Goal: Task Accomplishment & Management: Manage account settings

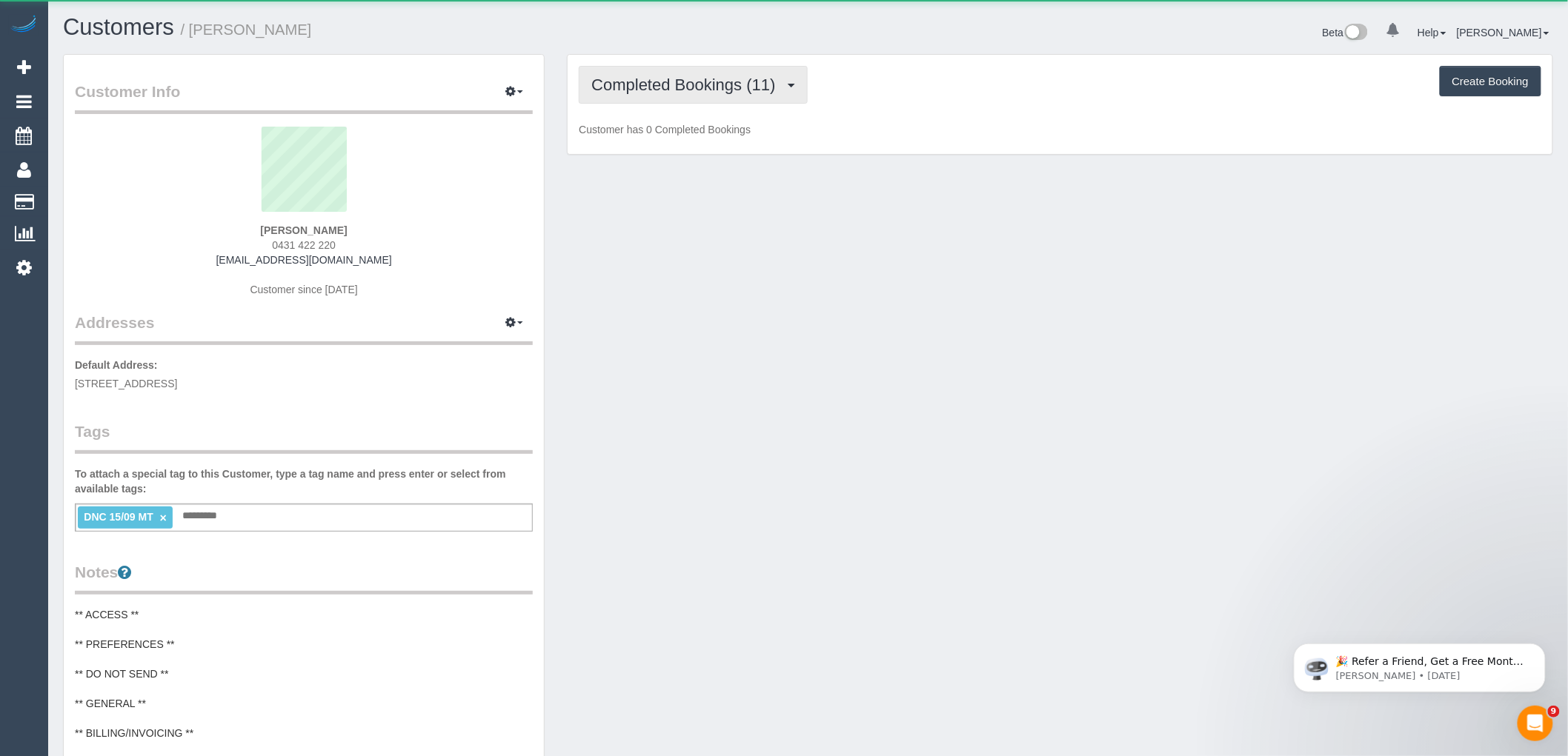
click at [660, 93] on span "Completed Bookings (11)" at bounding box center [687, 84] width 191 height 18
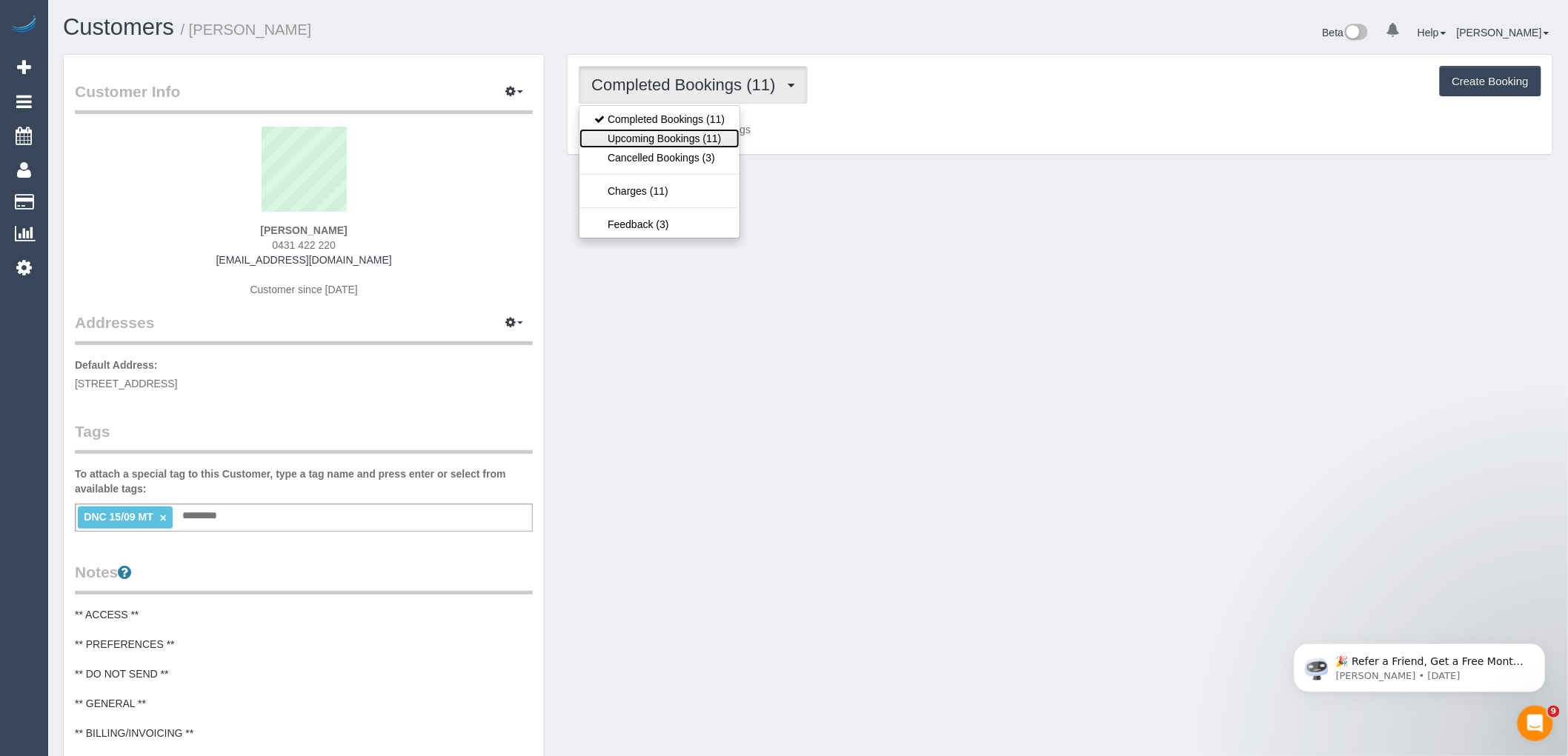
click at [666, 135] on link "Upcoming Bookings (11)" at bounding box center [659, 139] width 160 height 19
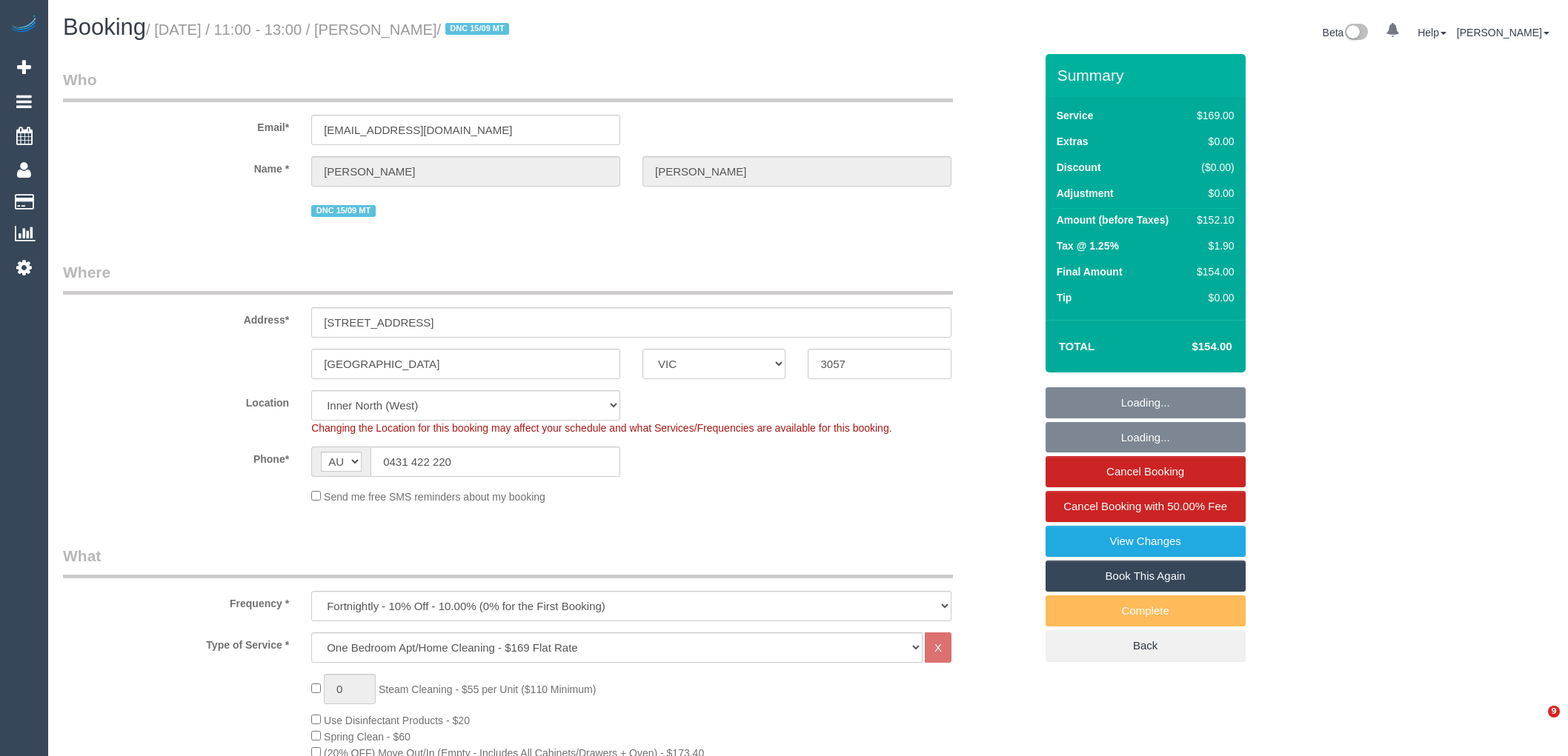
select select "VIC"
select select "number:28"
select select "number:15"
select select "number:19"
select select "number:24"
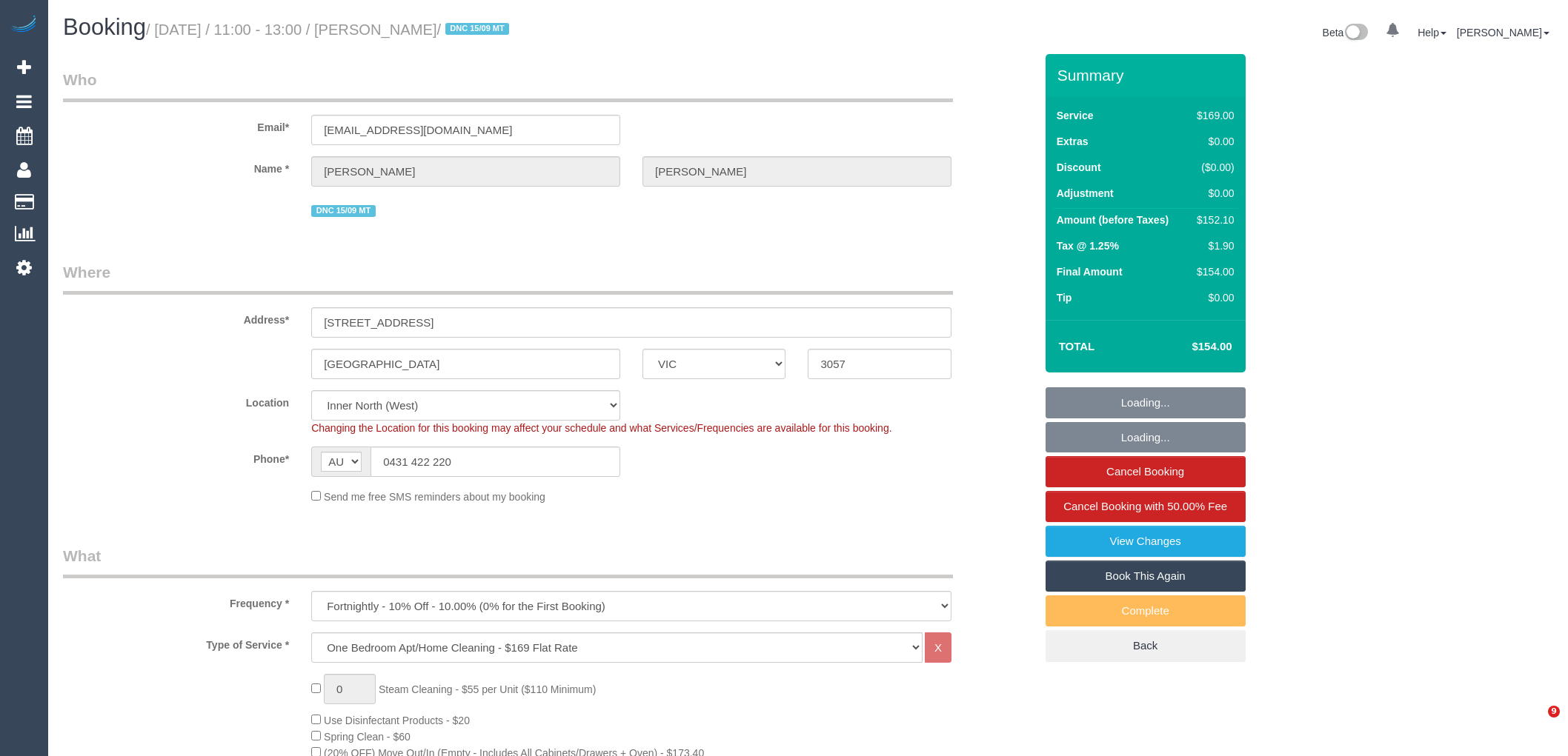
select select "number:34"
select select "number:12"
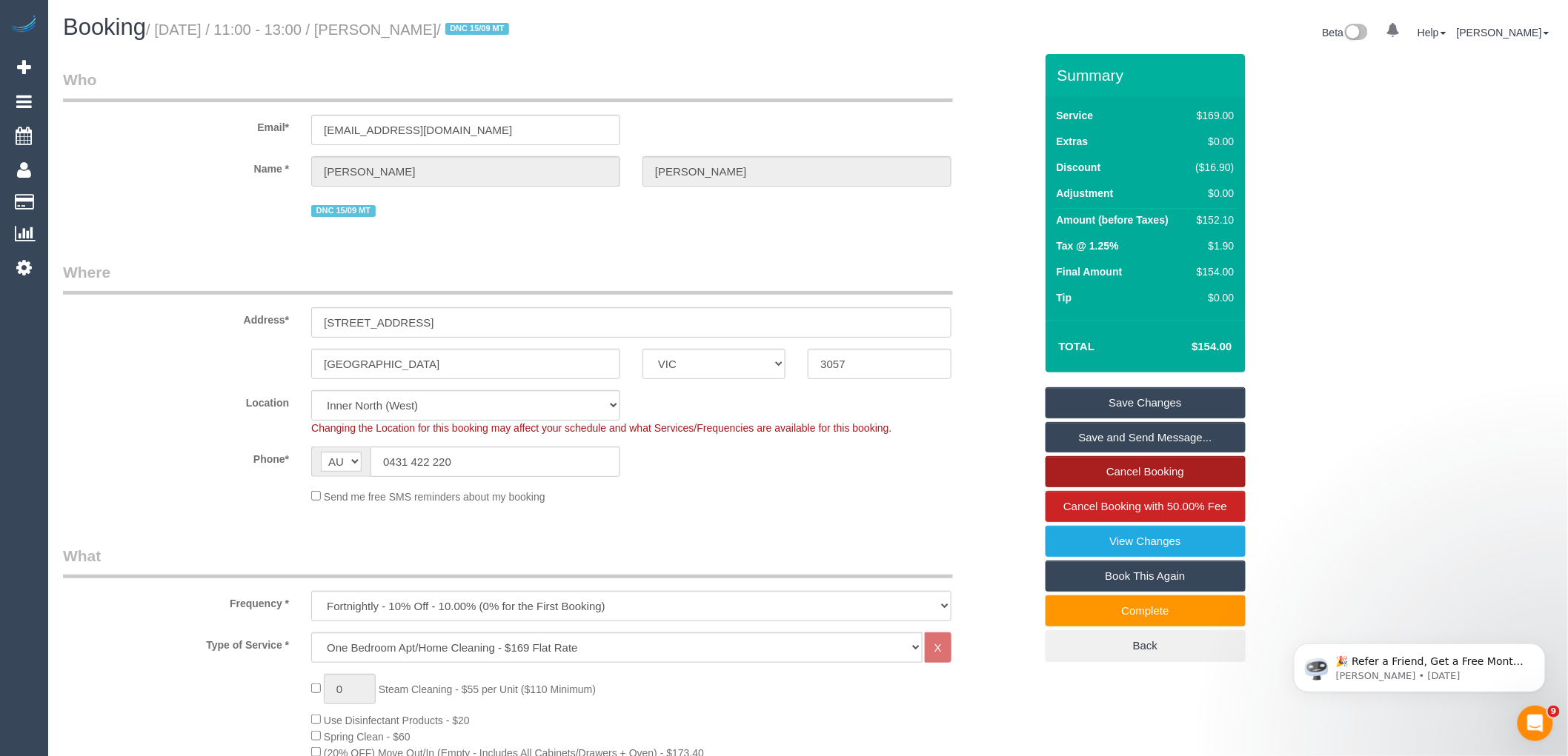
click at [1195, 469] on link "Cancel Booking" at bounding box center [1146, 472] width 200 height 31
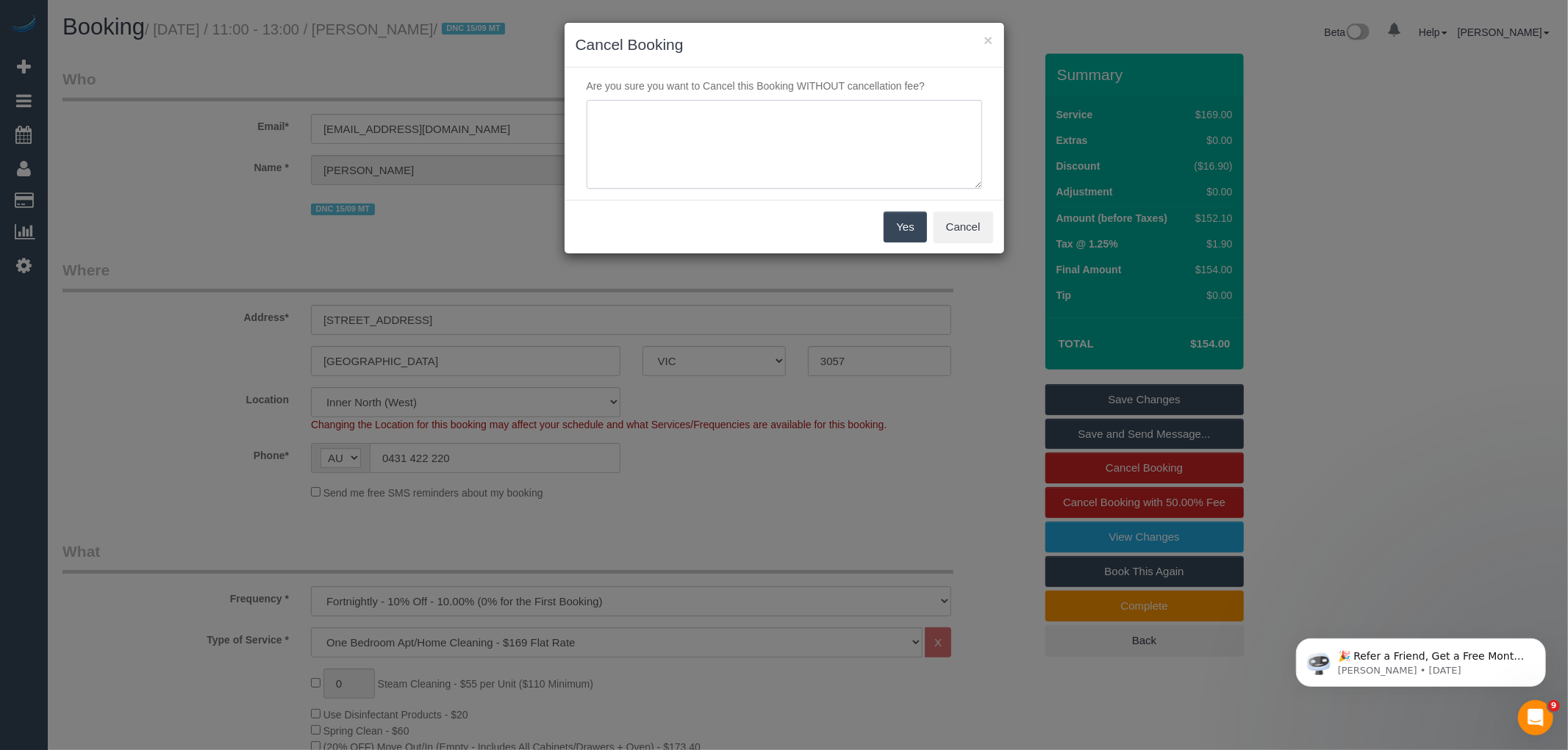
click at [801, 122] on textarea at bounding box center [784, 145] width 396 height 90
type textarea "Customer moving via email VC"
click at [908, 219] on button "Yes" at bounding box center [905, 226] width 43 height 31
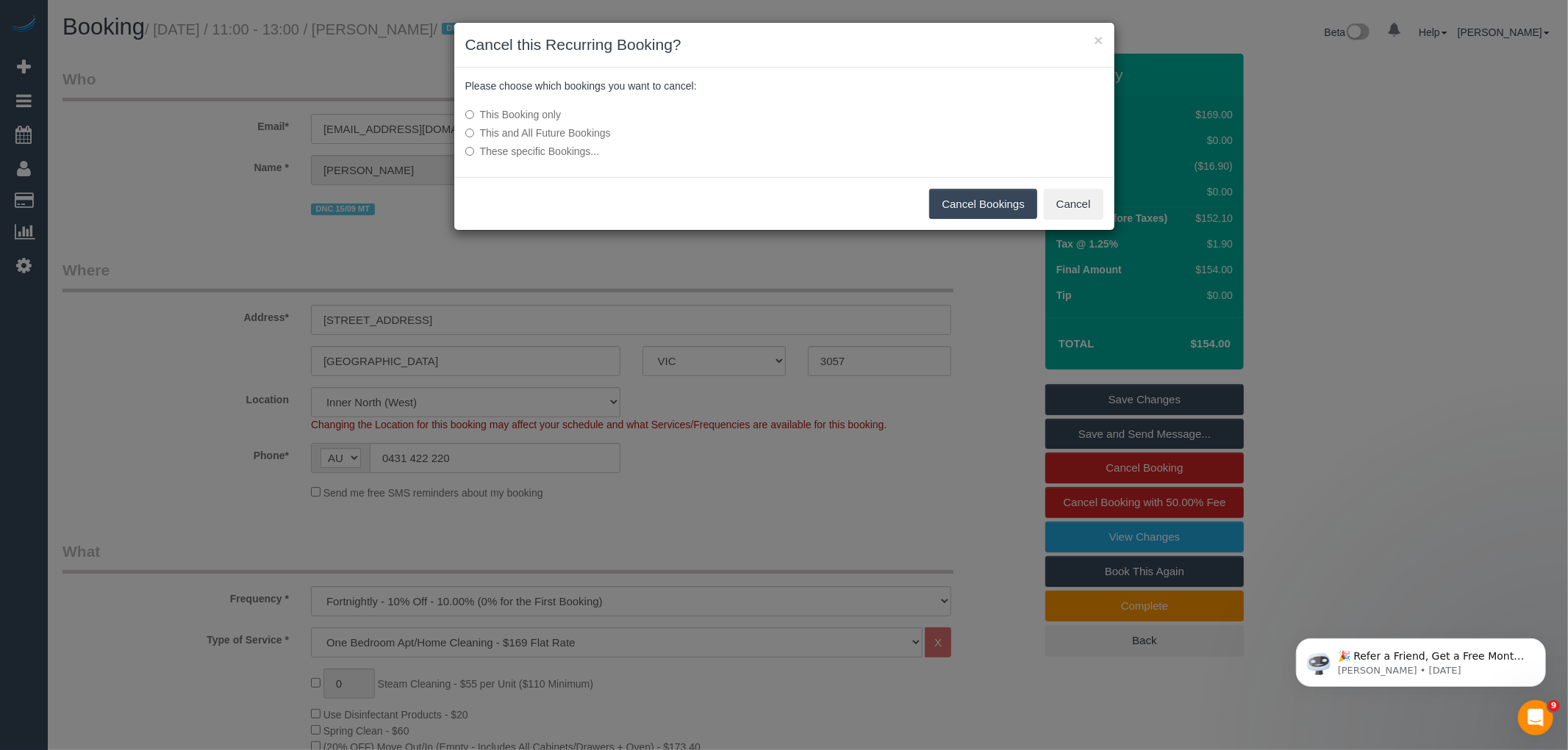
drag, startPoint x: 530, startPoint y: 133, endPoint x: 568, endPoint y: 138, distance: 38.3
click at [530, 133] on label "This and All Future Bookings" at bounding box center [675, 133] width 418 height 15
click at [1016, 209] on button "Cancel Bookings" at bounding box center [983, 204] width 108 height 31
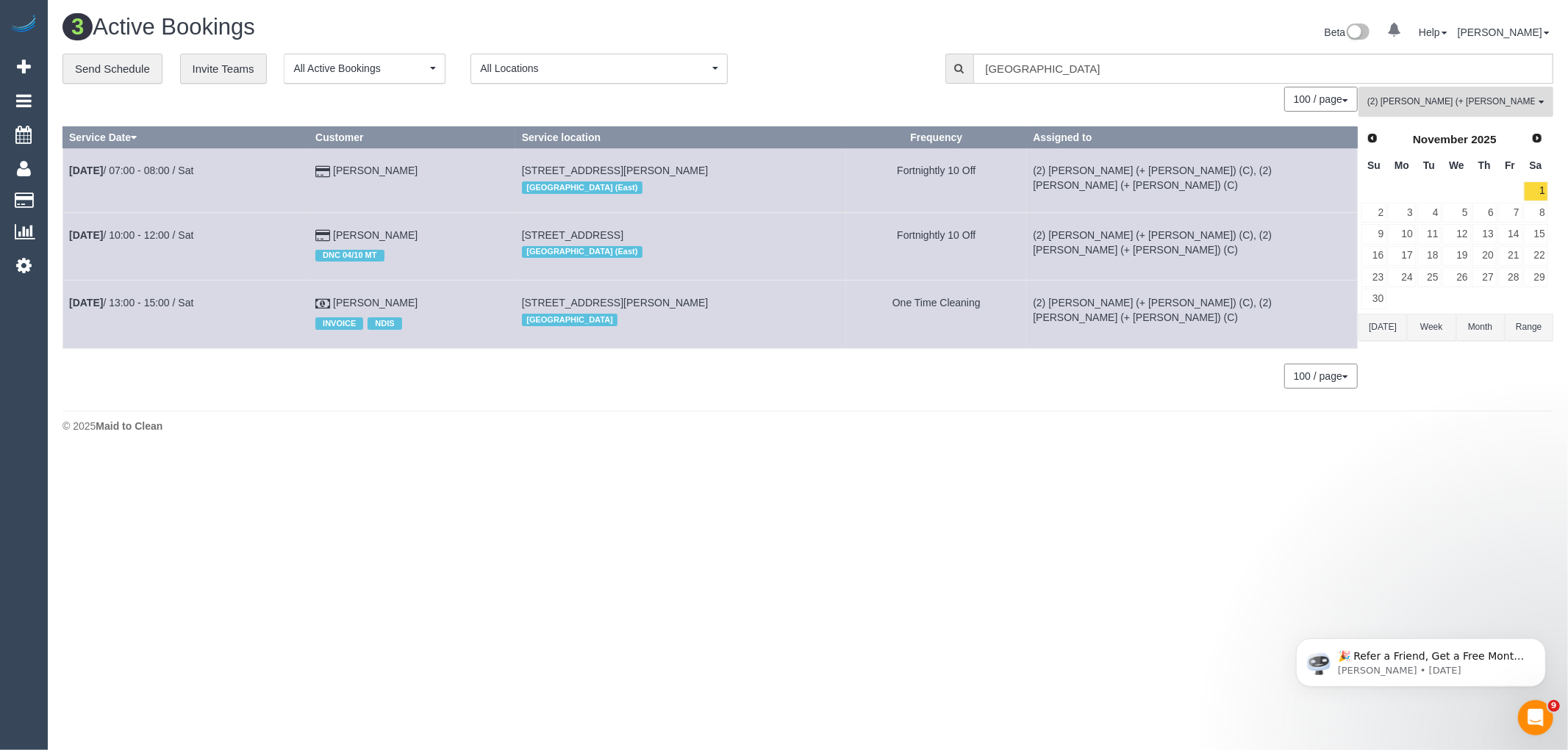
click at [1505, 116] on button "(2) Shachi (+ Chirag) (C) All Teams" at bounding box center [1455, 102] width 195 height 30
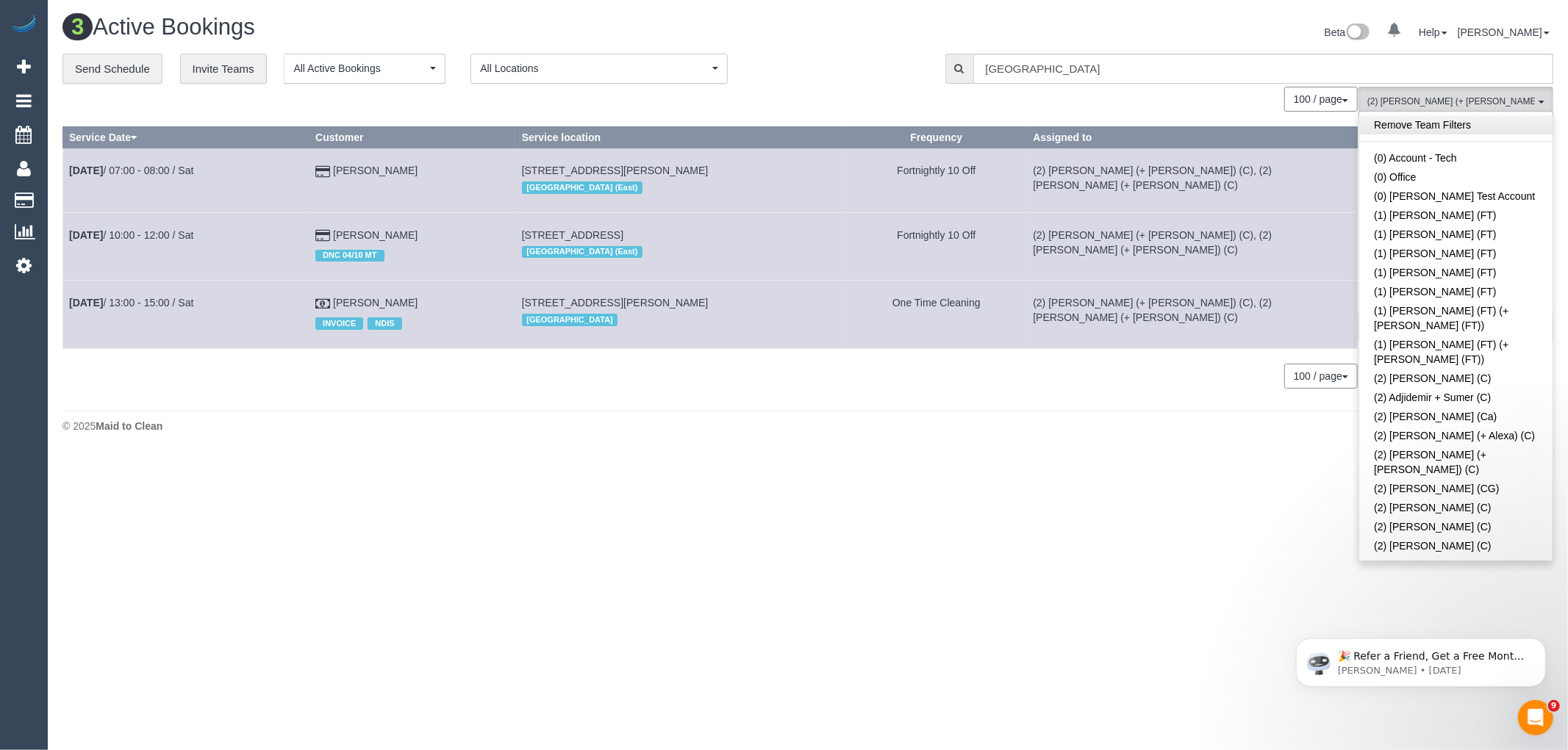
click at [1460, 120] on link "Remove Team Filters" at bounding box center [1455, 125] width 193 height 19
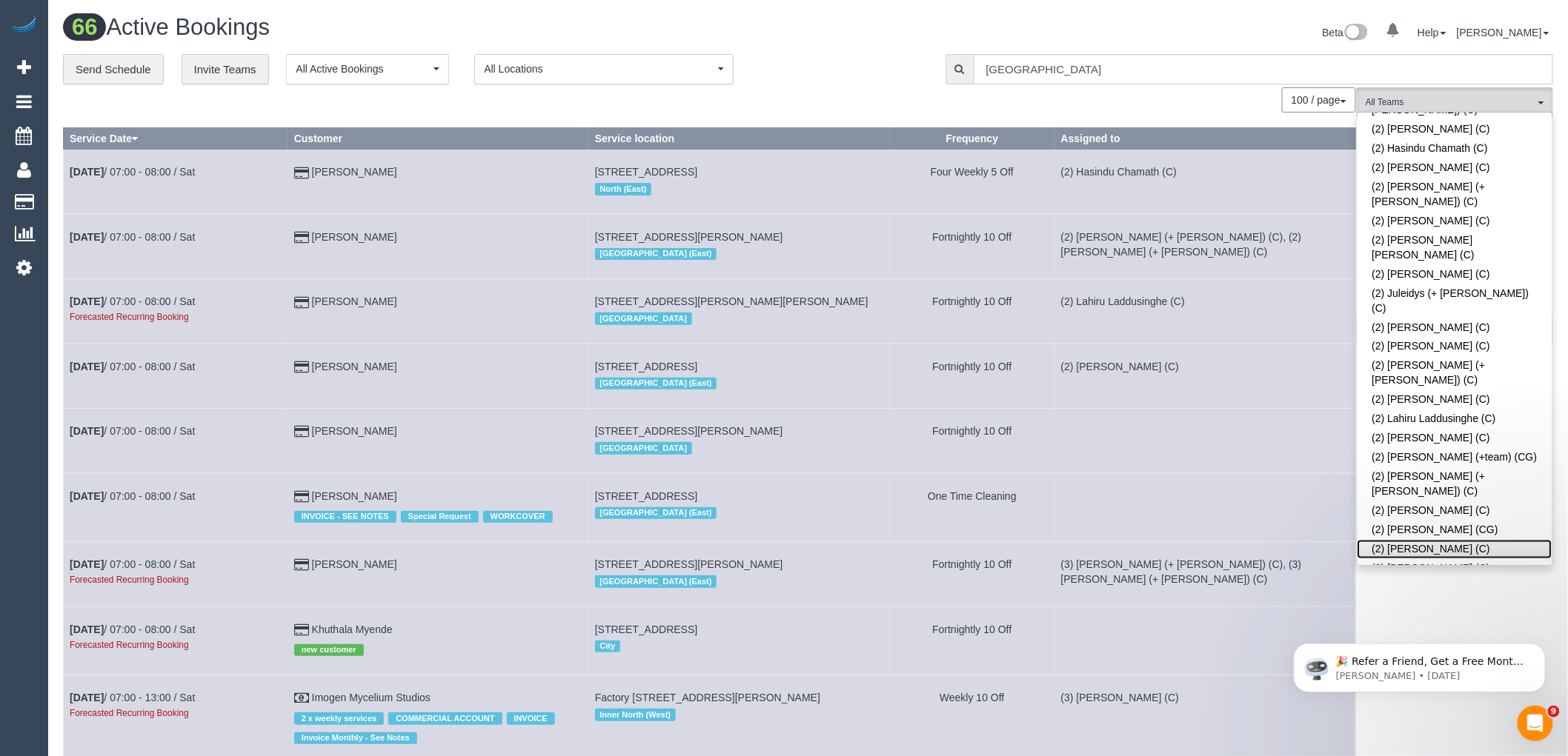
click at [1476, 540] on link "(2) Nadine Young (C)" at bounding box center [1455, 549] width 195 height 19
click at [878, 77] on div "**********" at bounding box center [494, 70] width 861 height 31
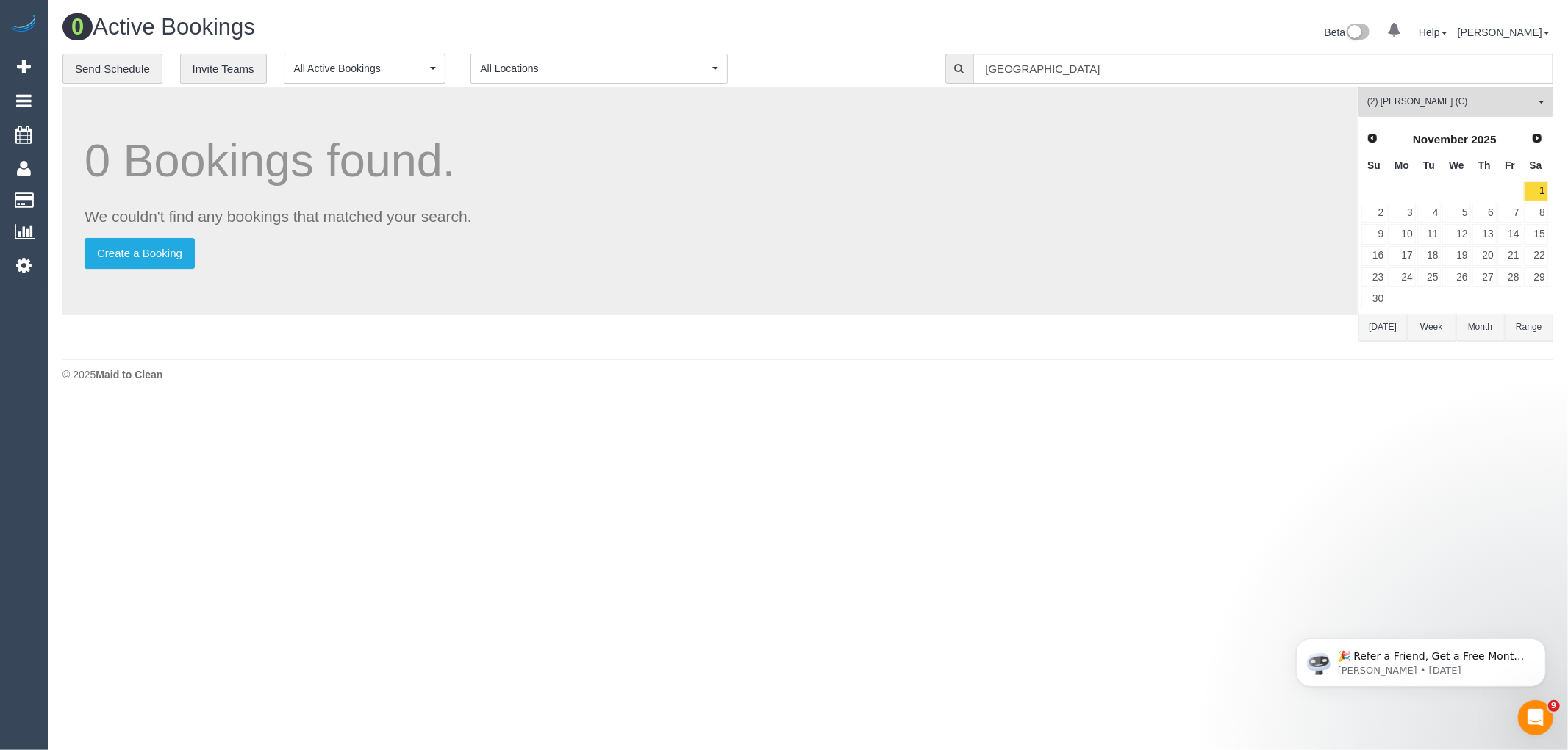
drag, startPoint x: 1389, startPoint y: 326, endPoint x: 1397, endPoint y: 317, distance: 12.0
click at [1389, 325] on button "Today" at bounding box center [1382, 327] width 48 height 27
click at [1488, 232] on link "16" at bounding box center [1485, 234] width 25 height 20
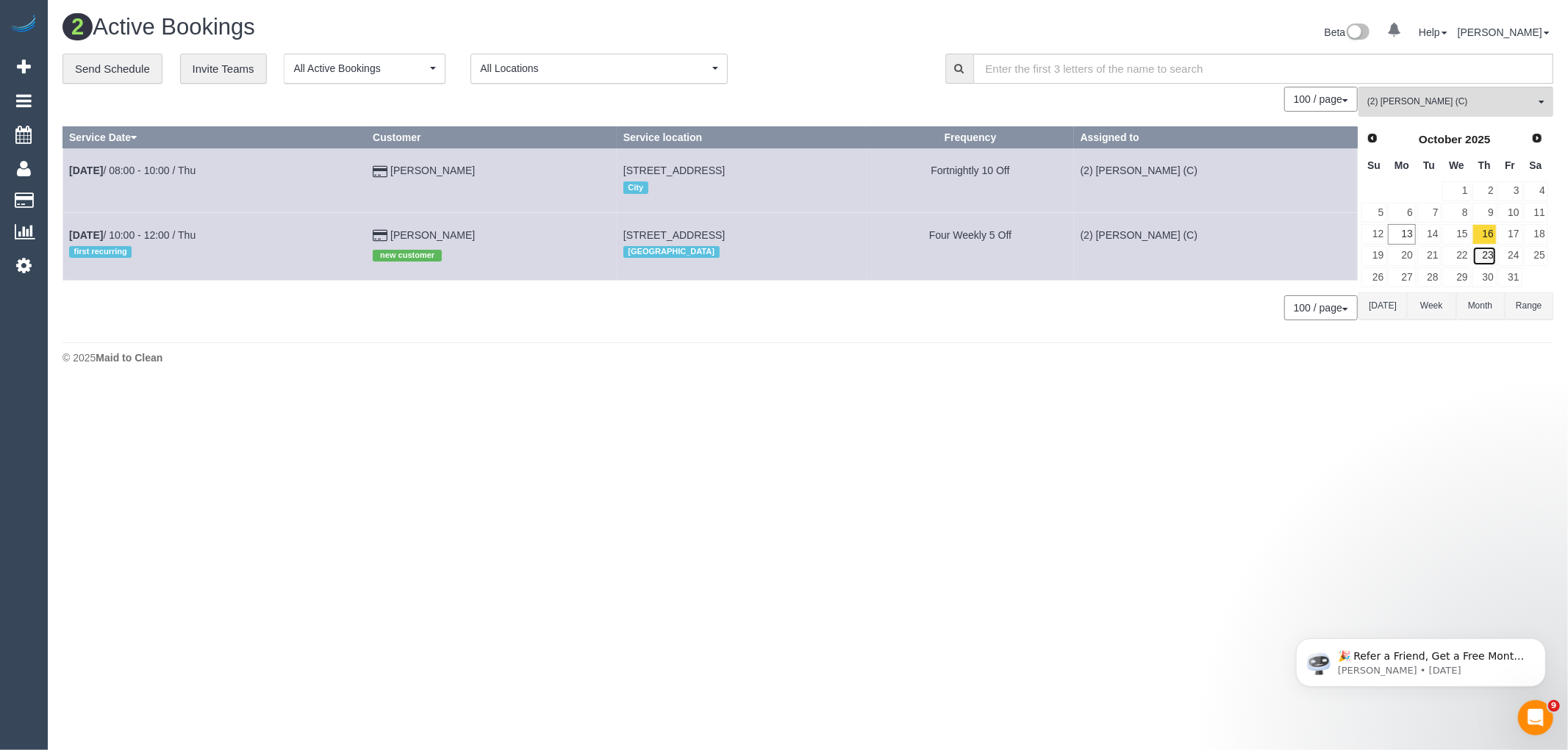
click at [1482, 255] on link "23" at bounding box center [1485, 256] width 25 height 20
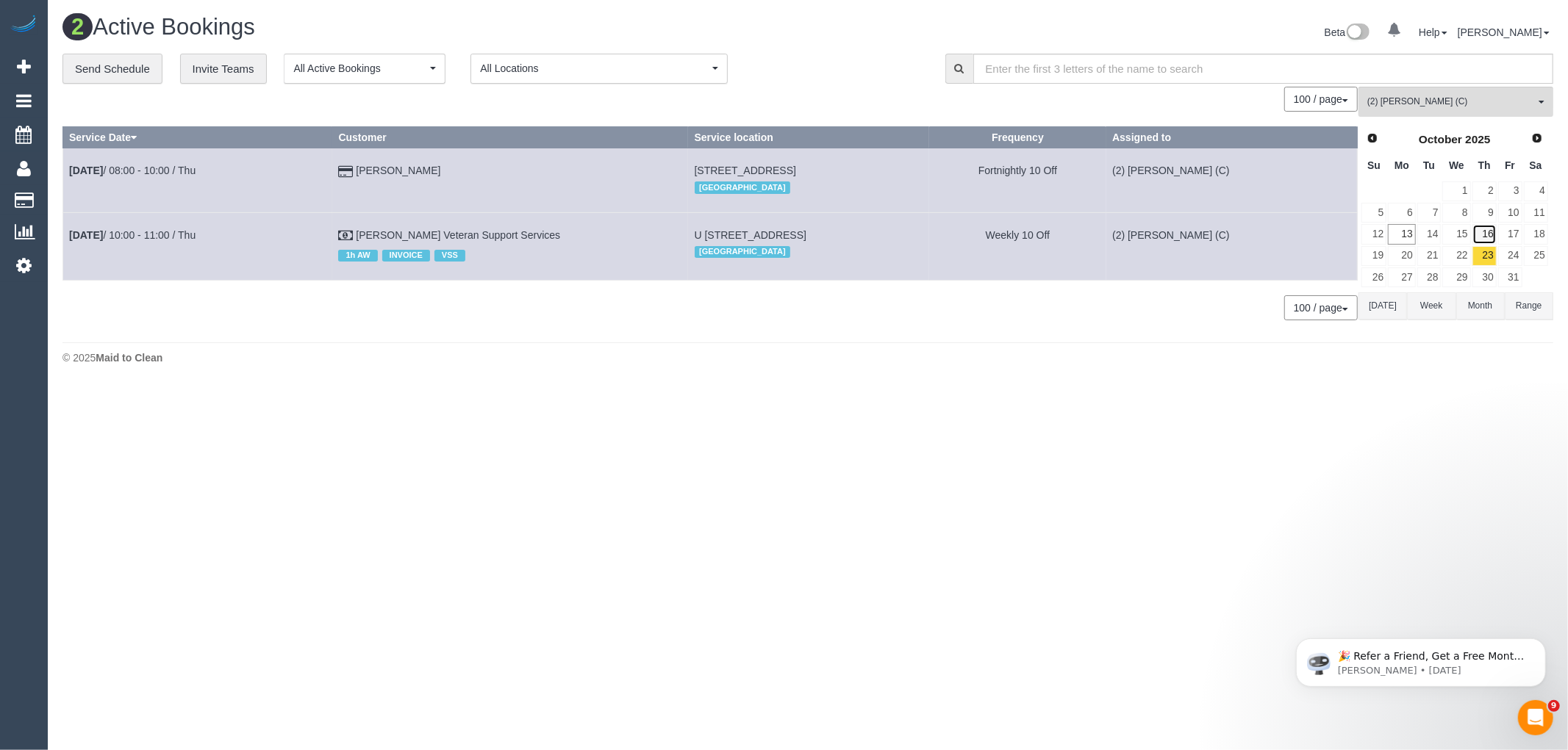
click at [1482, 233] on link "16" at bounding box center [1485, 234] width 25 height 20
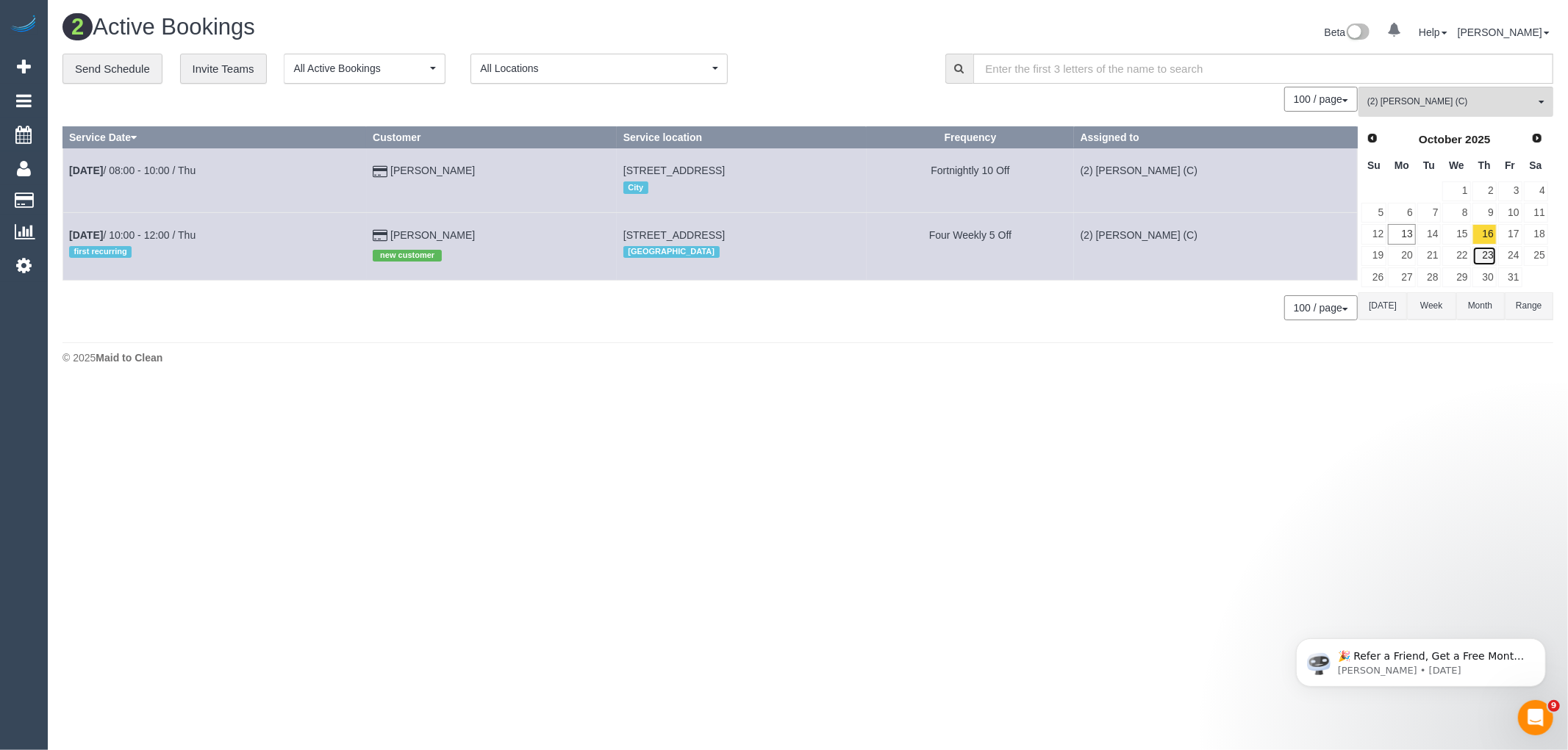
click at [1484, 251] on link "23" at bounding box center [1485, 256] width 25 height 20
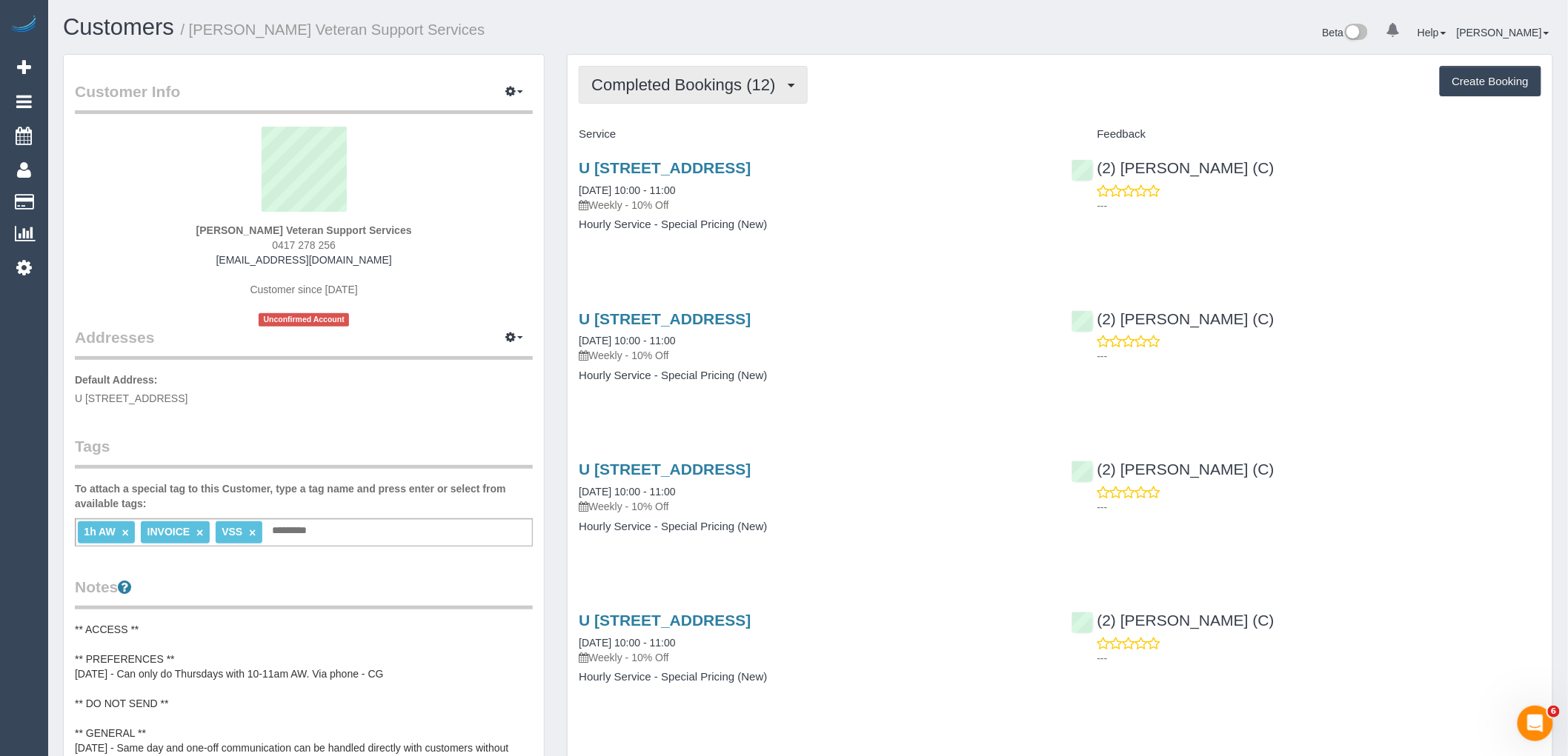
click at [706, 74] on button "Completed Bookings (12)" at bounding box center [692, 84] width 228 height 38
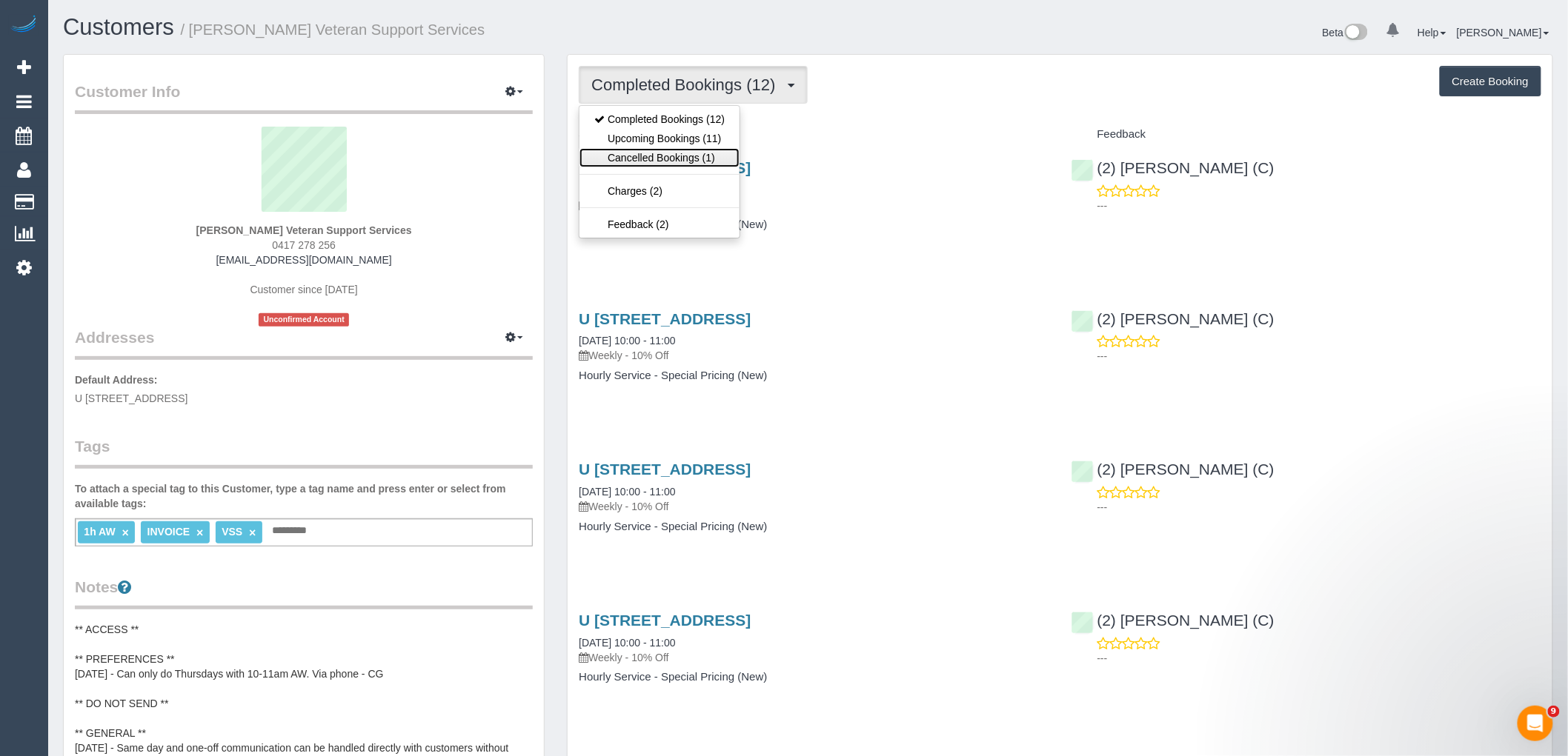
click at [671, 161] on link "Cancelled Bookings (1)" at bounding box center [659, 158] width 160 height 19
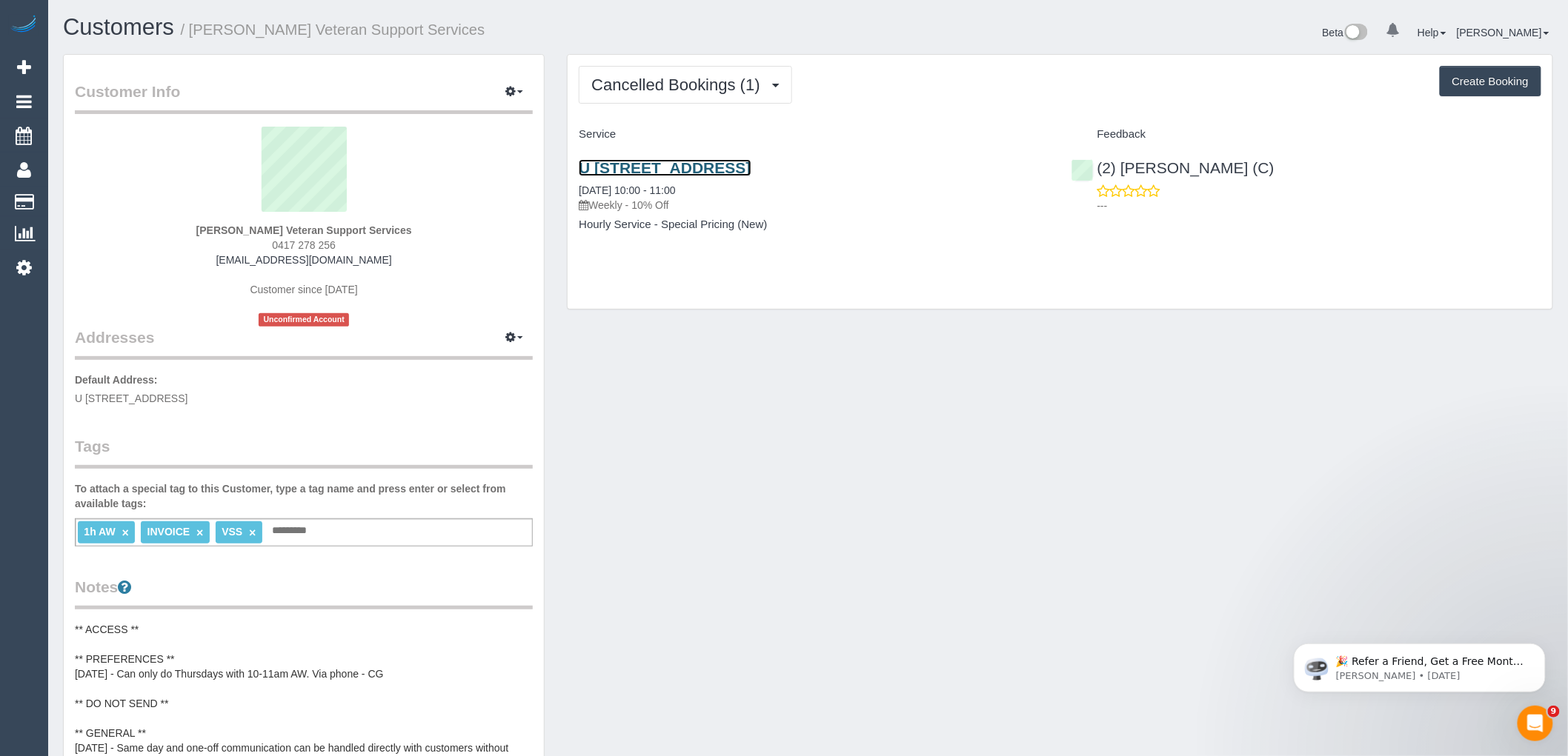
click at [697, 171] on link "U 2501/3-5 St Kilda Rd, St Kilda, VIC 3182" at bounding box center [664, 167] width 172 height 17
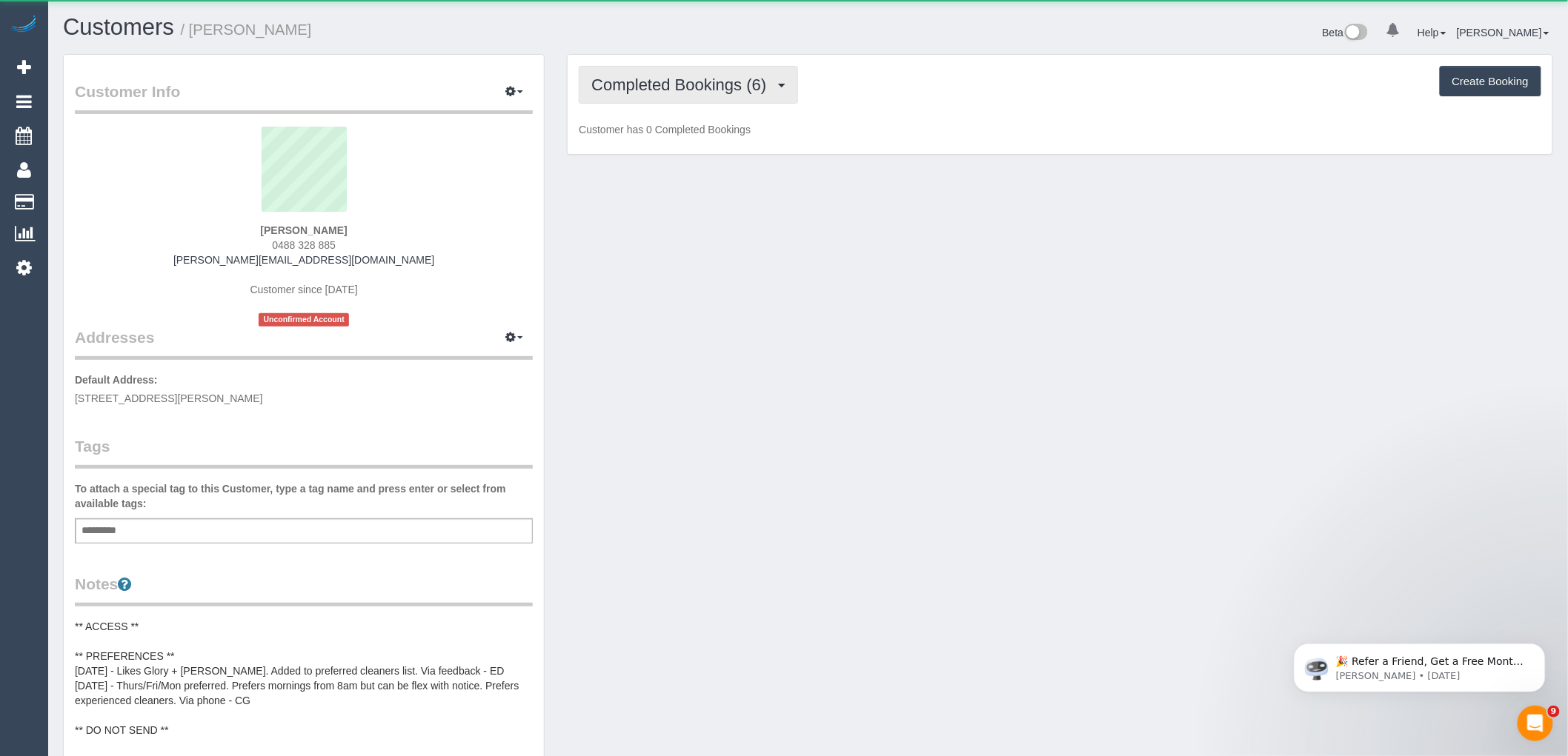
click at [695, 84] on span "Completed Bookings (6)" at bounding box center [683, 84] width 183 height 18
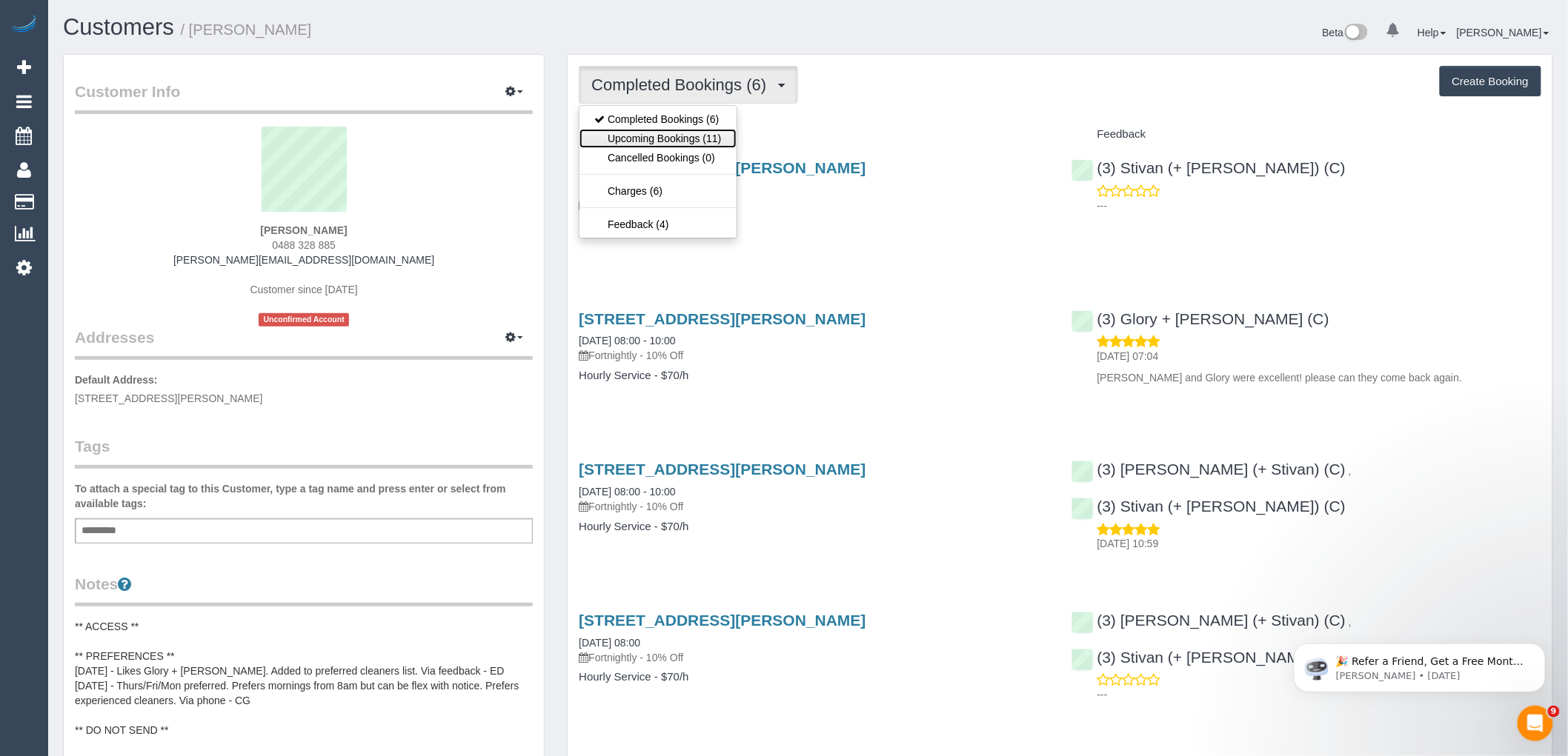
click at [707, 142] on link "Upcoming Bookings (11)" at bounding box center [657, 139] width 156 height 19
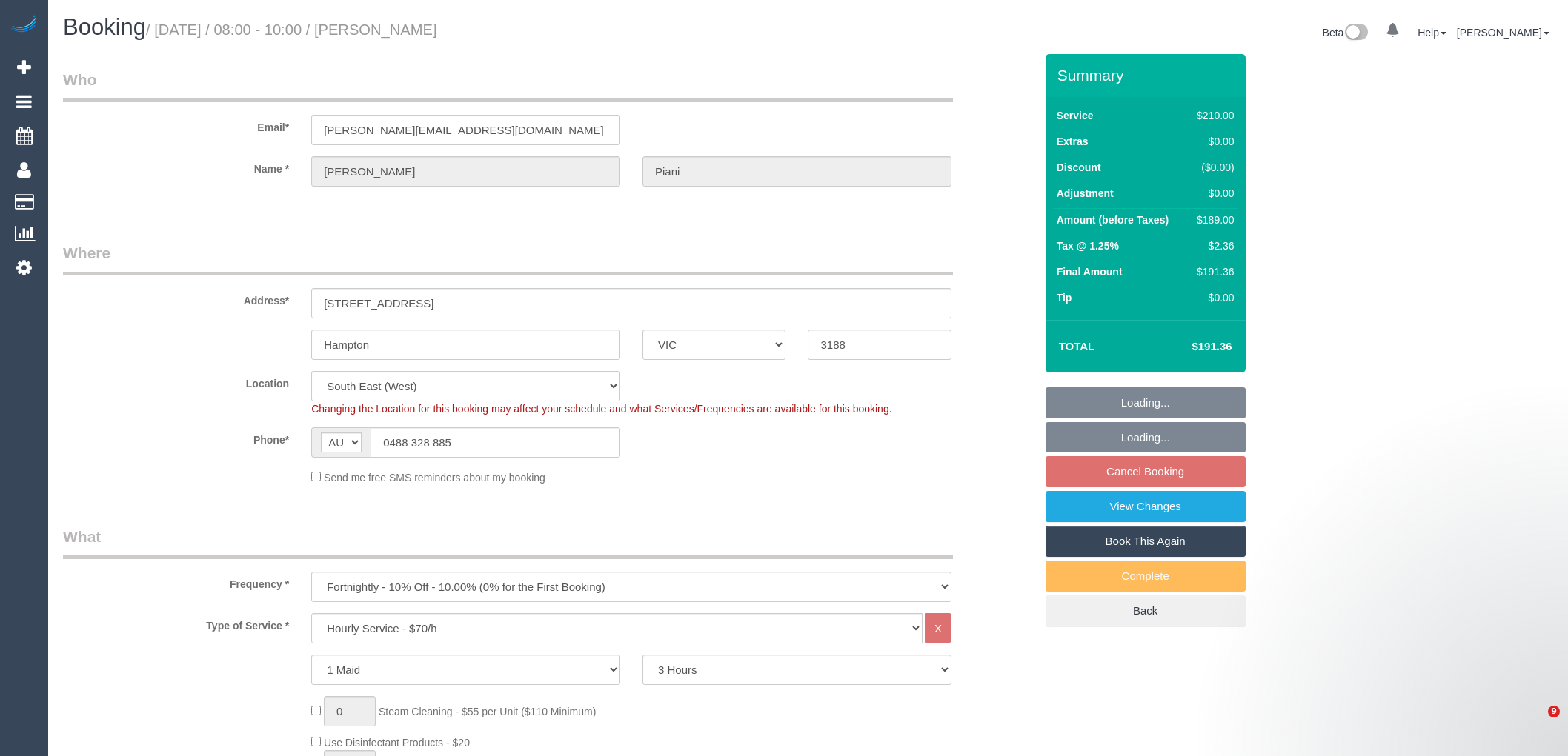
select select "VIC"
select select "180"
select select "number:29"
select select "number:14"
select select "number:19"
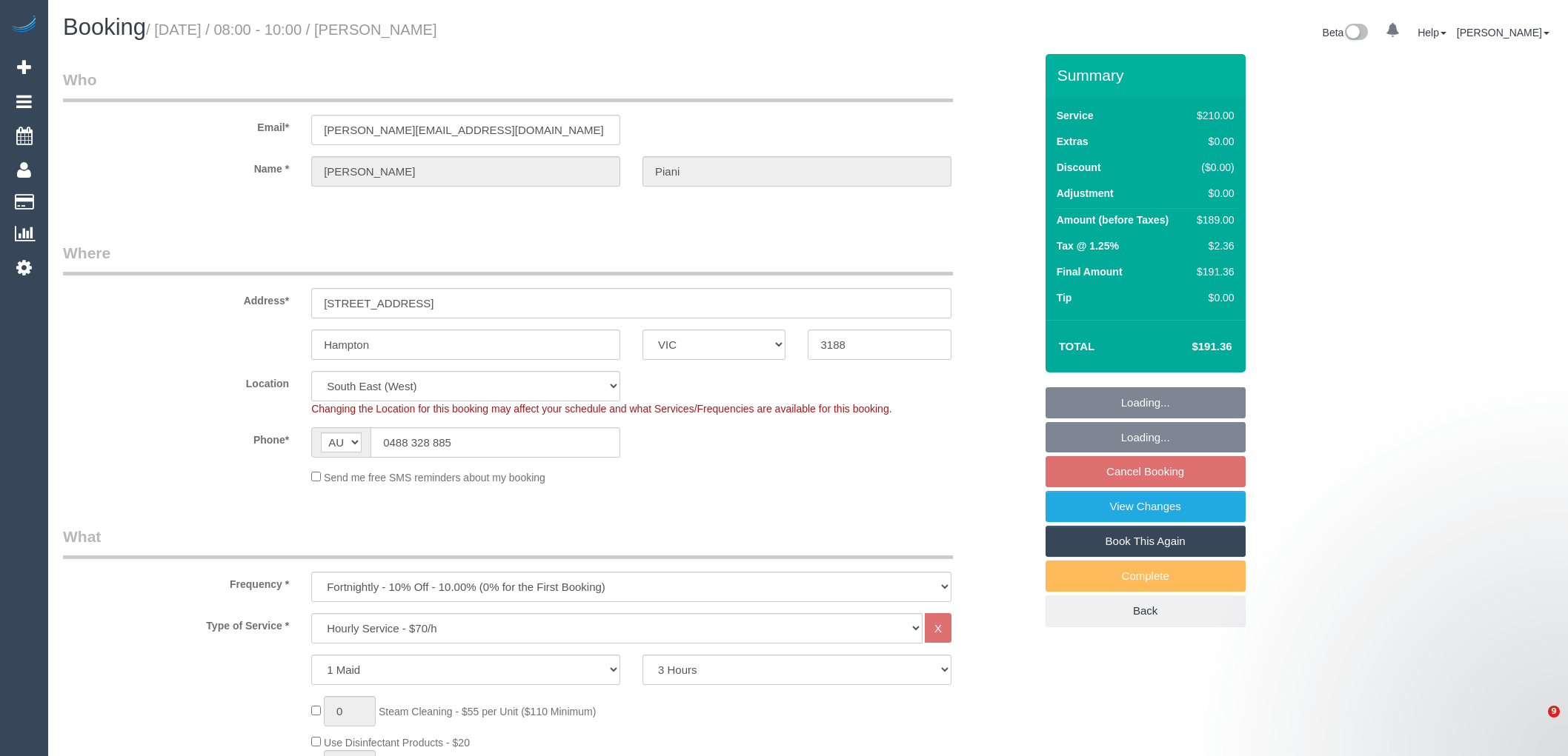
select select "number:36"
select select "number:34"
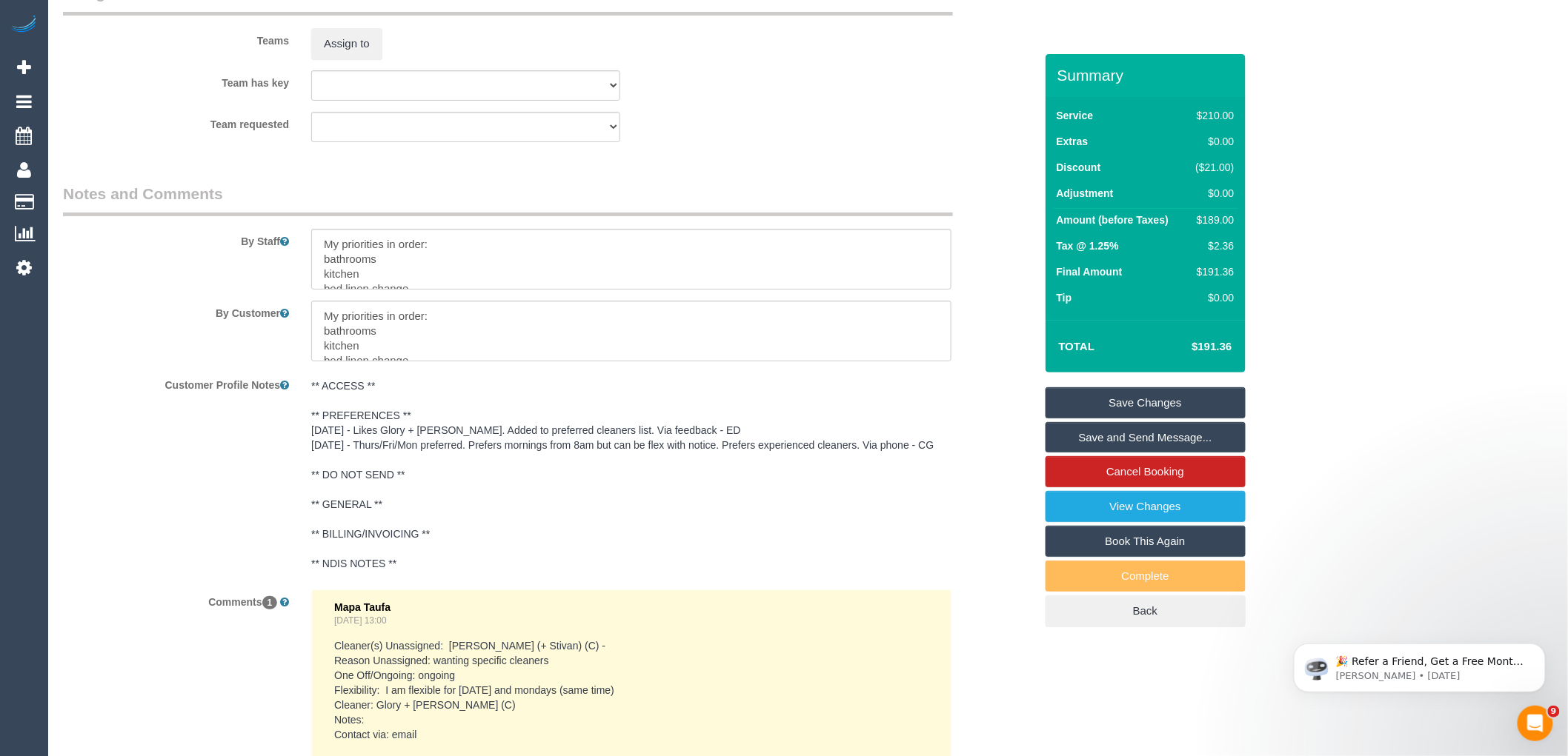
scroll to position [2564, 0]
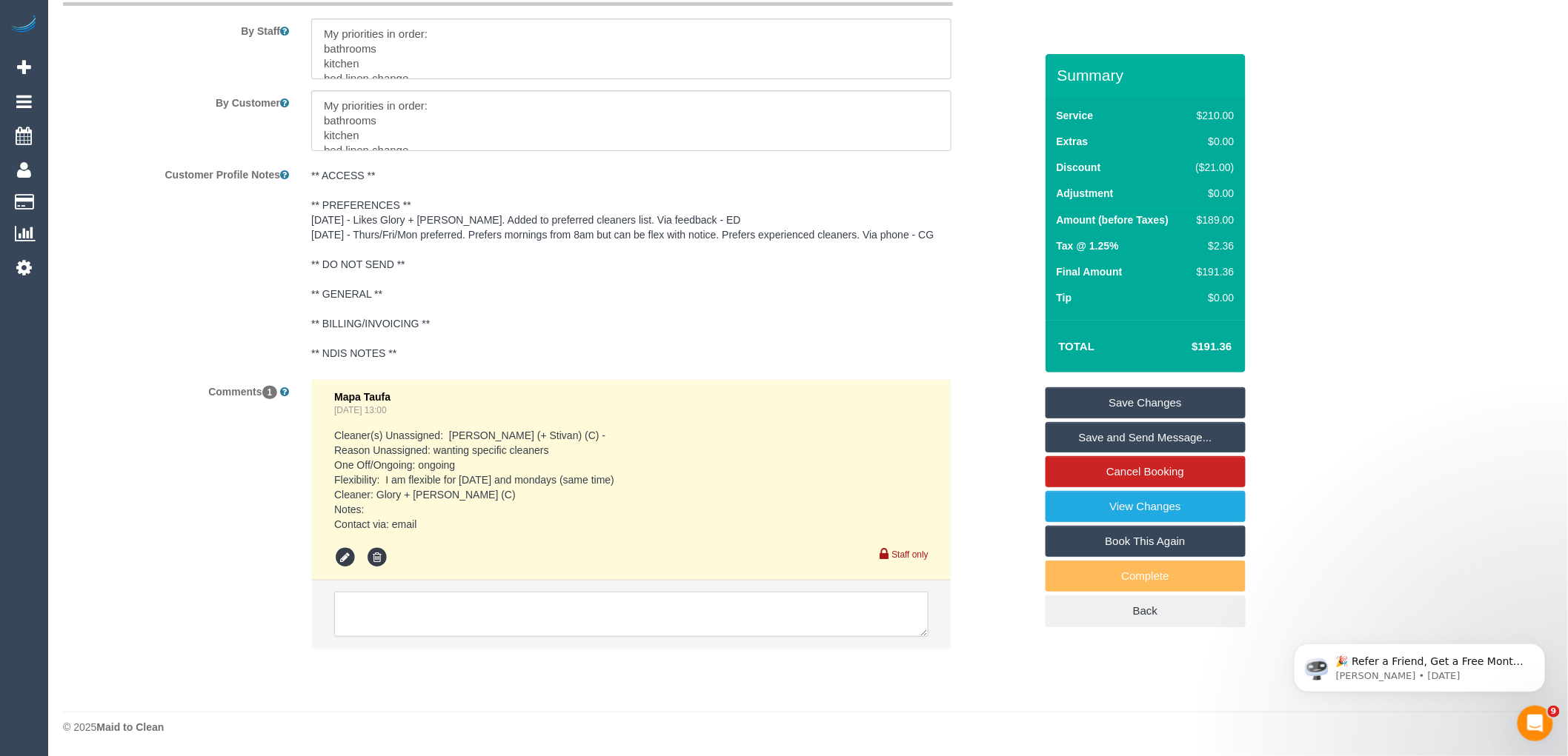
click at [530, 622] on textarea at bounding box center [631, 614] width 595 height 46
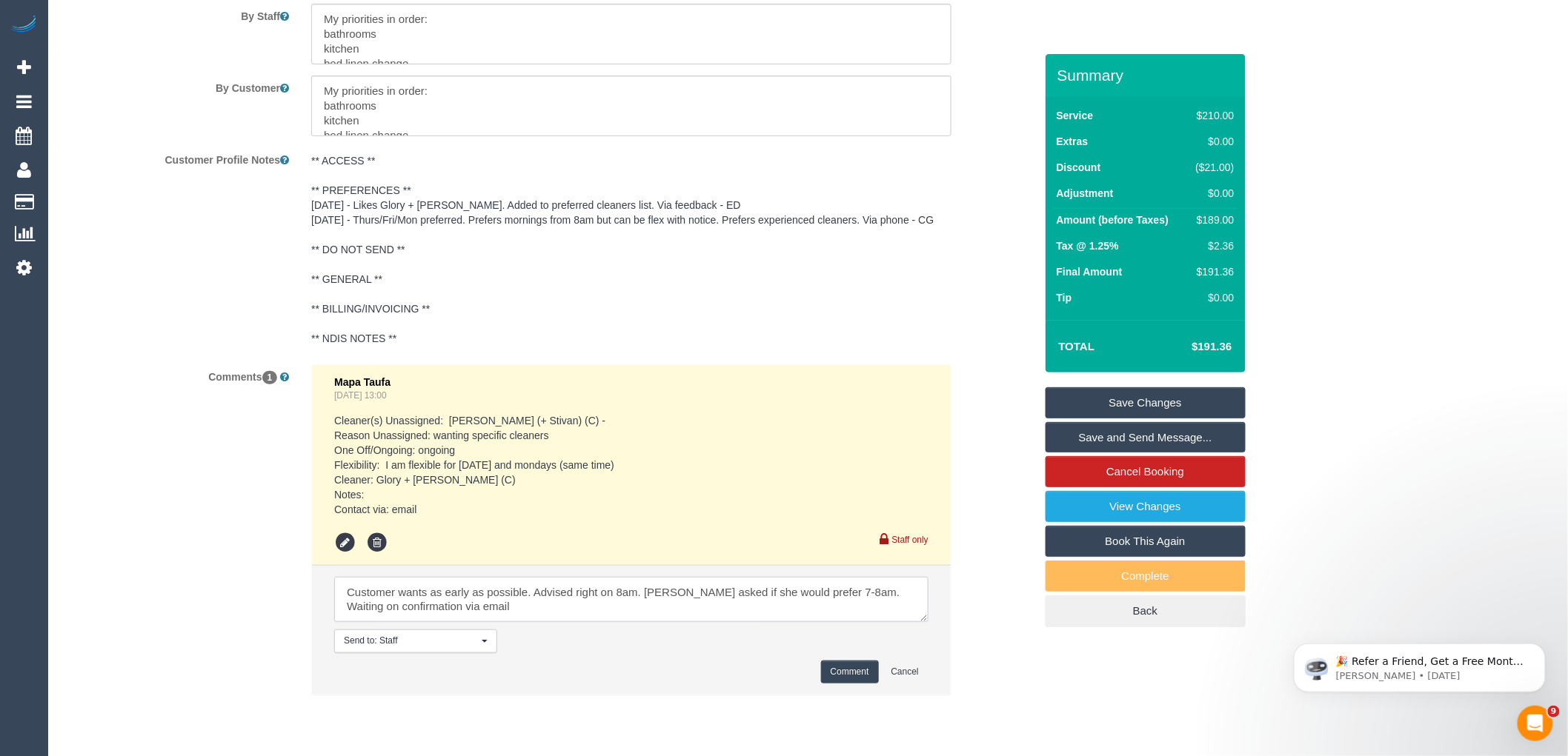
type textarea "Customer wants as early as possible. Advised right on 8am. Ive asked if she wou…"
click at [872, 684] on button "Comment" at bounding box center [850, 672] width 58 height 23
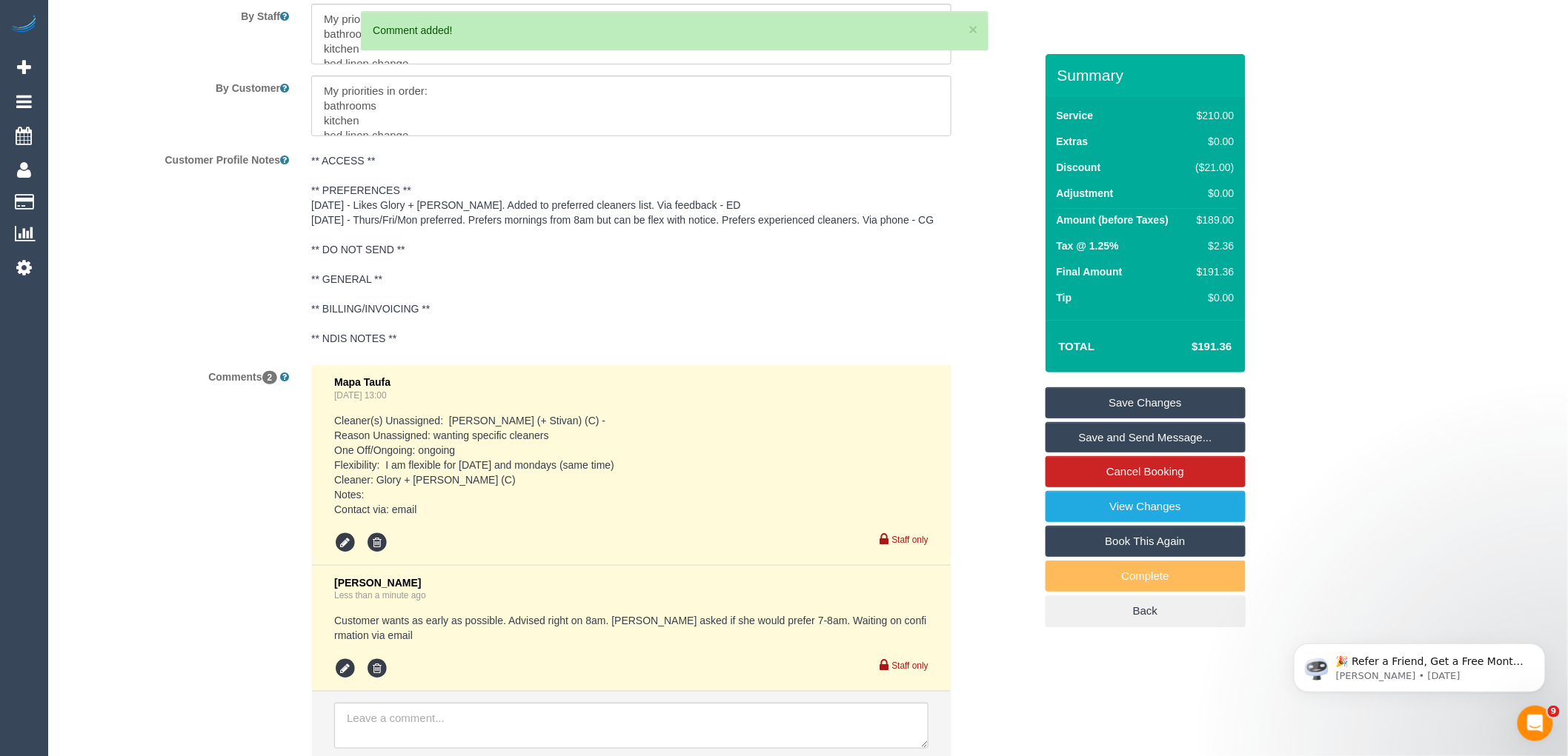
click at [1171, 400] on link "Save Changes" at bounding box center [1146, 403] width 200 height 31
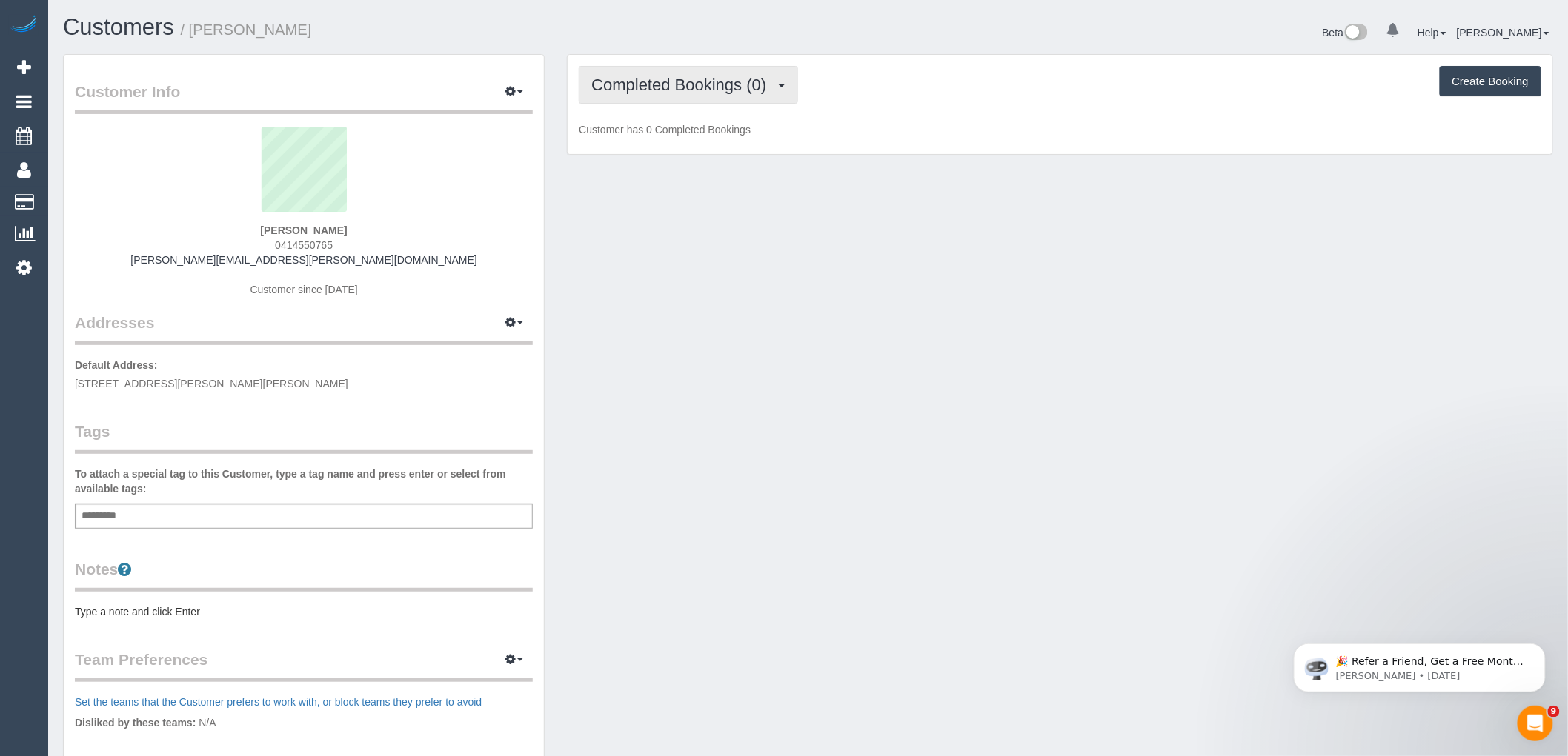
click at [687, 86] on span "Completed Bookings (0)" at bounding box center [683, 84] width 183 height 18
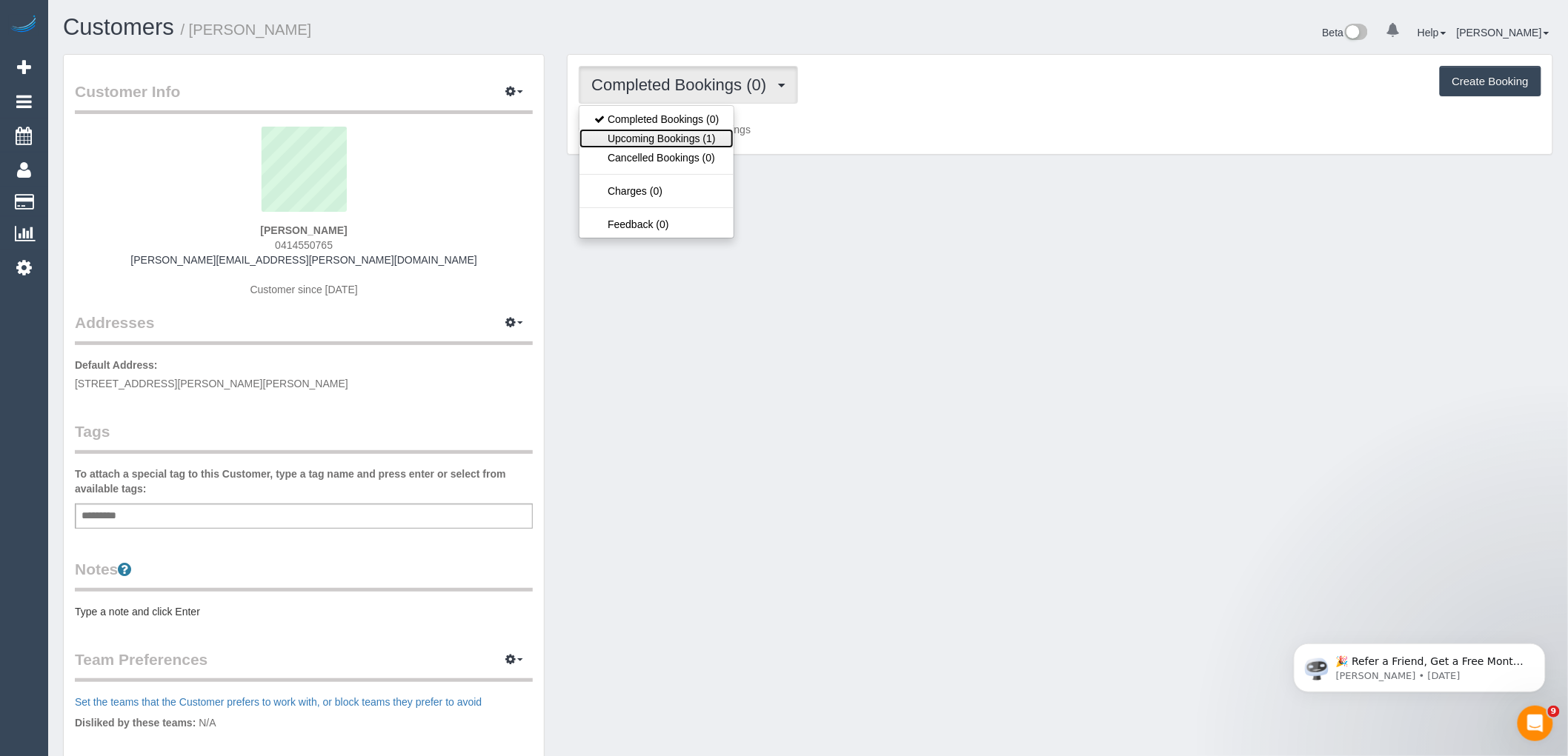
click at [684, 138] on link "Upcoming Bookings (1)" at bounding box center [656, 139] width 154 height 19
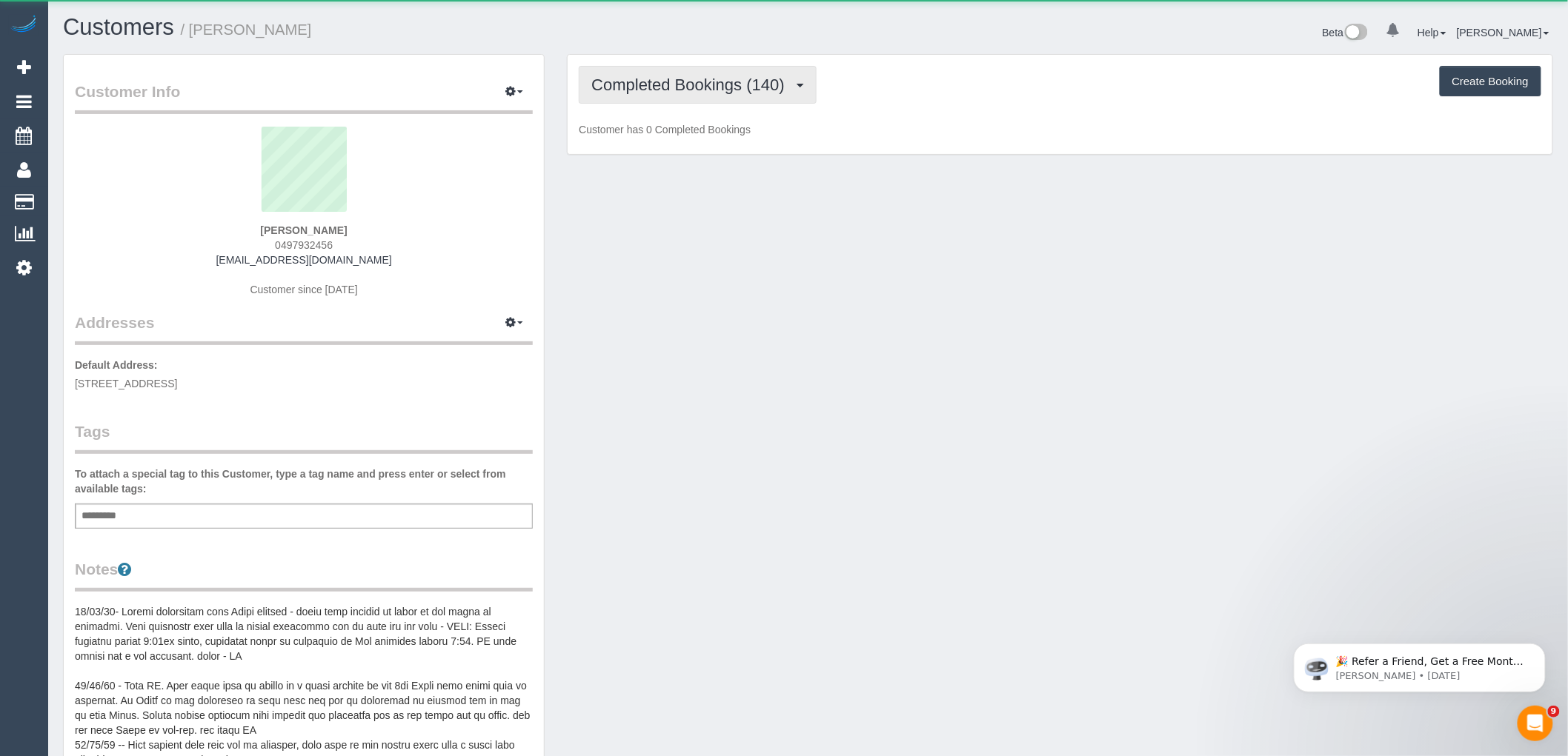
drag, startPoint x: 728, startPoint y: 78, endPoint x: 727, endPoint y: 115, distance: 37.0
click at [728, 78] on span "Completed Bookings (140)" at bounding box center [691, 84] width 200 height 18
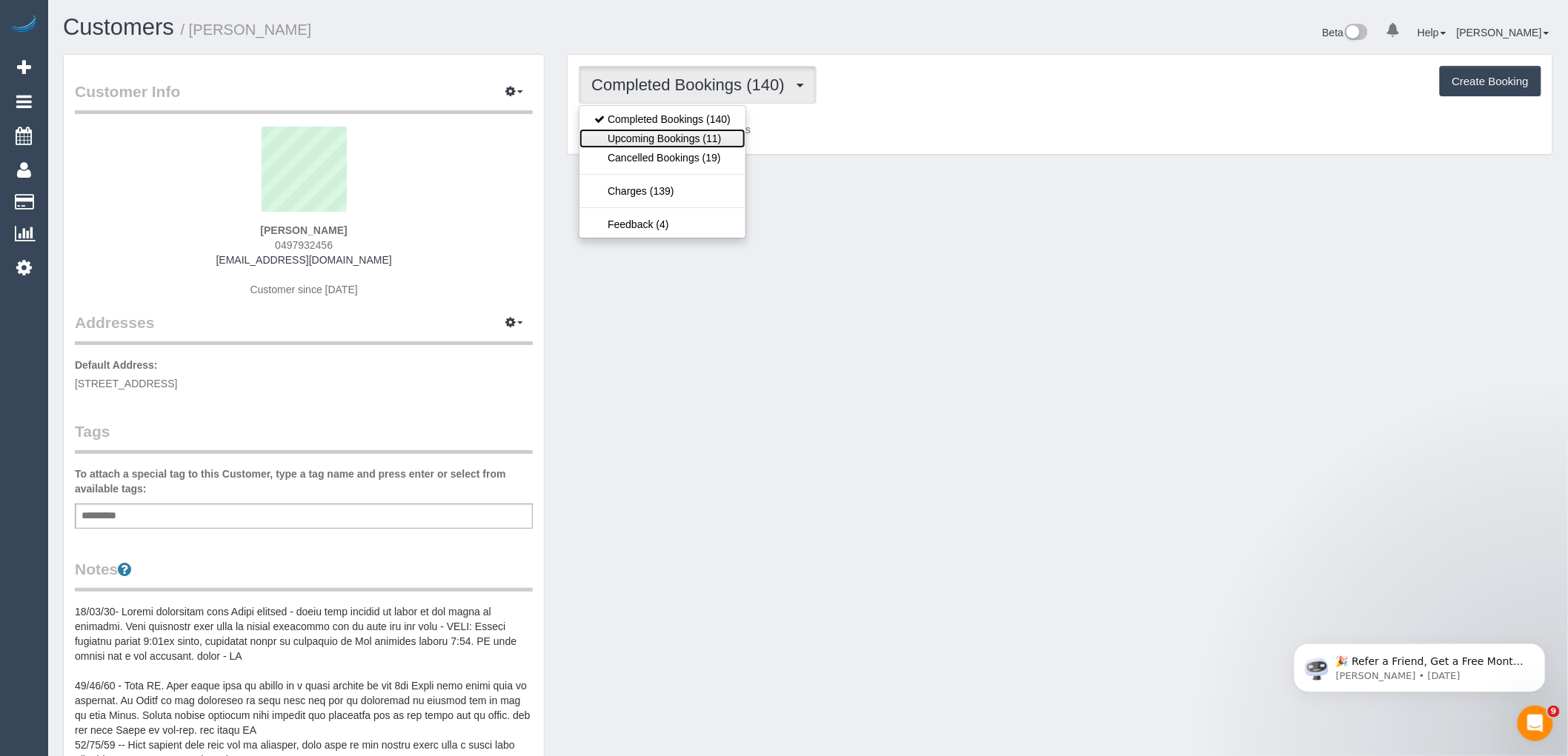
click at [721, 144] on link "Upcoming Bookings (11)" at bounding box center [662, 139] width 166 height 19
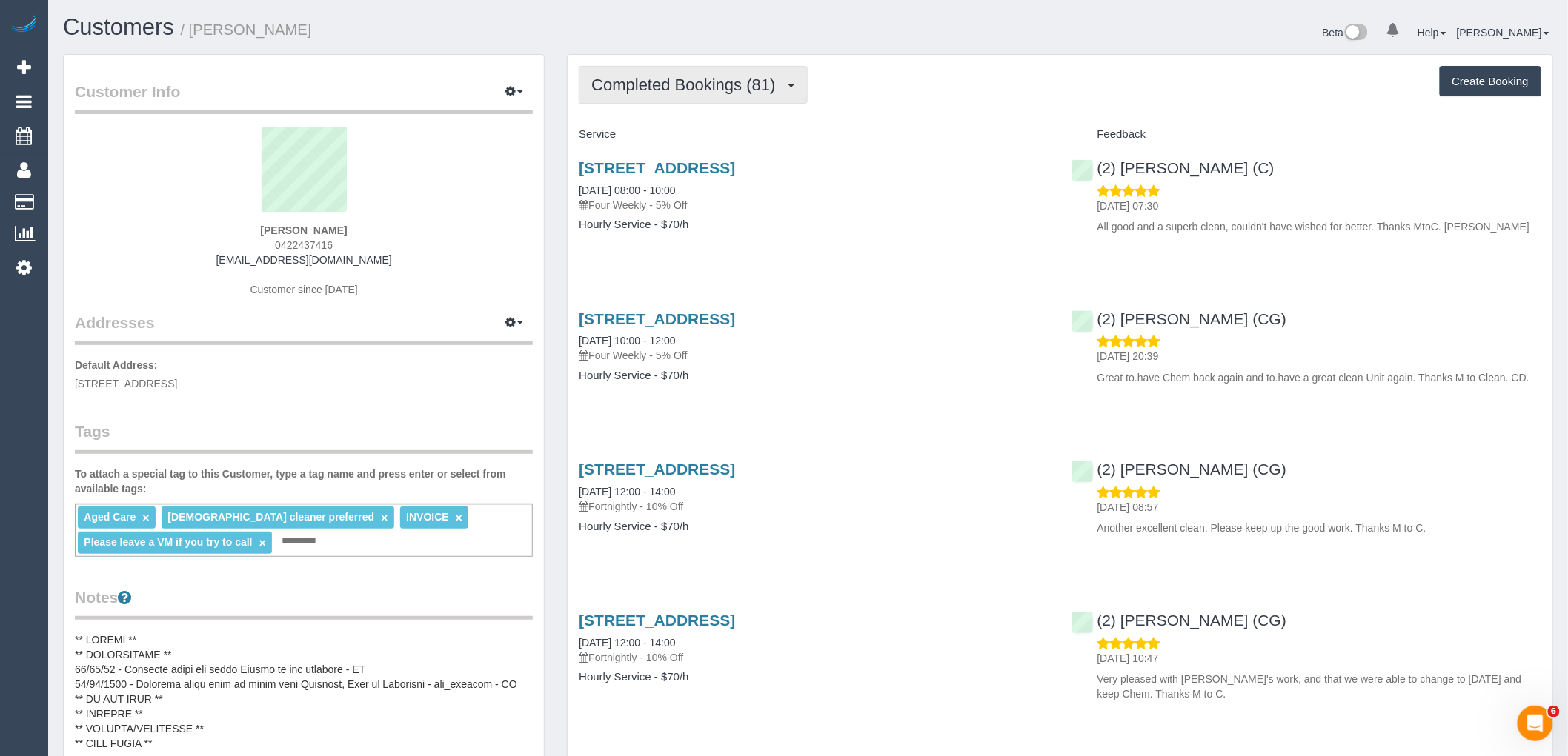
click at [722, 86] on span "Completed Bookings (81)" at bounding box center [687, 84] width 191 height 18
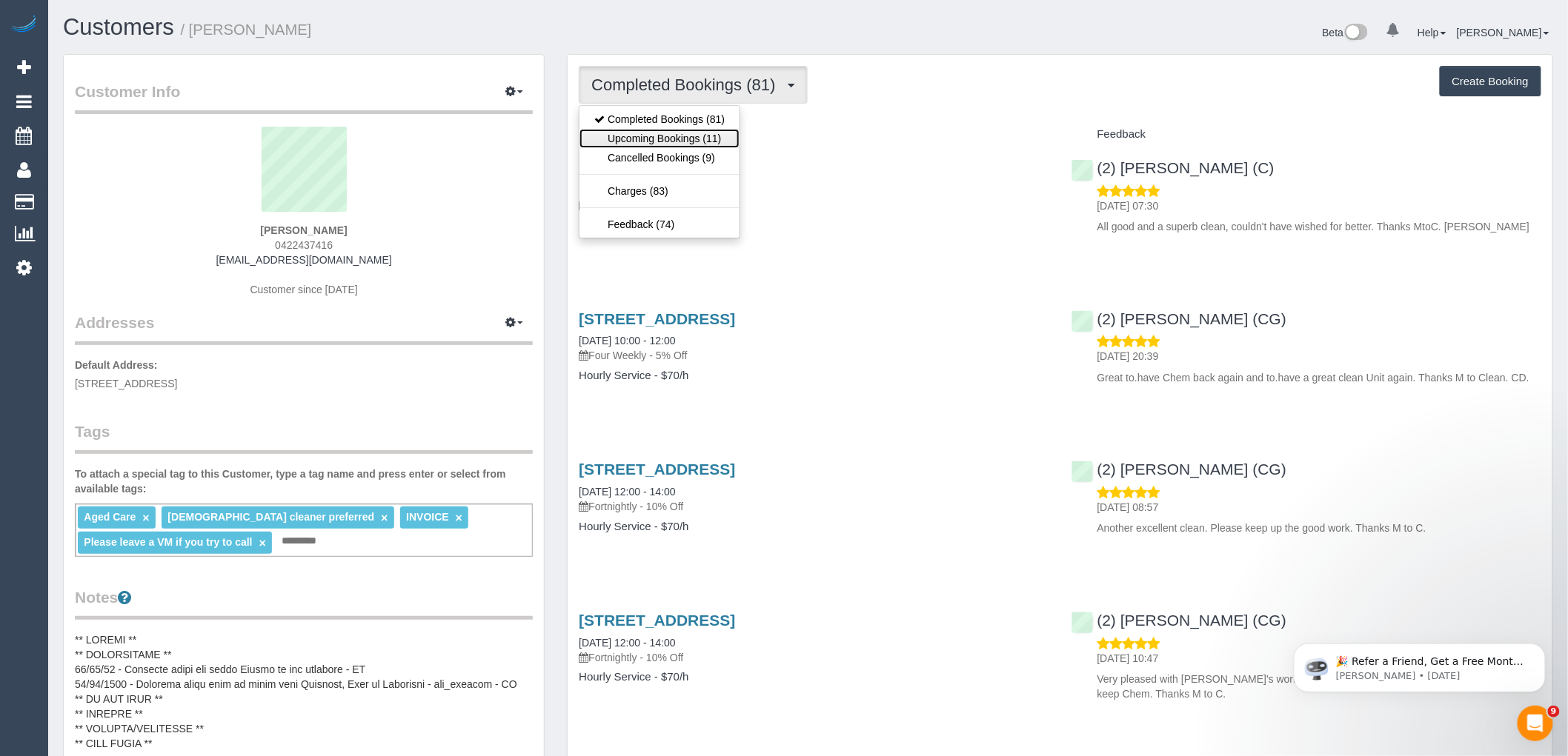
click at [707, 143] on link "Upcoming Bookings (11)" at bounding box center [659, 139] width 160 height 19
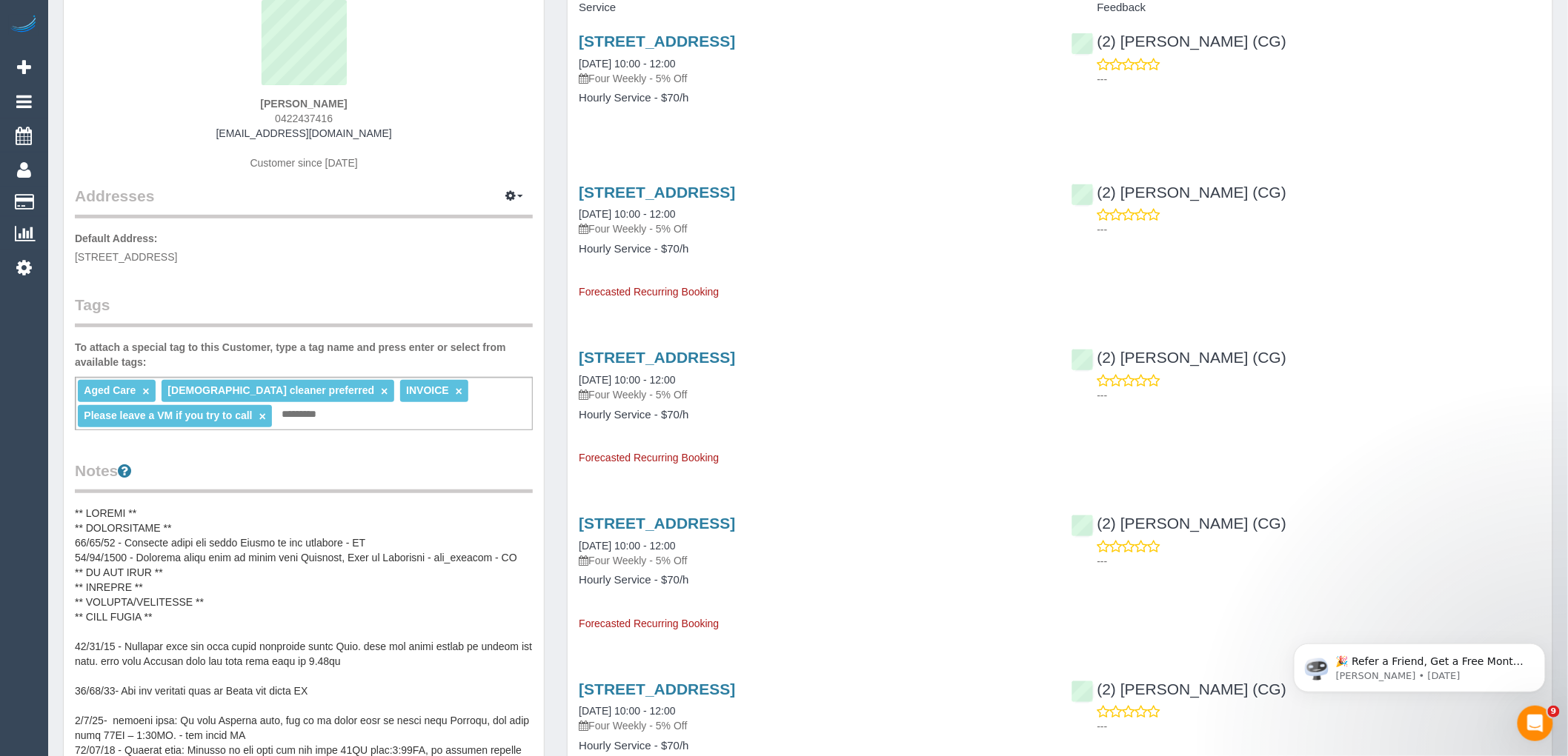
scroll to position [247, 0]
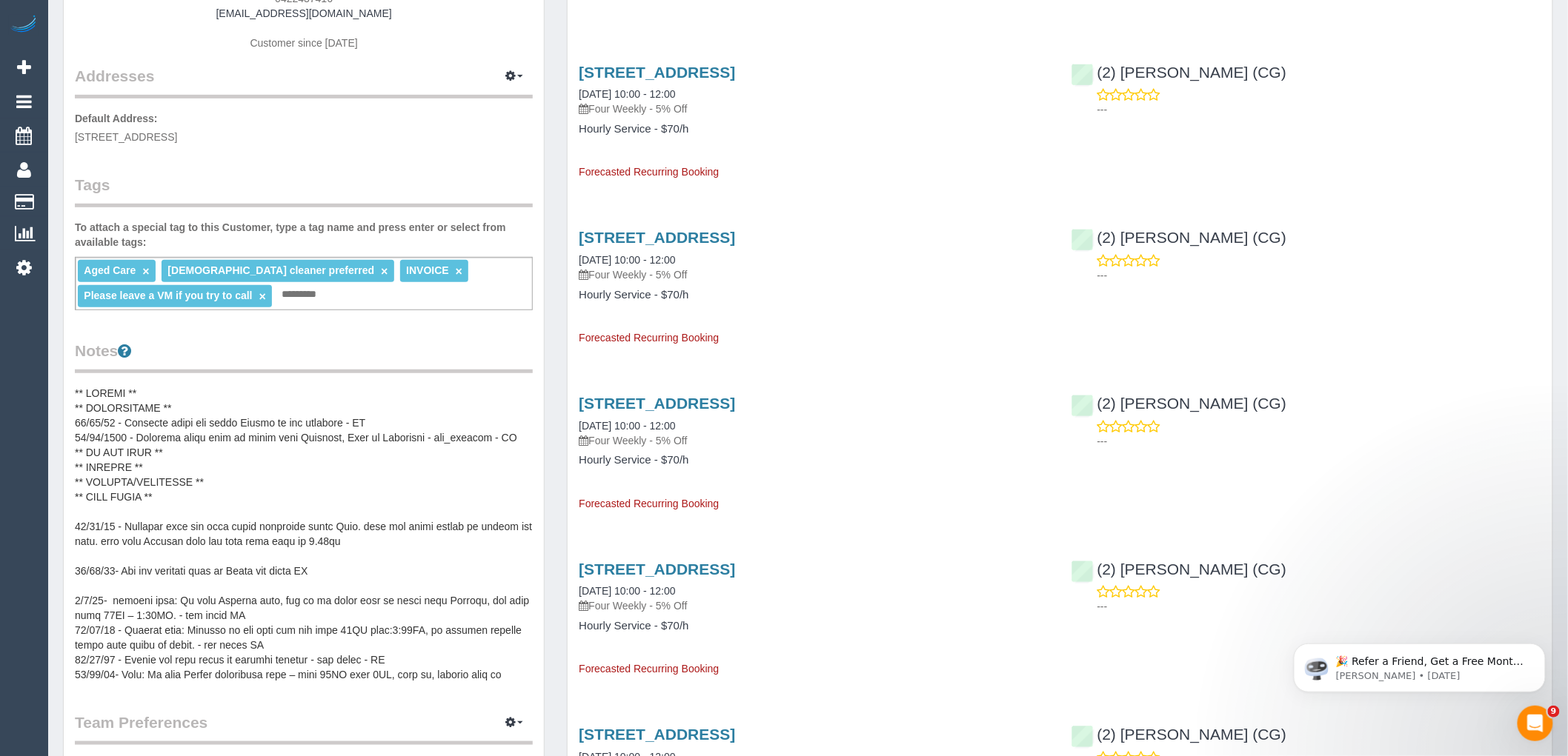
click at [220, 489] on pre at bounding box center [304, 534] width 458 height 296
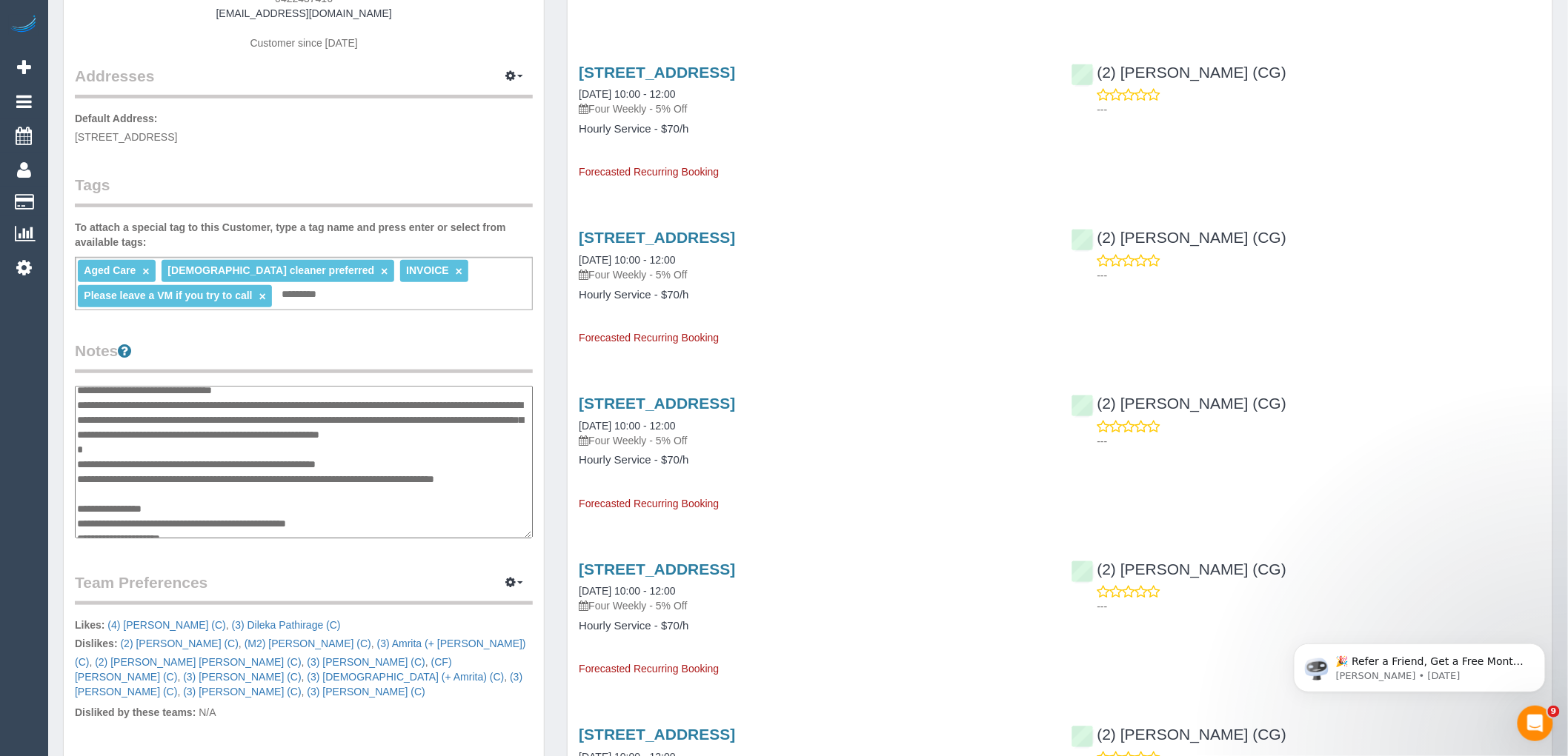
scroll to position [606, 0]
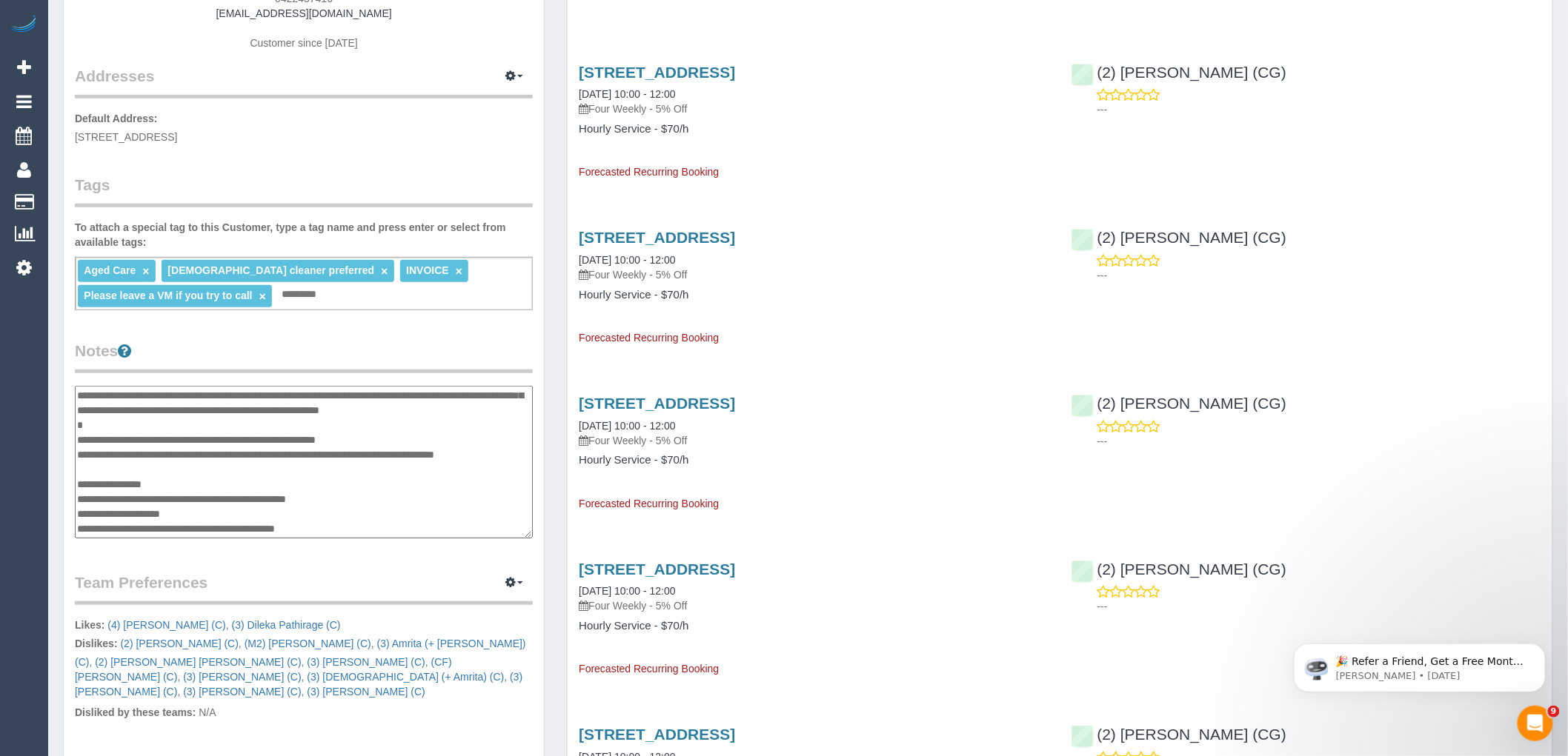
click at [403, 527] on textarea at bounding box center [304, 462] width 458 height 153
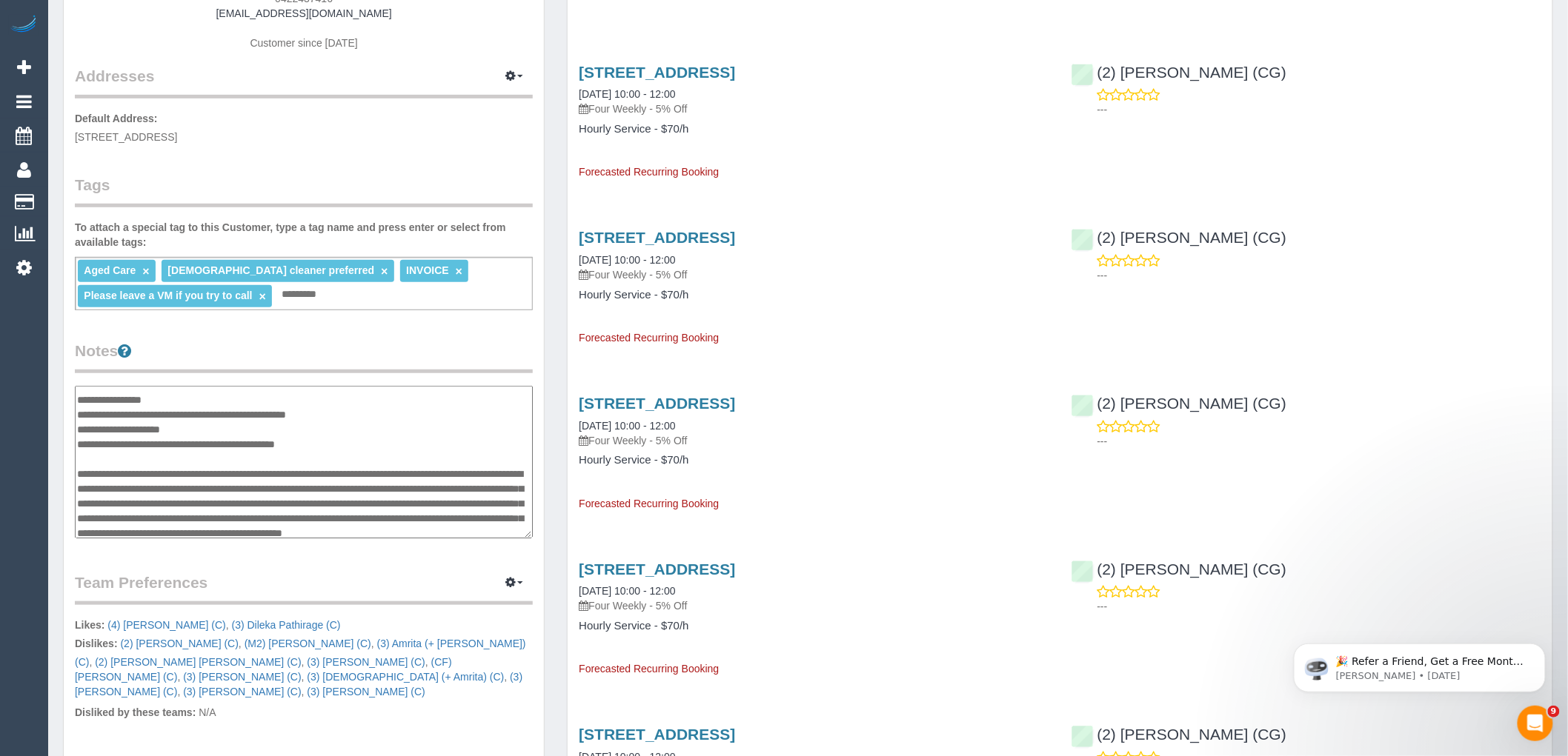
scroll to position [706, 0]
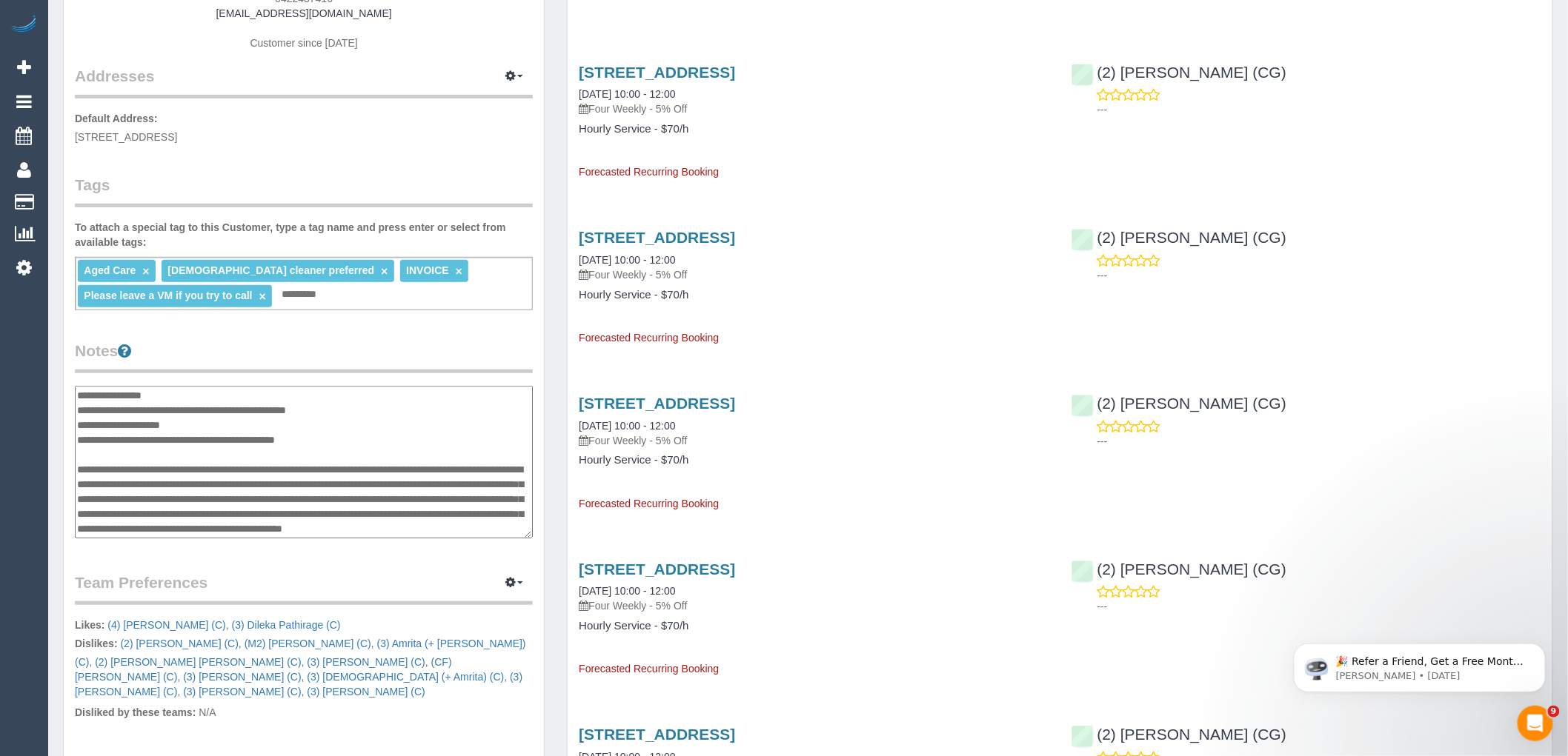
click at [453, 529] on textarea at bounding box center [304, 462] width 458 height 153
paste textarea "**********"
click at [79, 441] on textarea at bounding box center [304, 462] width 458 height 153
type textarea "**********"
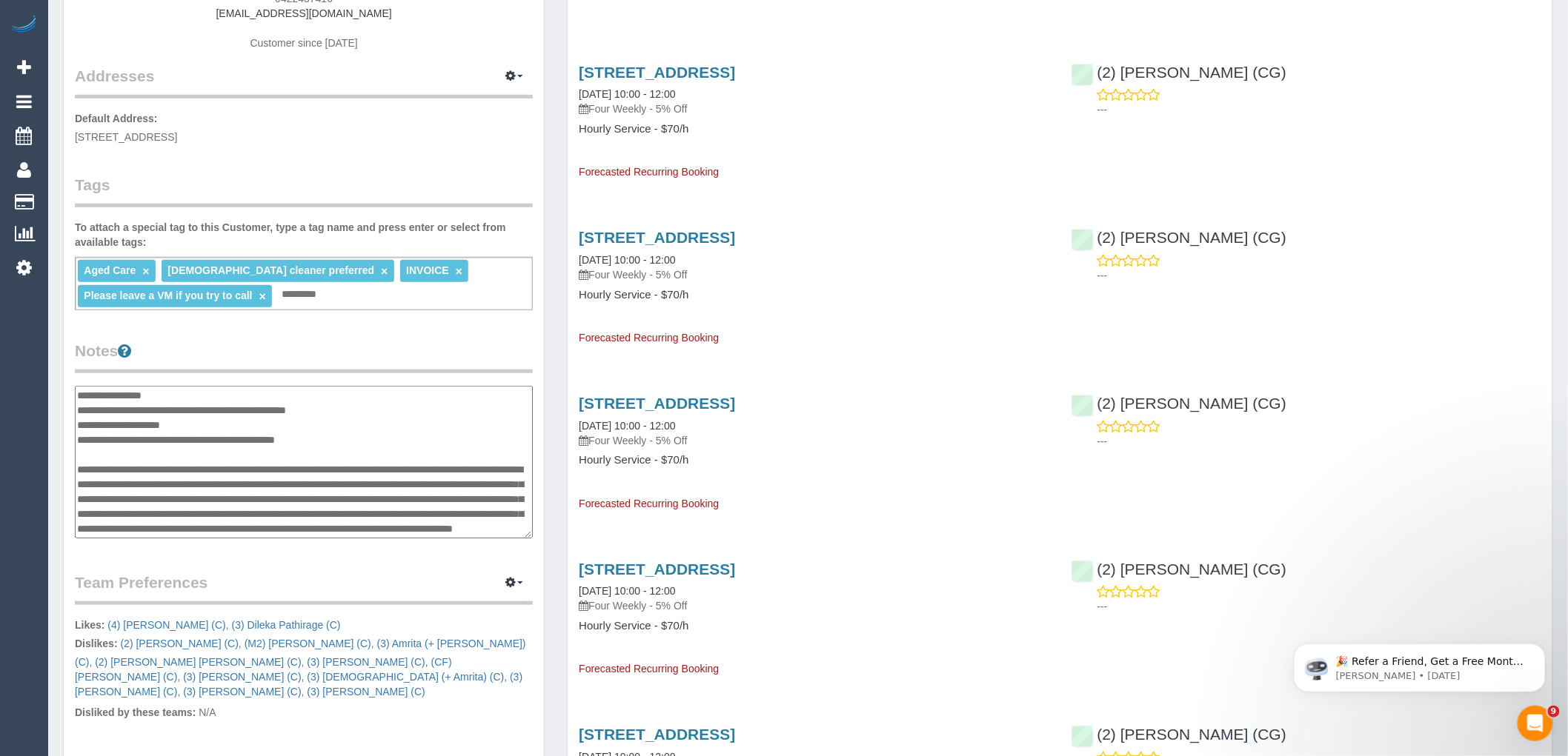
click at [361, 313] on div "Customer Info Edit Contact Info Send Message Email Preferences Special Sales Ta…" at bounding box center [304, 399] width 480 height 1183
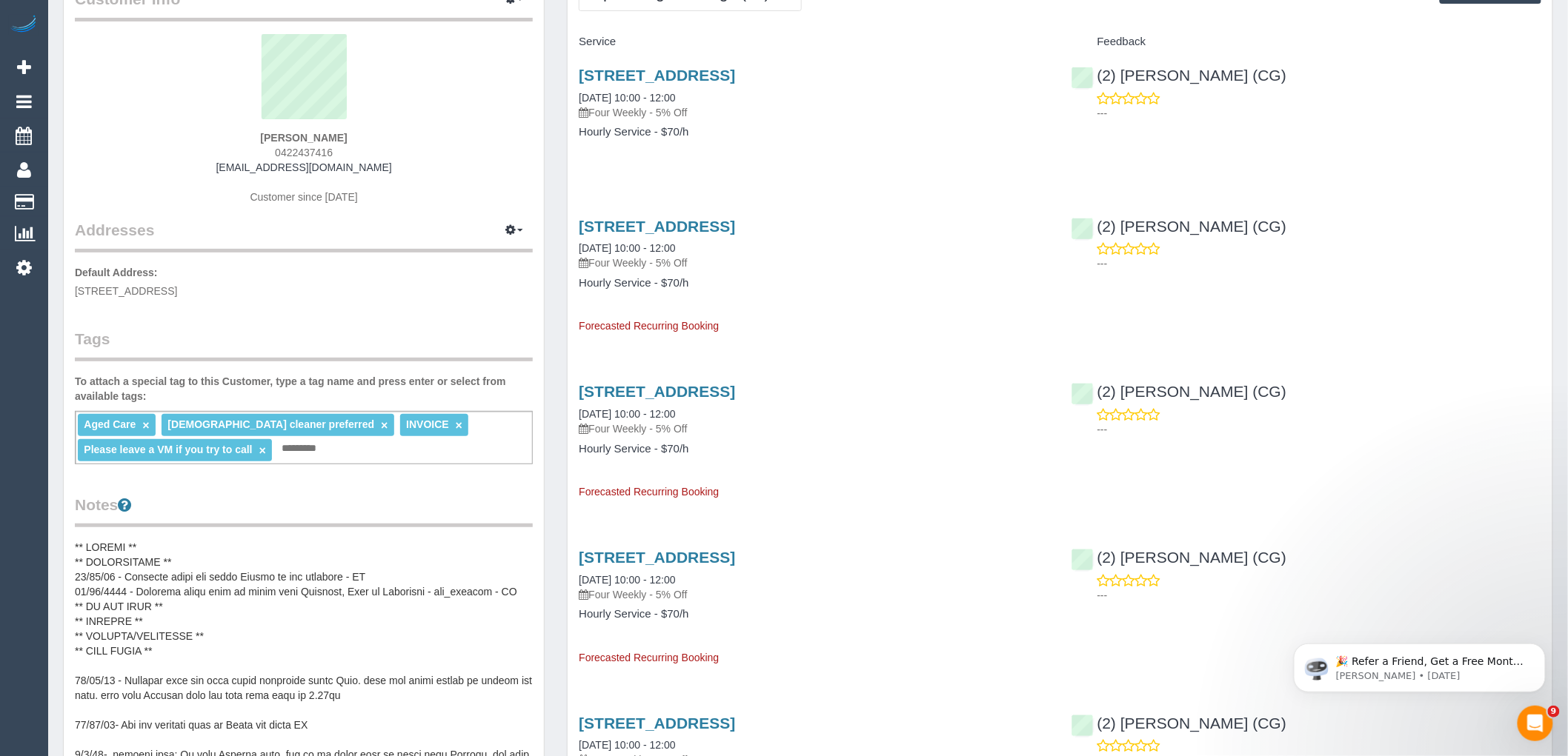
scroll to position [0, 0]
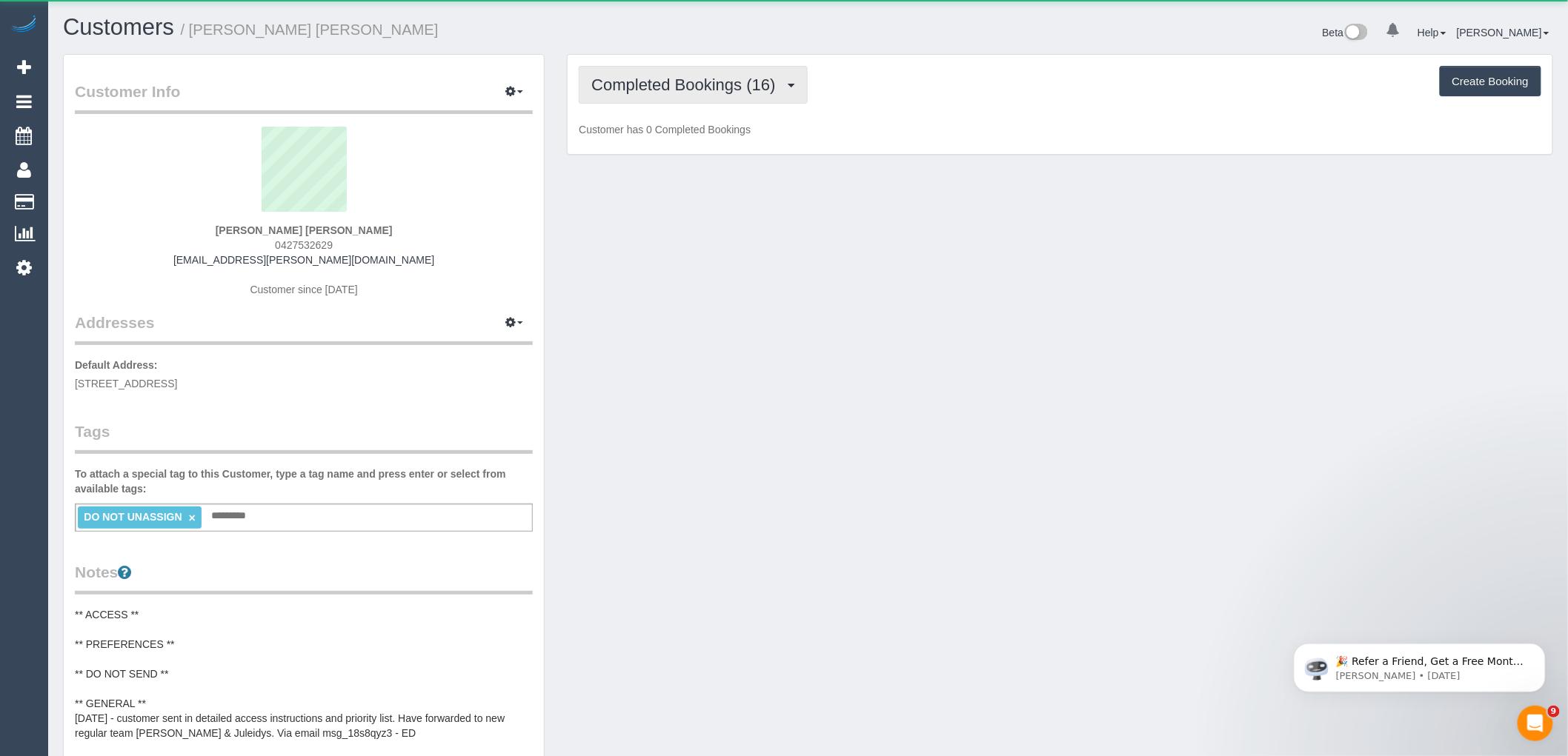
click at [761, 84] on span "Completed Bookings (16)" at bounding box center [687, 84] width 191 height 18
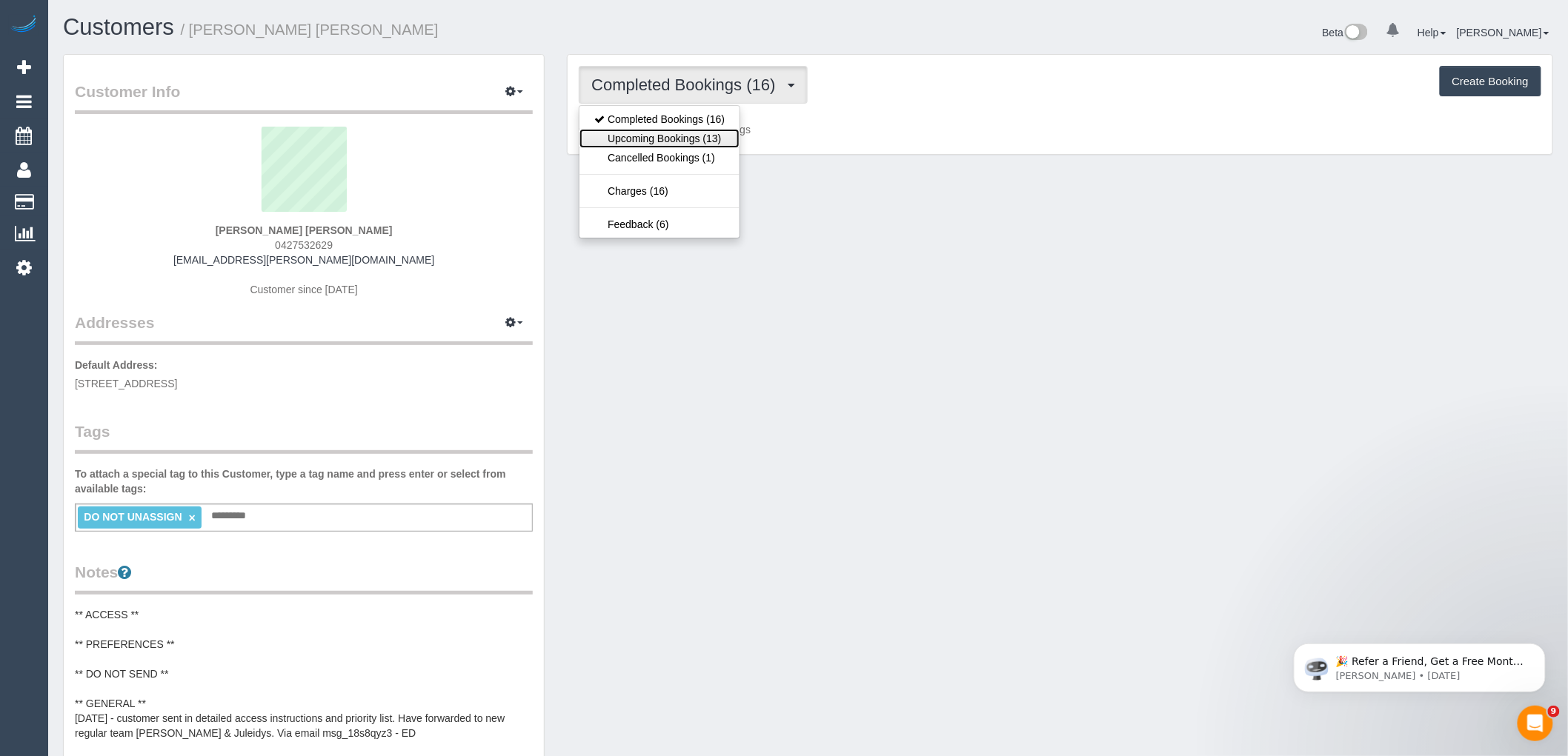
click at [712, 143] on link "Upcoming Bookings (13)" at bounding box center [659, 139] width 160 height 19
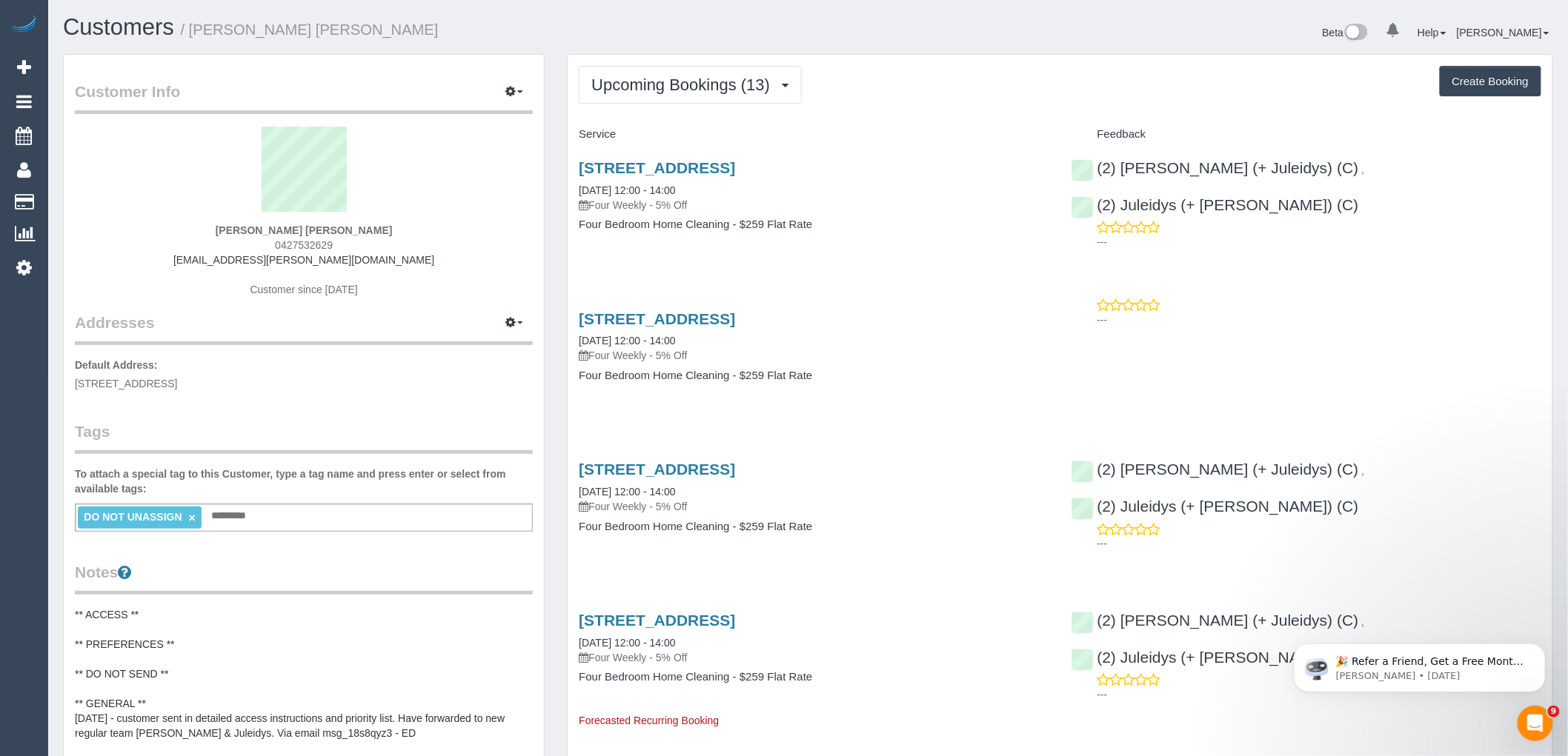
scroll to position [247, 0]
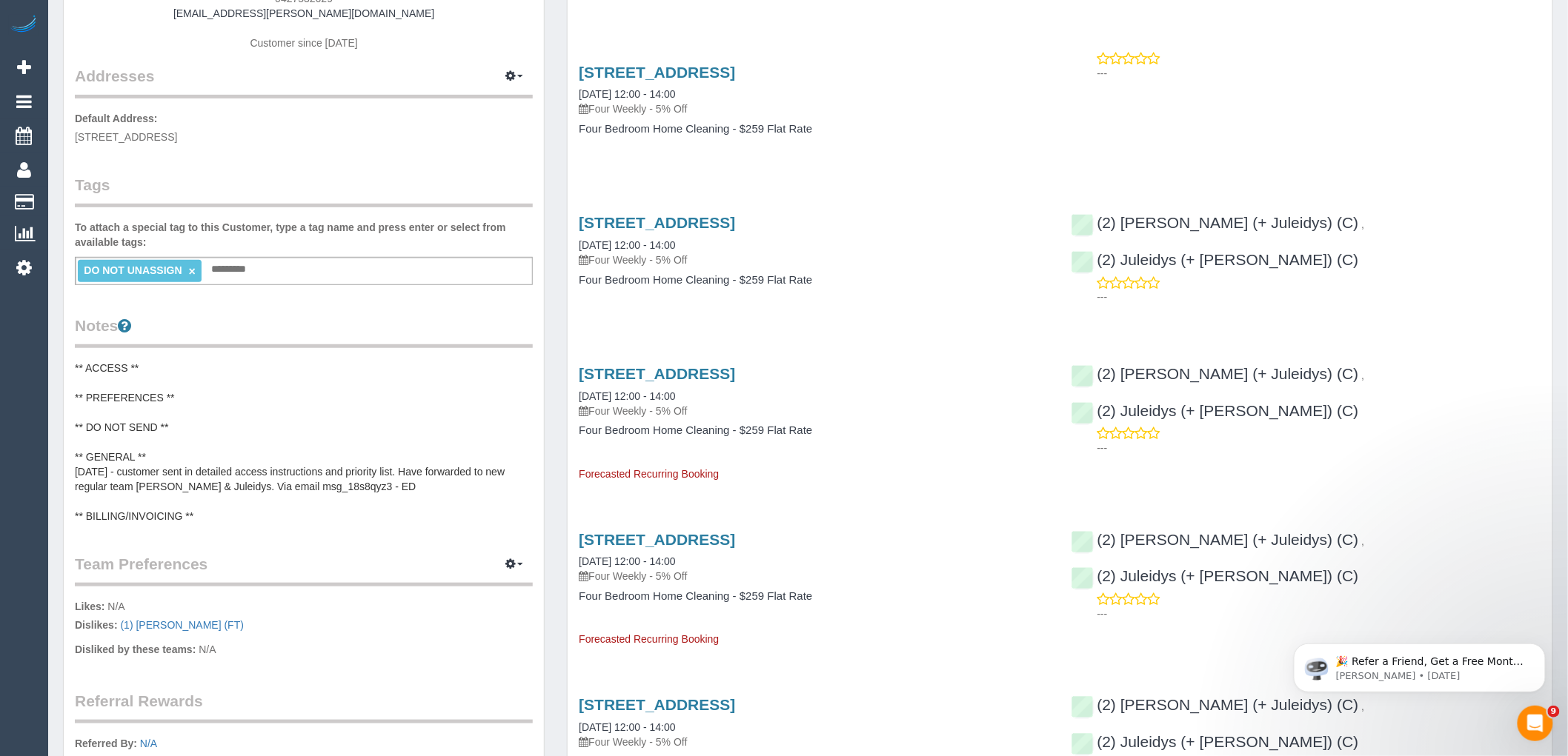
click at [195, 396] on pre "** ACCESS ** ** PREFERENCES ** ** DO NOT SEND ** ** GENERAL ** [DATE] - custome…" at bounding box center [304, 442] width 458 height 163
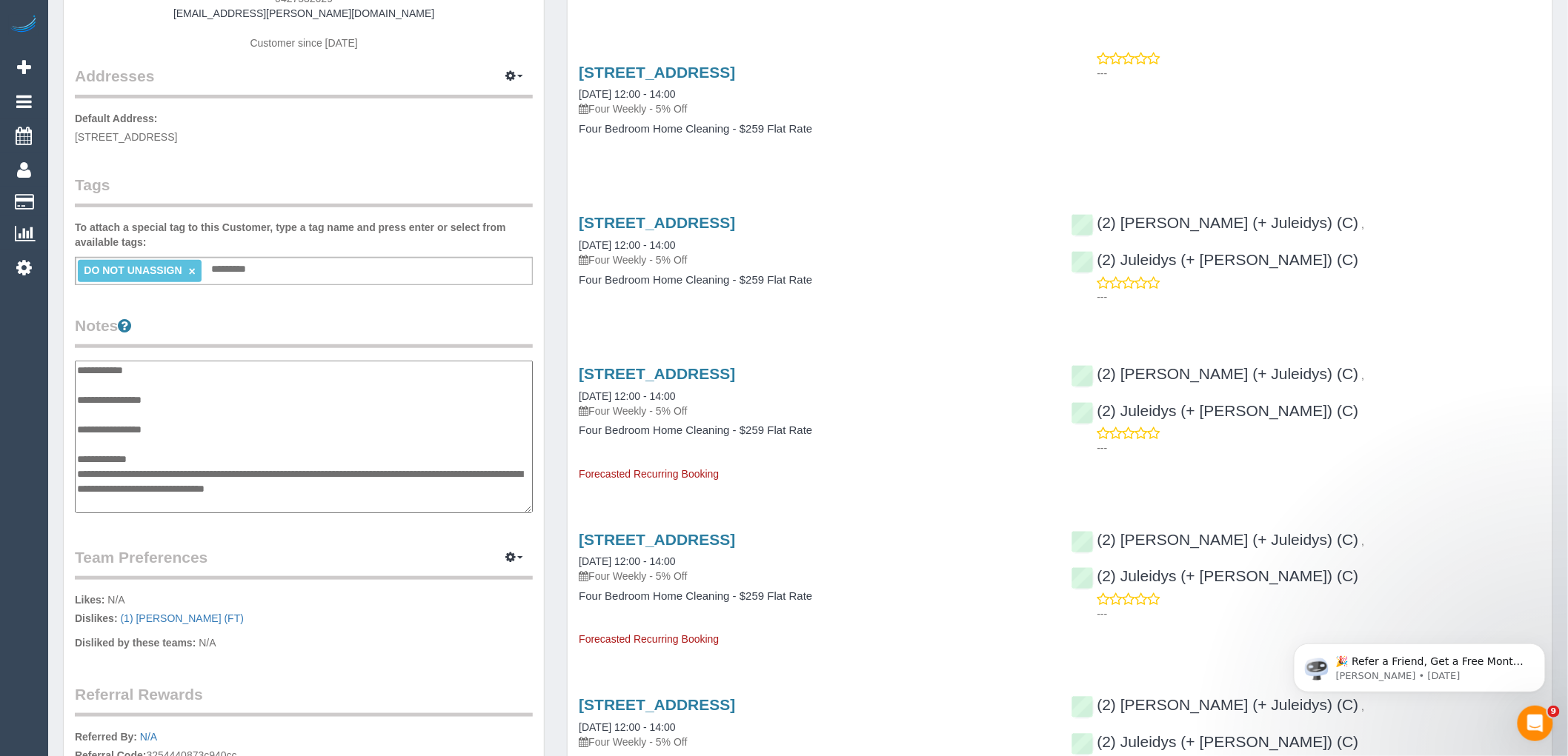
scroll to position [11, 0]
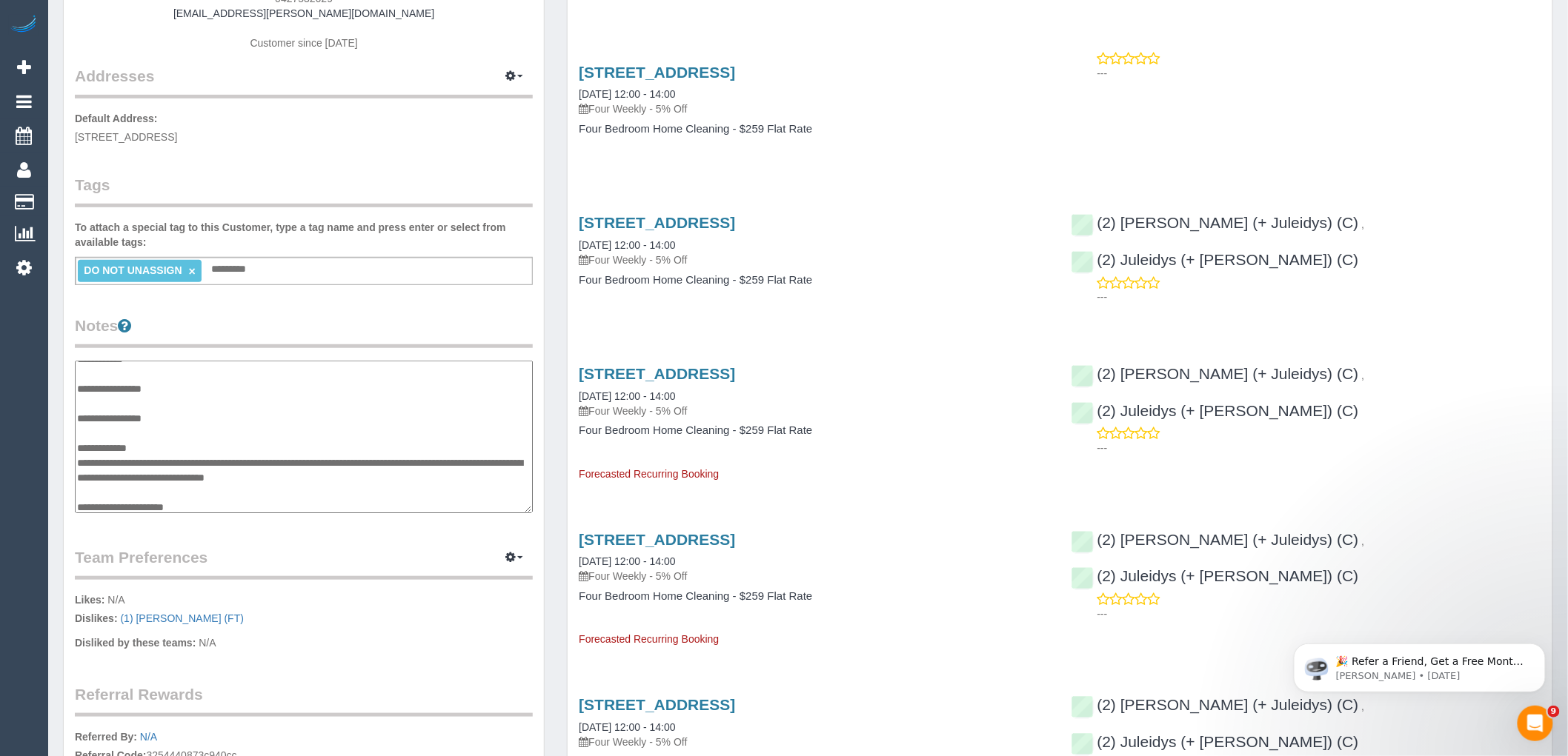
click at [204, 386] on textarea "**********" at bounding box center [304, 436] width 458 height 153
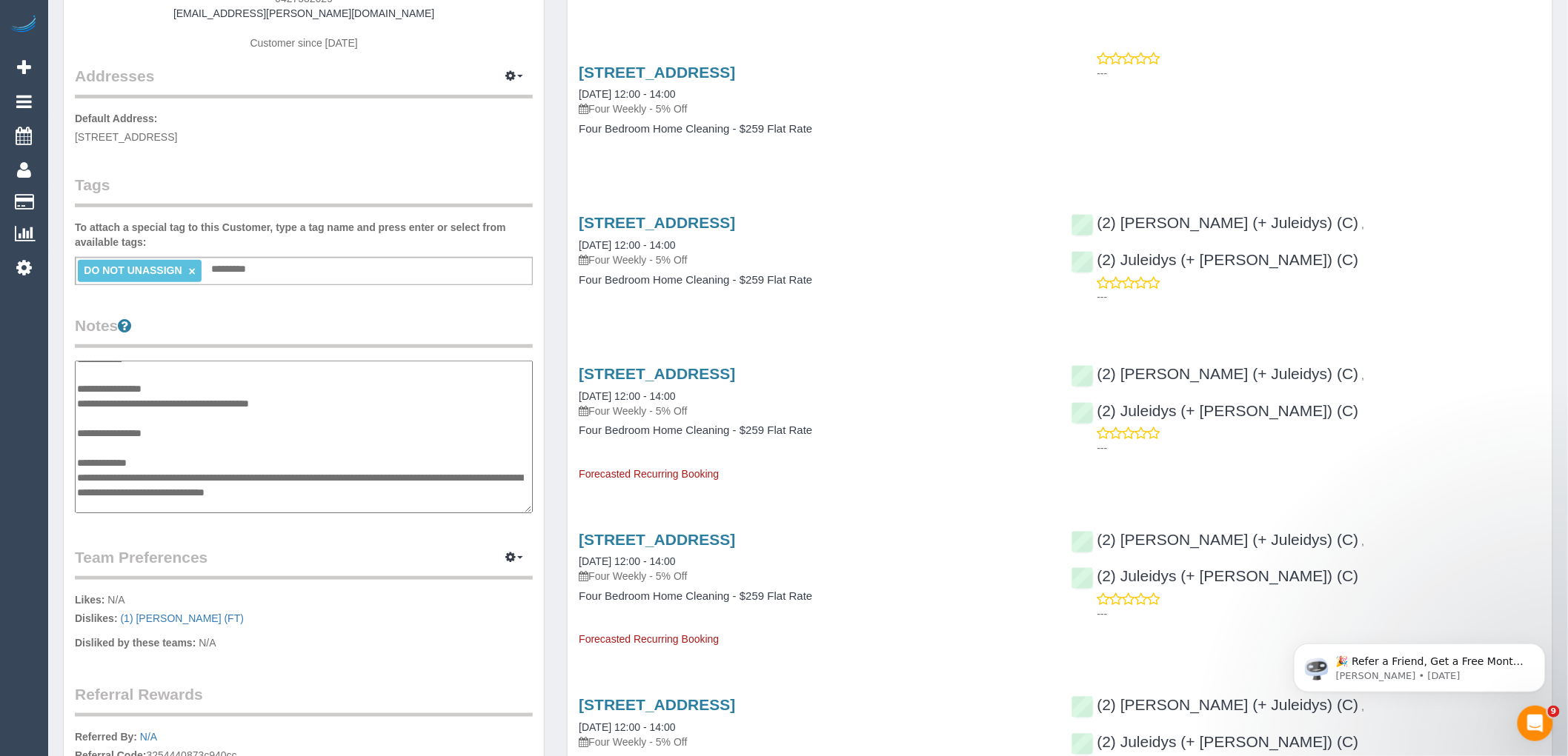
type textarea "**********"
click at [191, 316] on legend "Notes" at bounding box center [304, 332] width 458 height 34
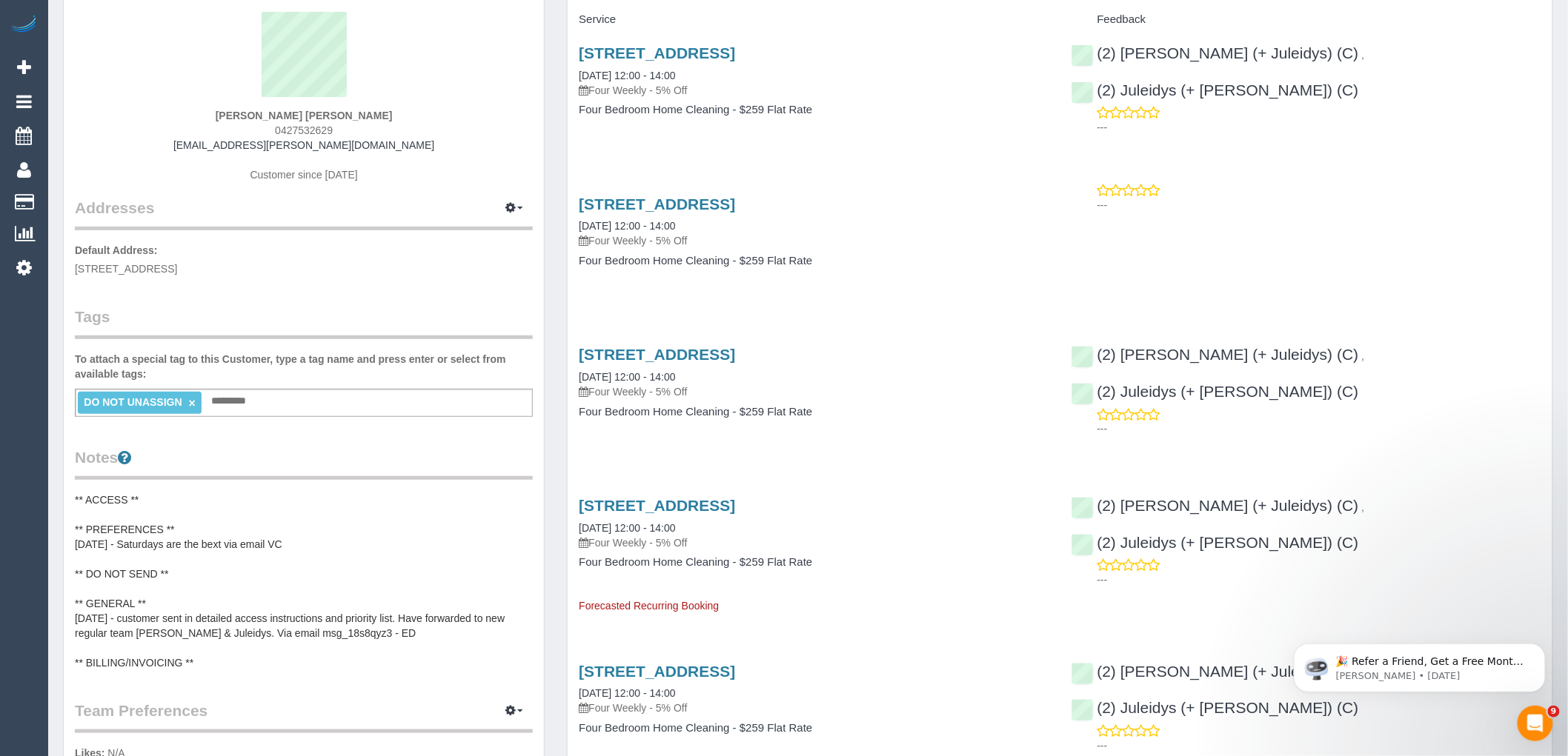
scroll to position [0, 0]
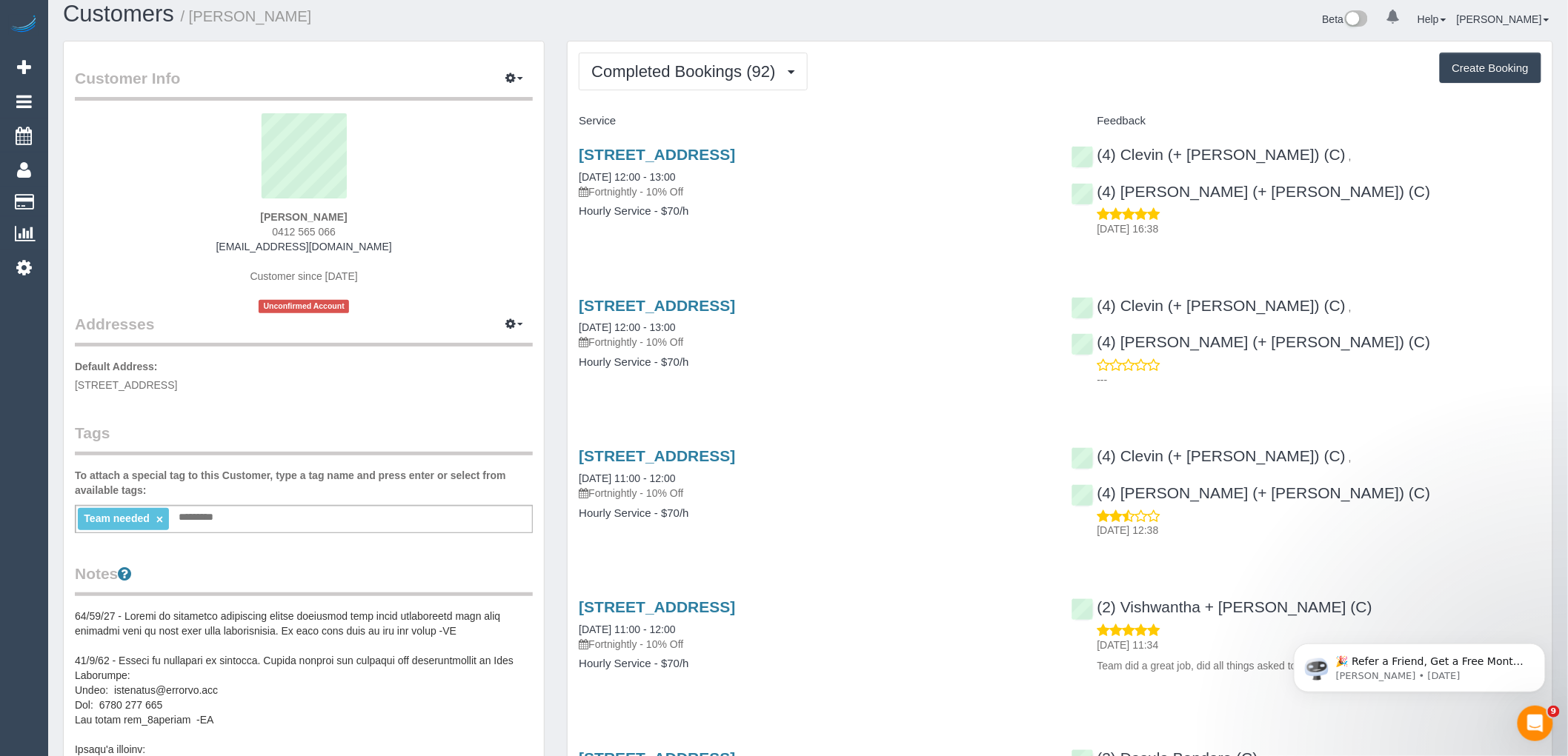
scroll to position [329, 0]
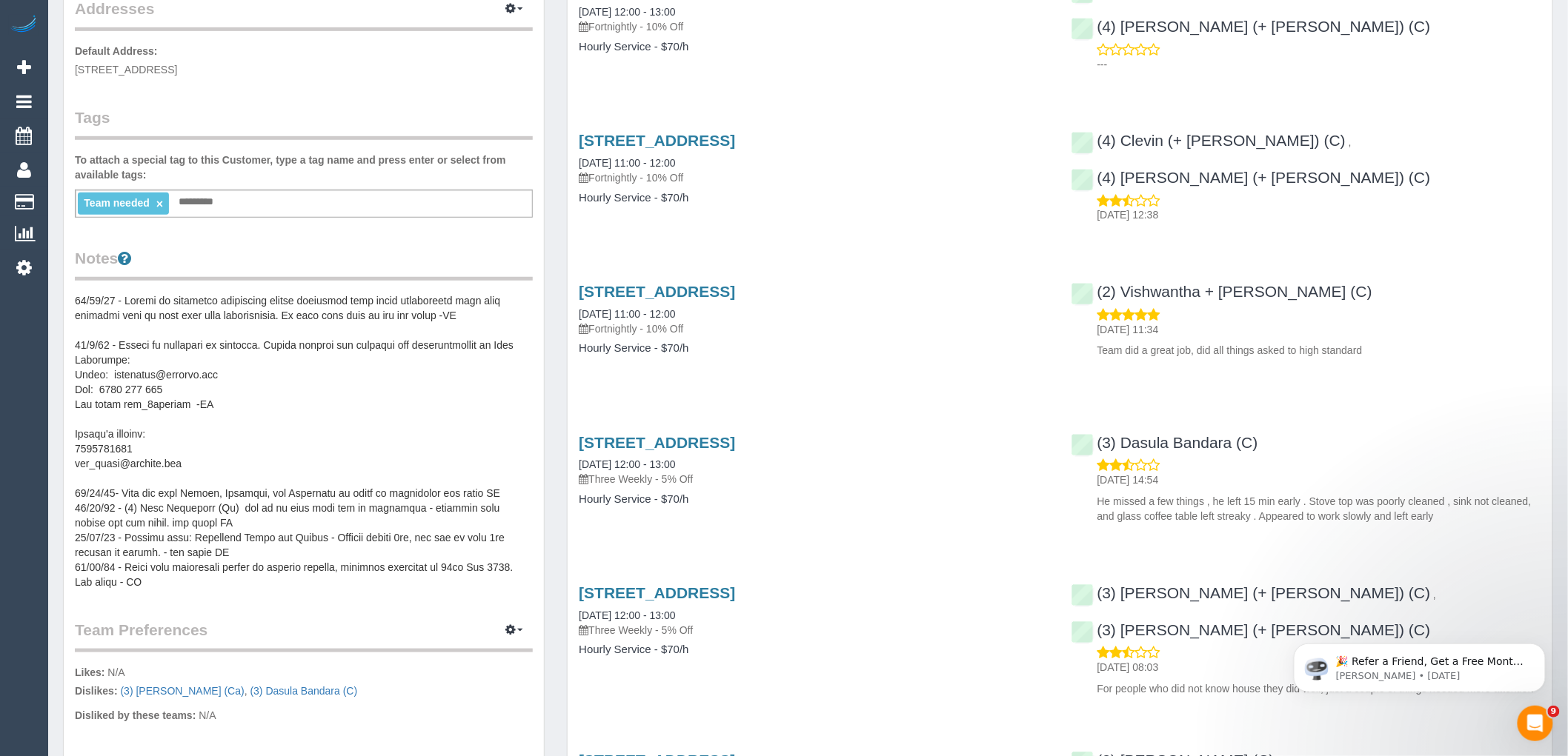
click at [167, 317] on pre at bounding box center [304, 441] width 458 height 296
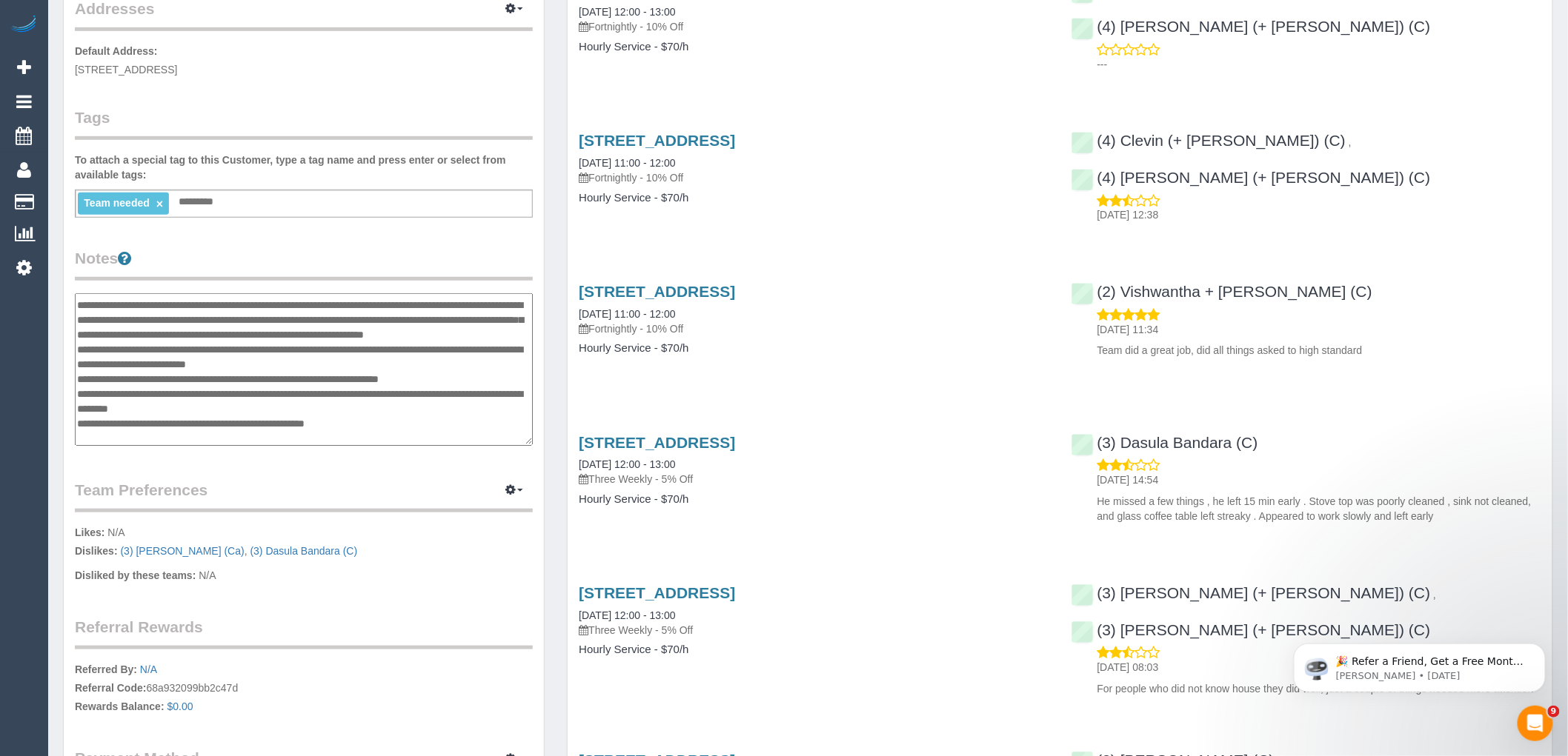
scroll to position [212, 0]
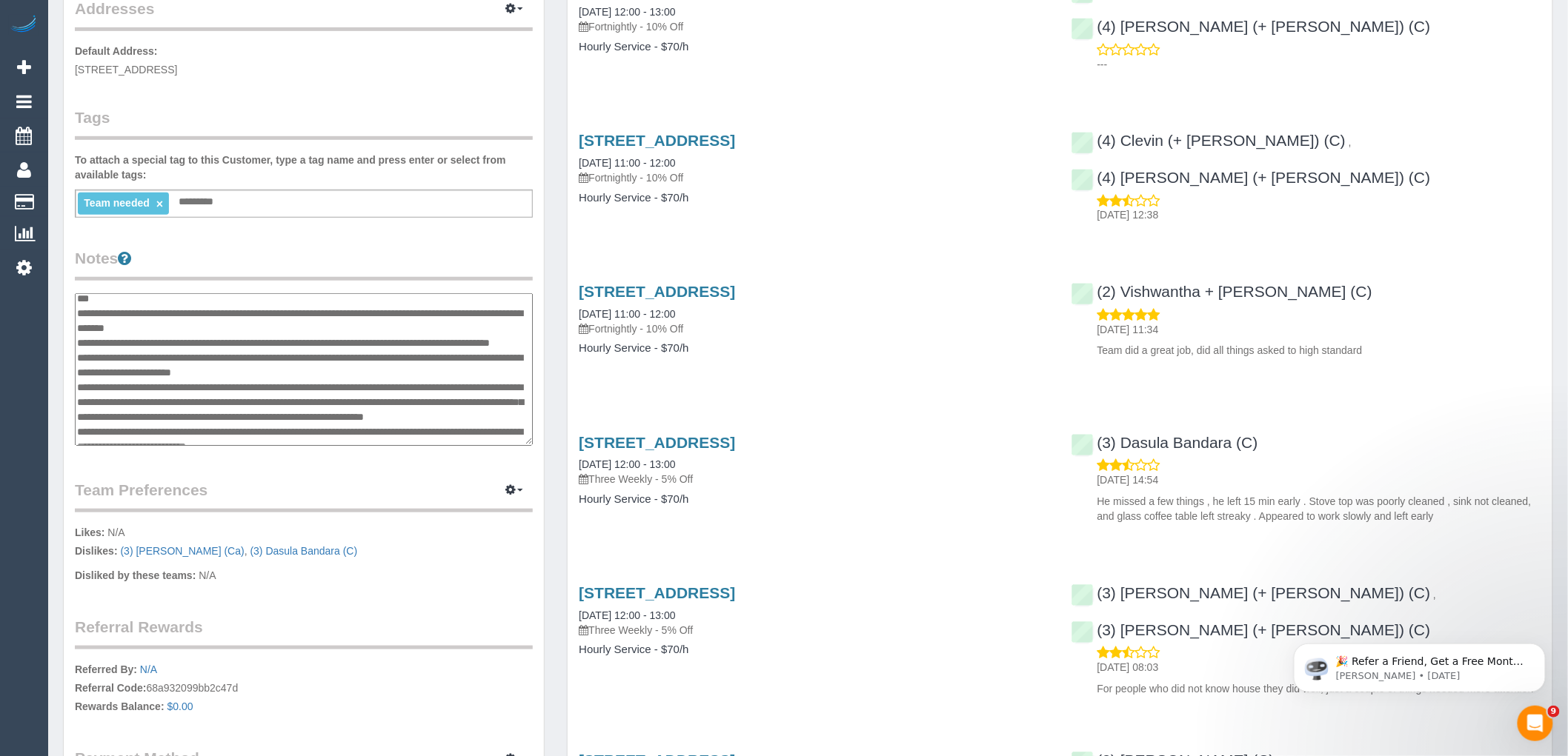
click at [276, 239] on div "Customer Info Edit Contact Info Send Message Email Preferences Special Sales Ta…" at bounding box center [304, 288] width 480 height 1124
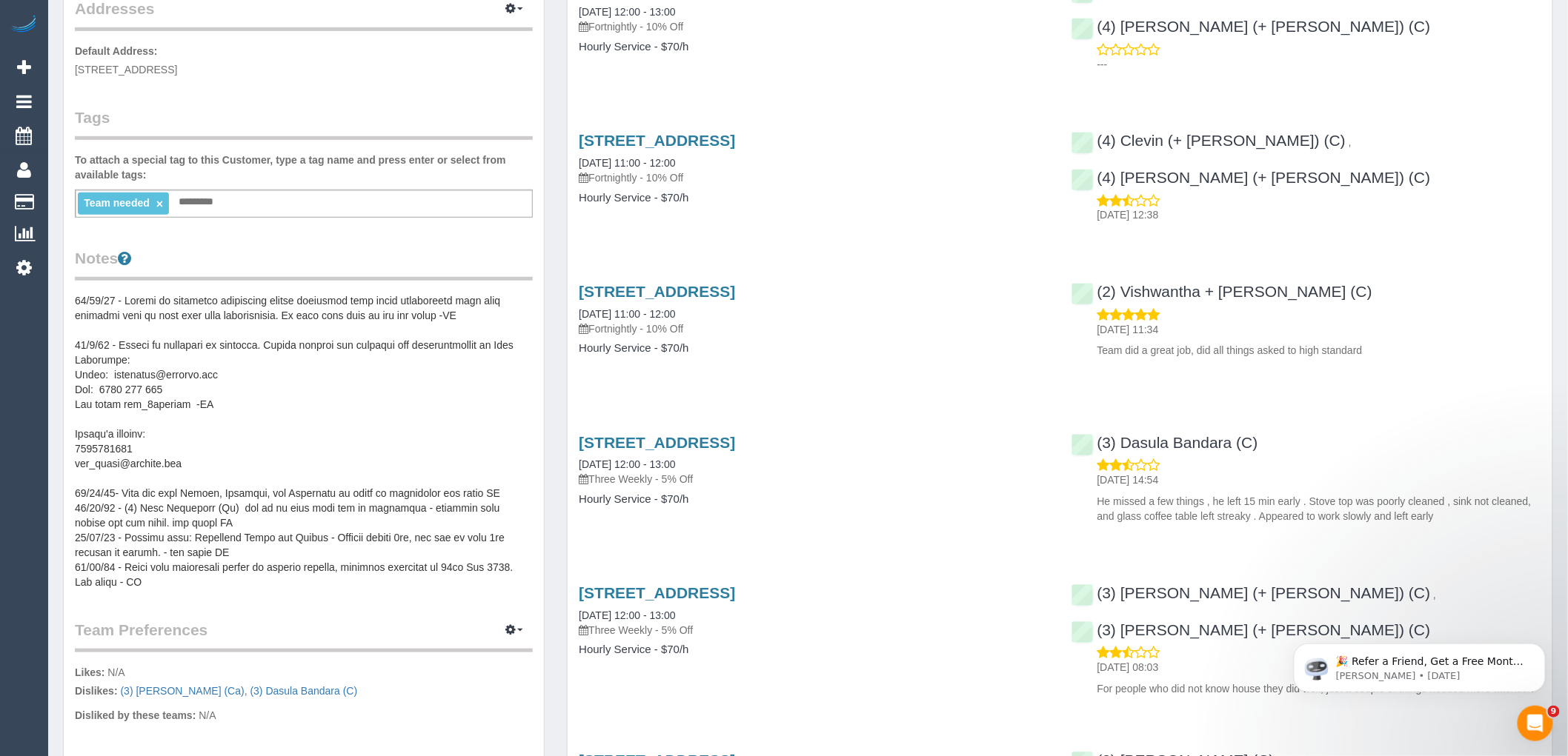
scroll to position [82, 0]
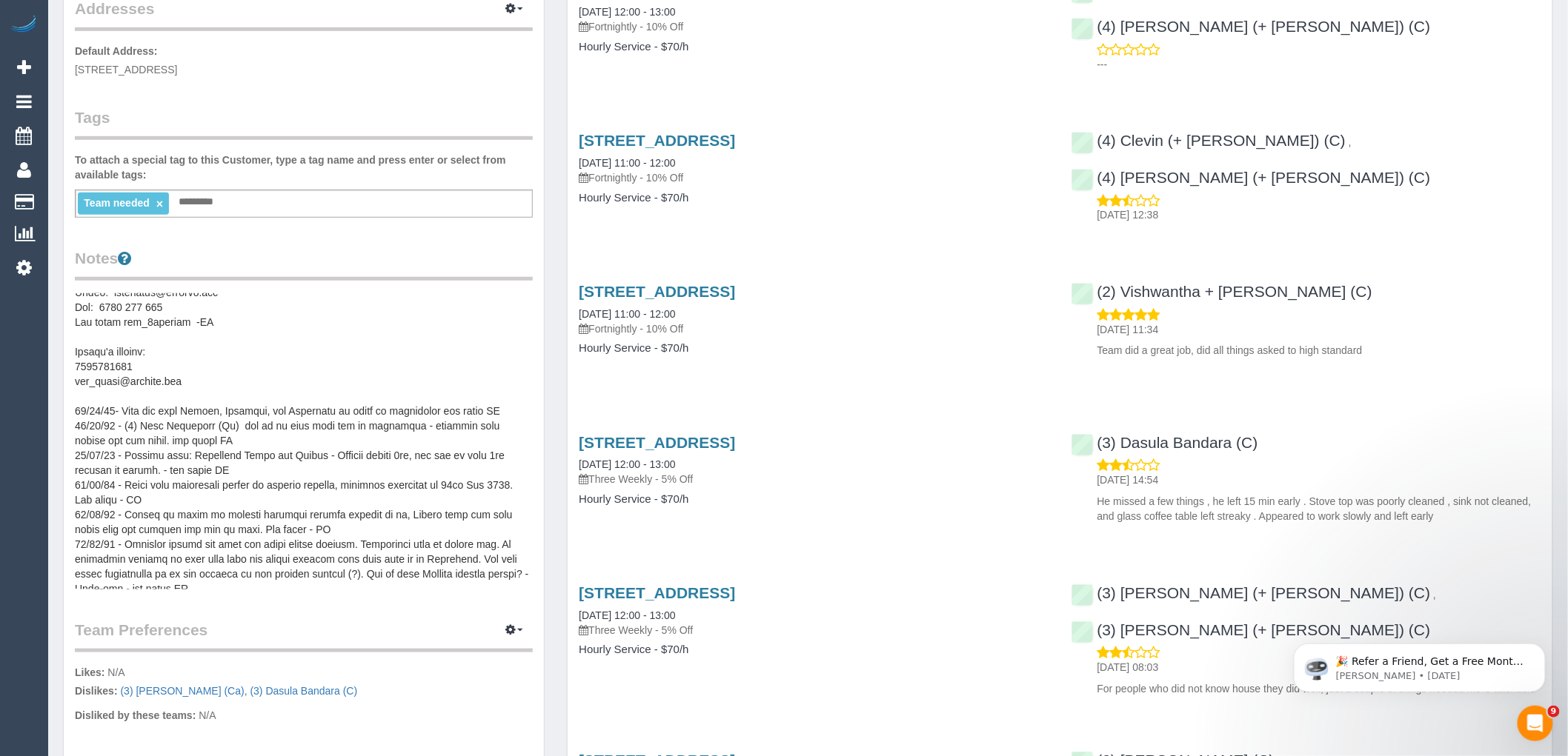
click at [243, 468] on pre at bounding box center [304, 441] width 458 height 296
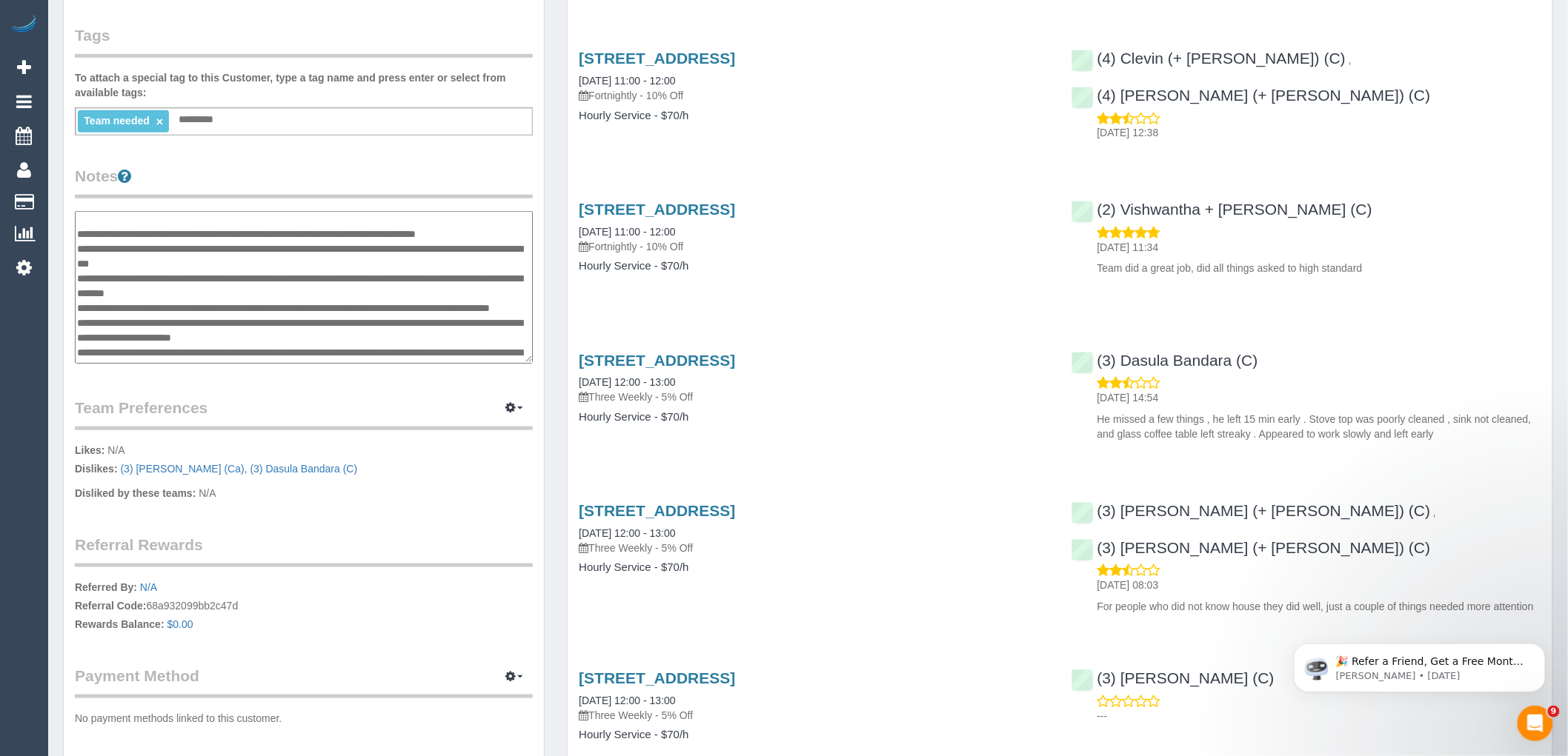
scroll to position [0, 0]
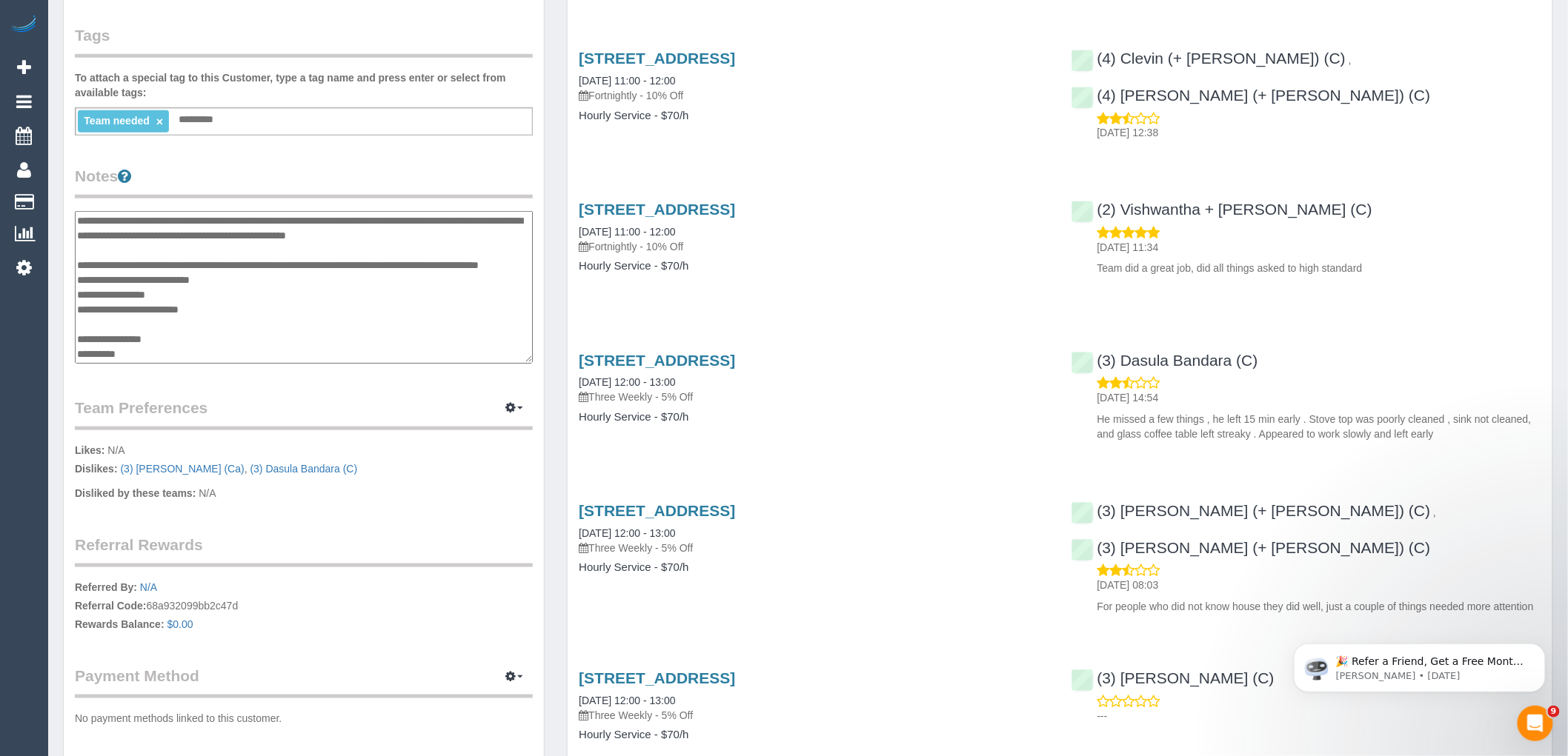
drag, startPoint x: 322, startPoint y: 349, endPoint x: 79, endPoint y: 219, distance: 275.6
click at [79, 219] on textarea at bounding box center [304, 288] width 458 height 153
click at [312, 284] on textarea at bounding box center [304, 288] width 458 height 153
drag, startPoint x: 343, startPoint y: 351, endPoint x: 84, endPoint y: 219, distance: 290.7
click at [84, 219] on textarea at bounding box center [304, 288] width 458 height 153
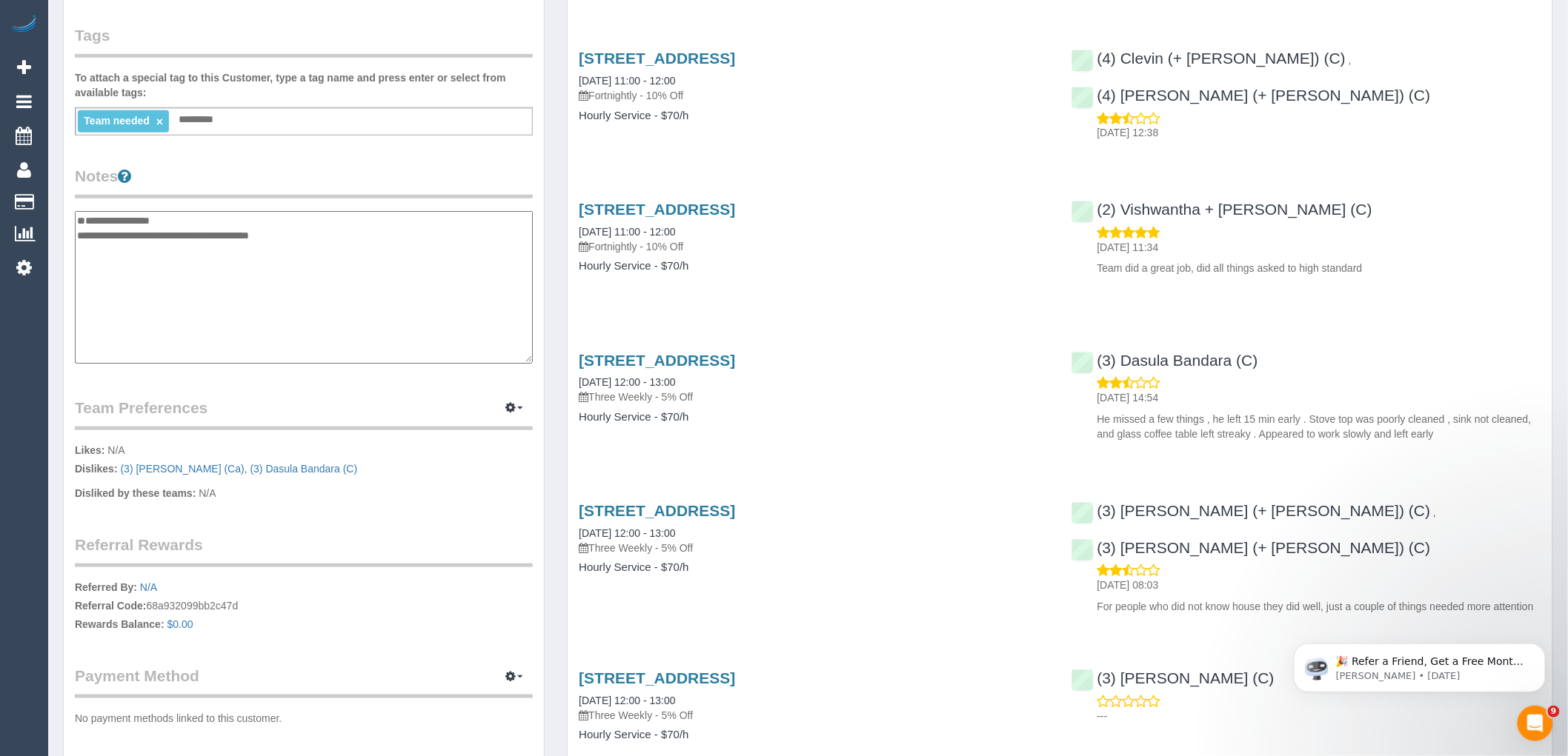
paste textarea "**********"
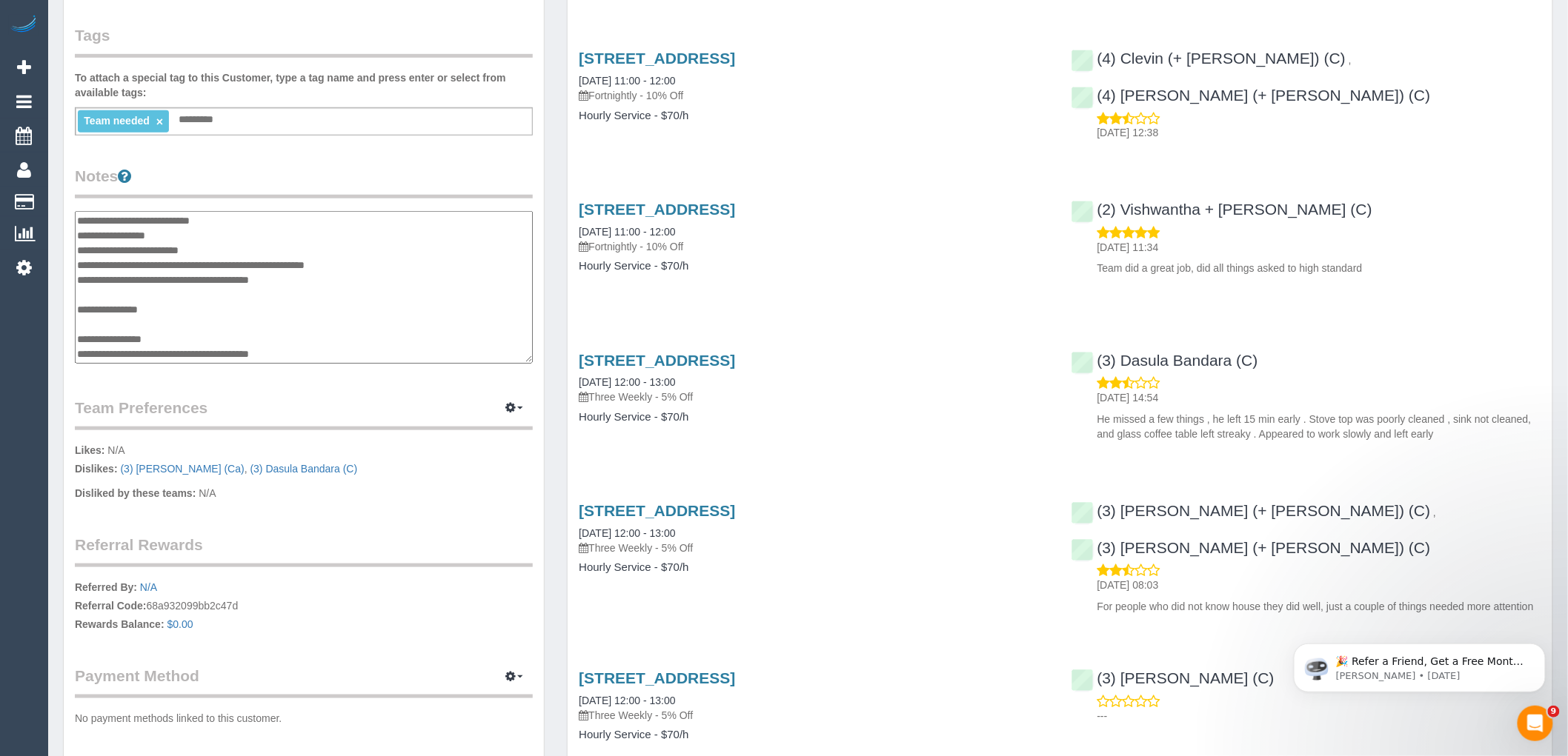
scroll to position [608, 0]
drag, startPoint x: 203, startPoint y: 351, endPoint x: 79, endPoint y: 326, distance: 126.5
click at [79, 326] on textarea at bounding box center [304, 288] width 458 height 153
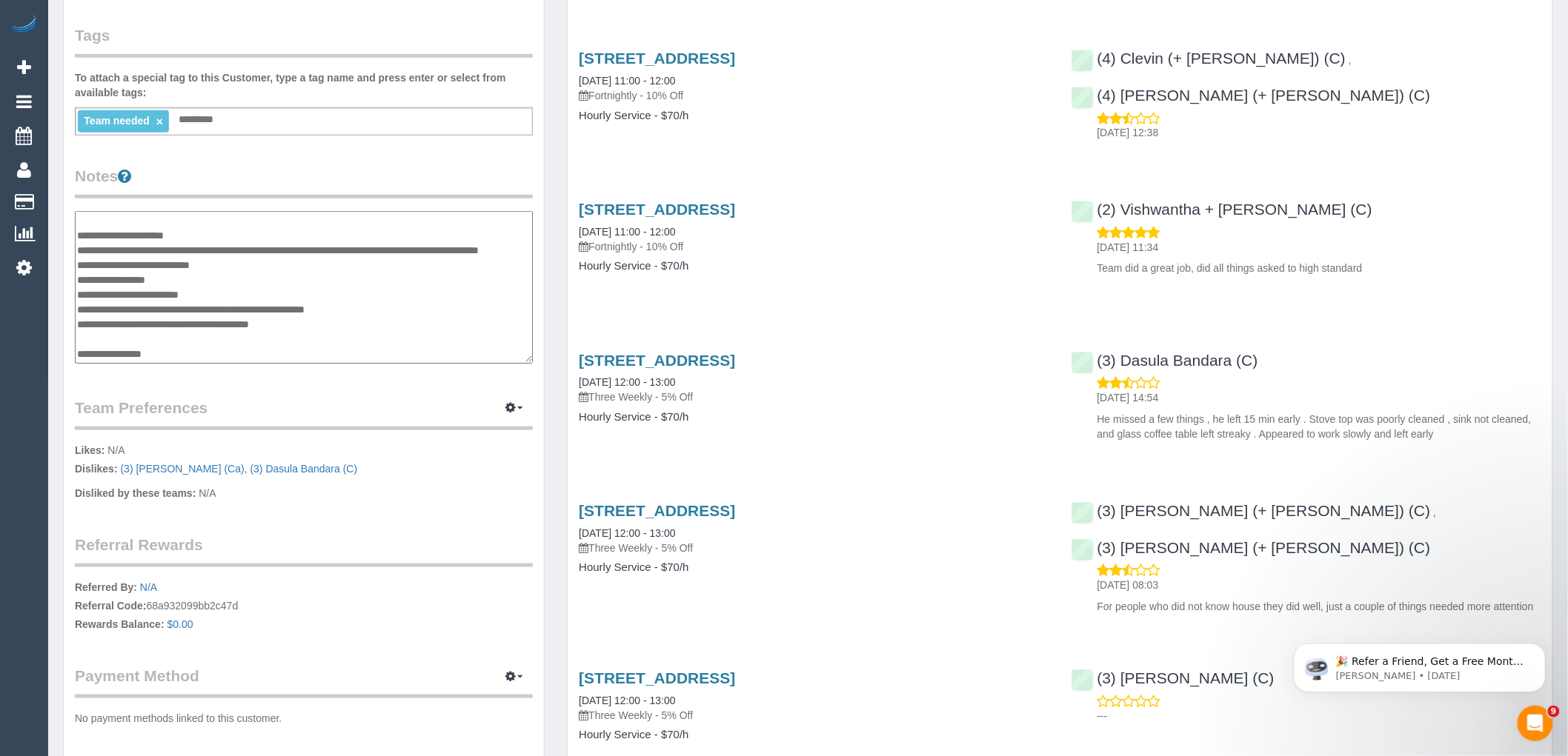
scroll to position [578, 0]
type textarea "**********"
click at [191, 373] on div "Customer Info Edit Contact Info Send Message Email Preferences Special Sales Ta…" at bounding box center [304, 205] width 480 height 1124
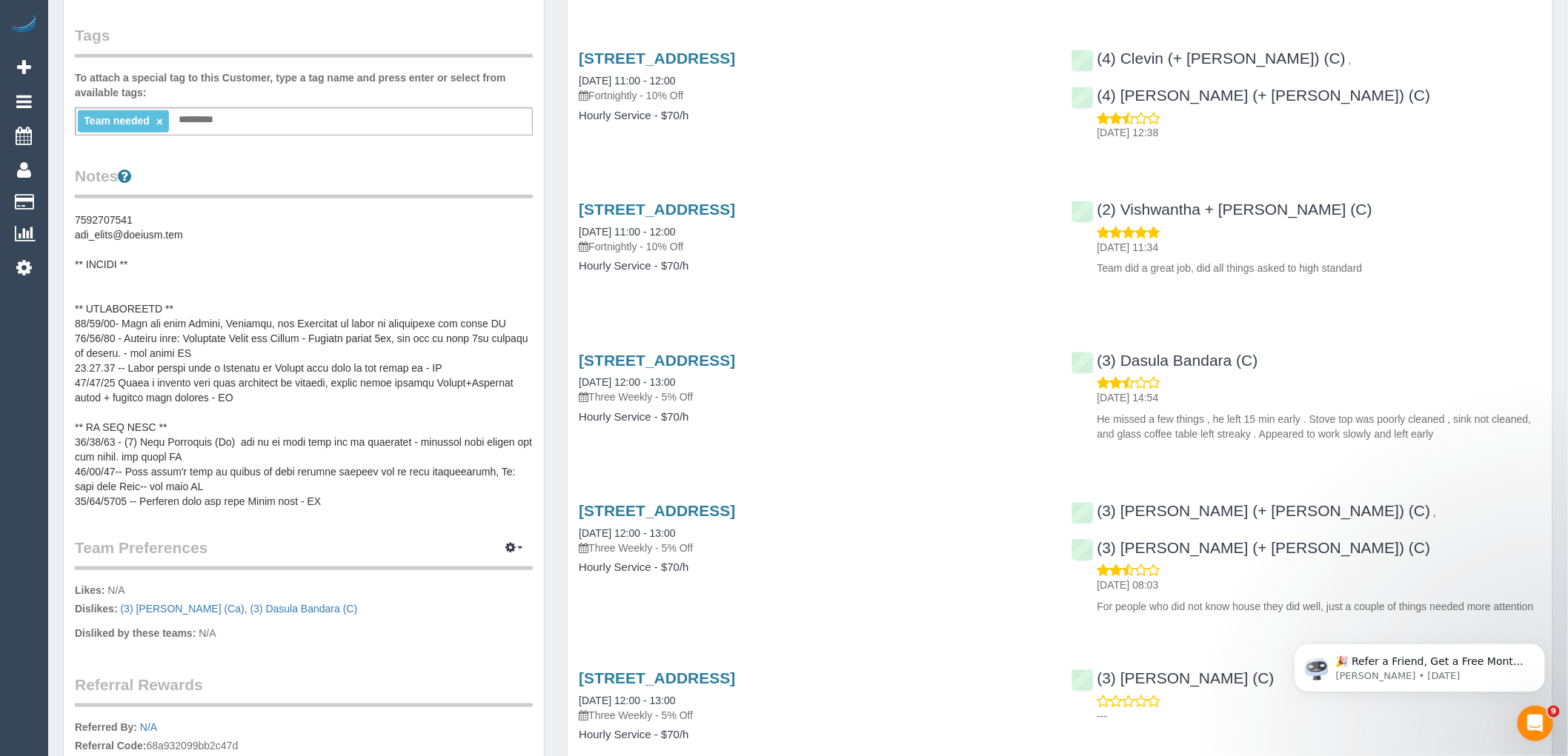
scroll to position [0, 0]
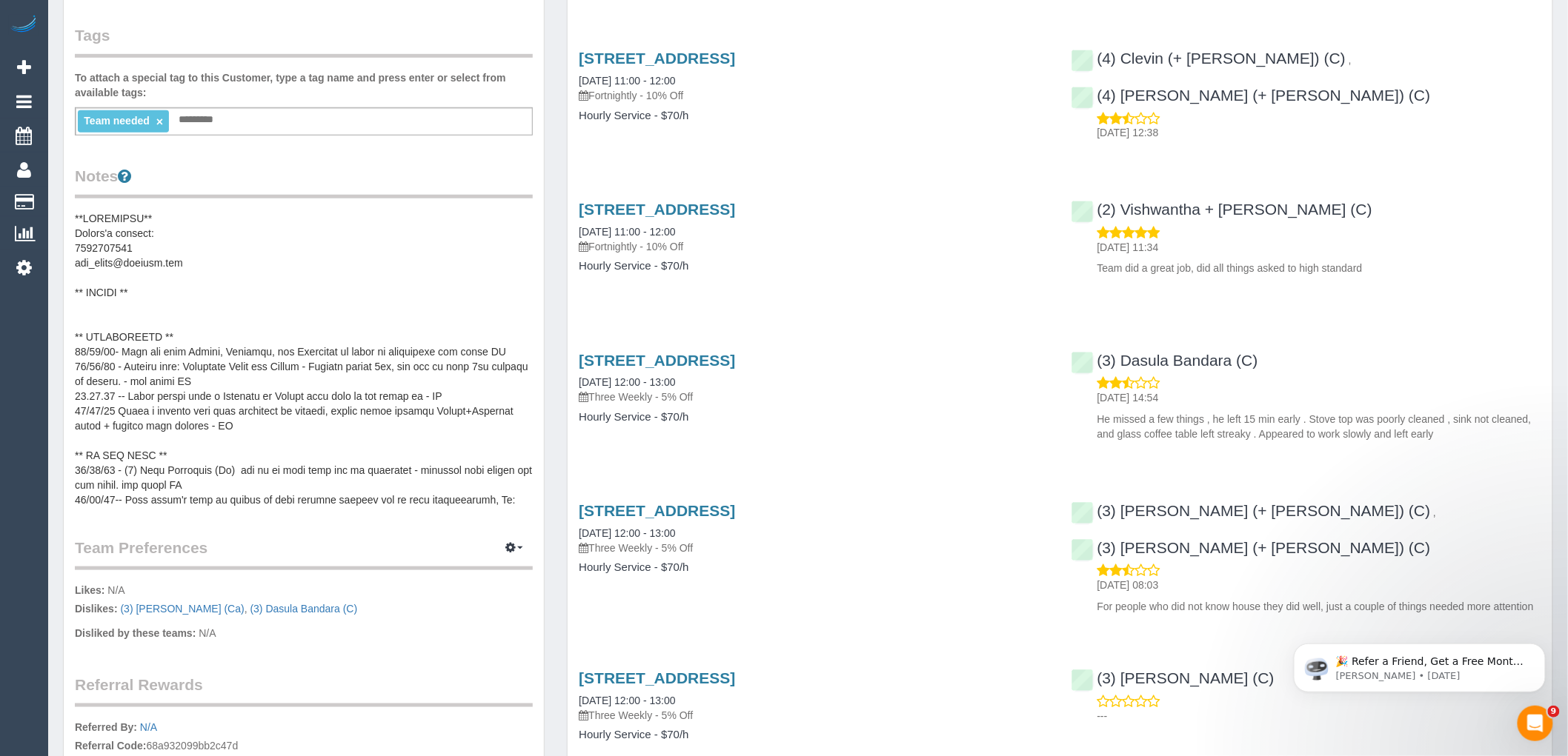
drag, startPoint x: 216, startPoint y: 428, endPoint x: 223, endPoint y: 385, distance: 43.6
click at [216, 428] on pre at bounding box center [304, 360] width 458 height 296
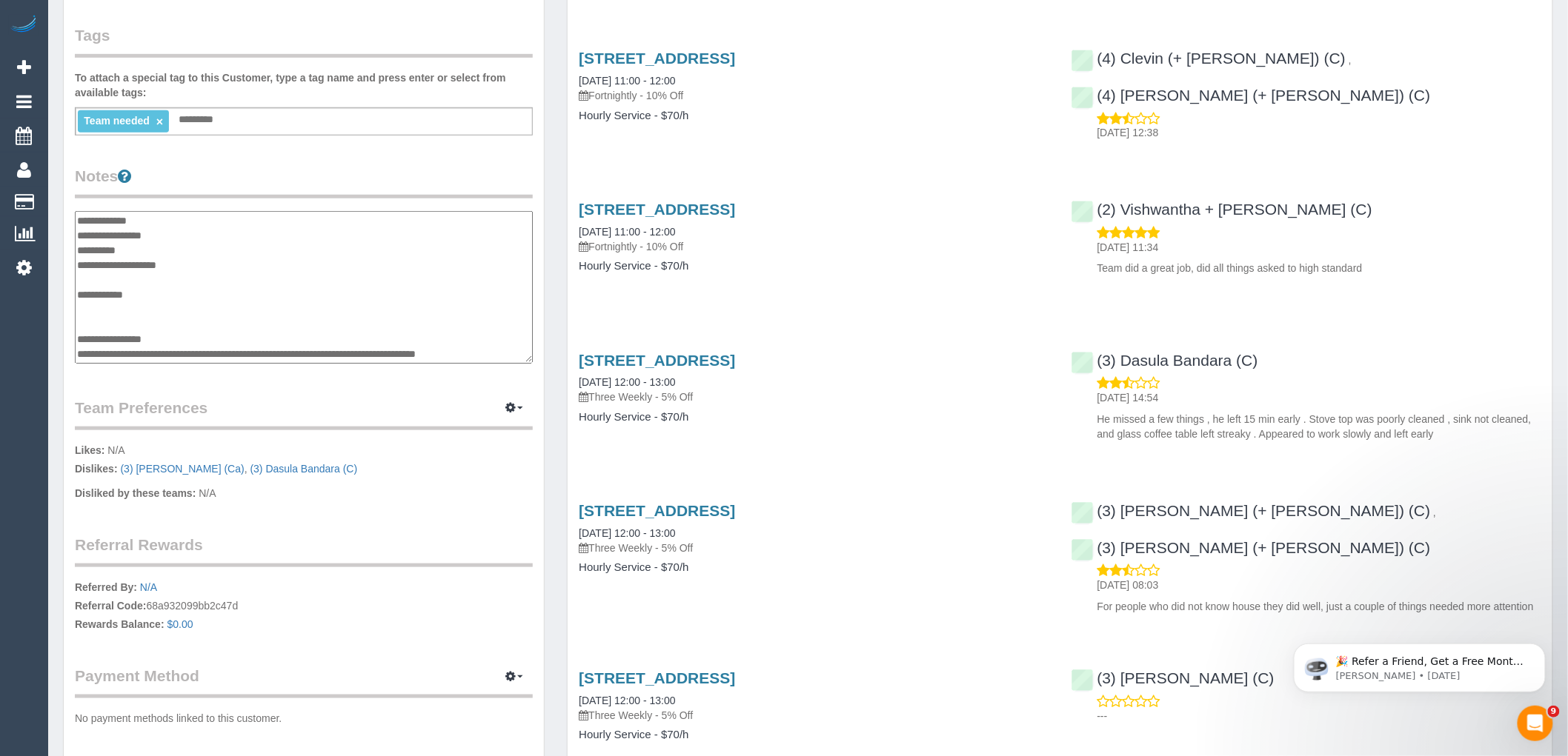
click at [210, 339] on textarea at bounding box center [304, 288] width 458 height 153
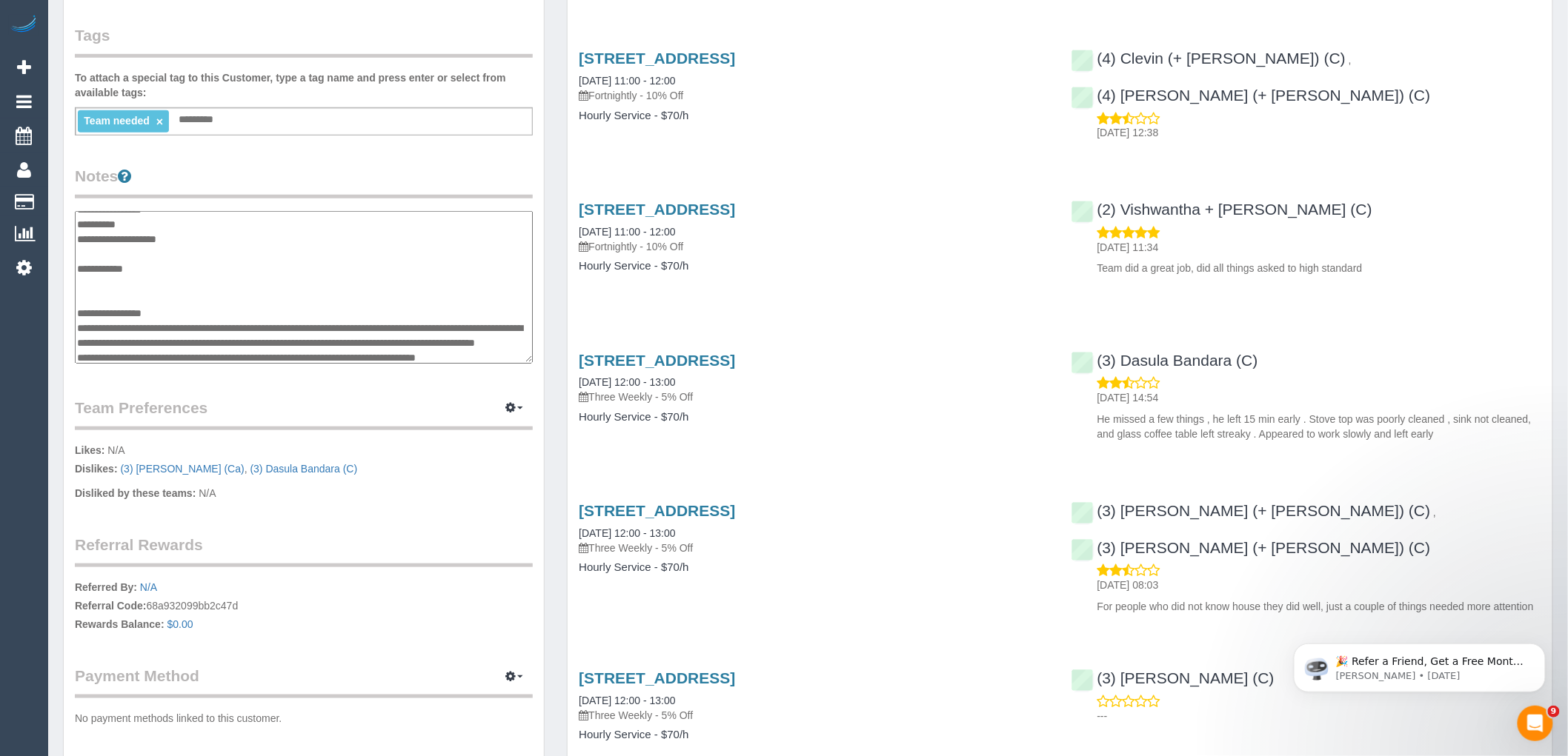
type textarea "**********"
click at [409, 404] on legend "Team Preferences Manage Preferences" at bounding box center [304, 414] width 458 height 34
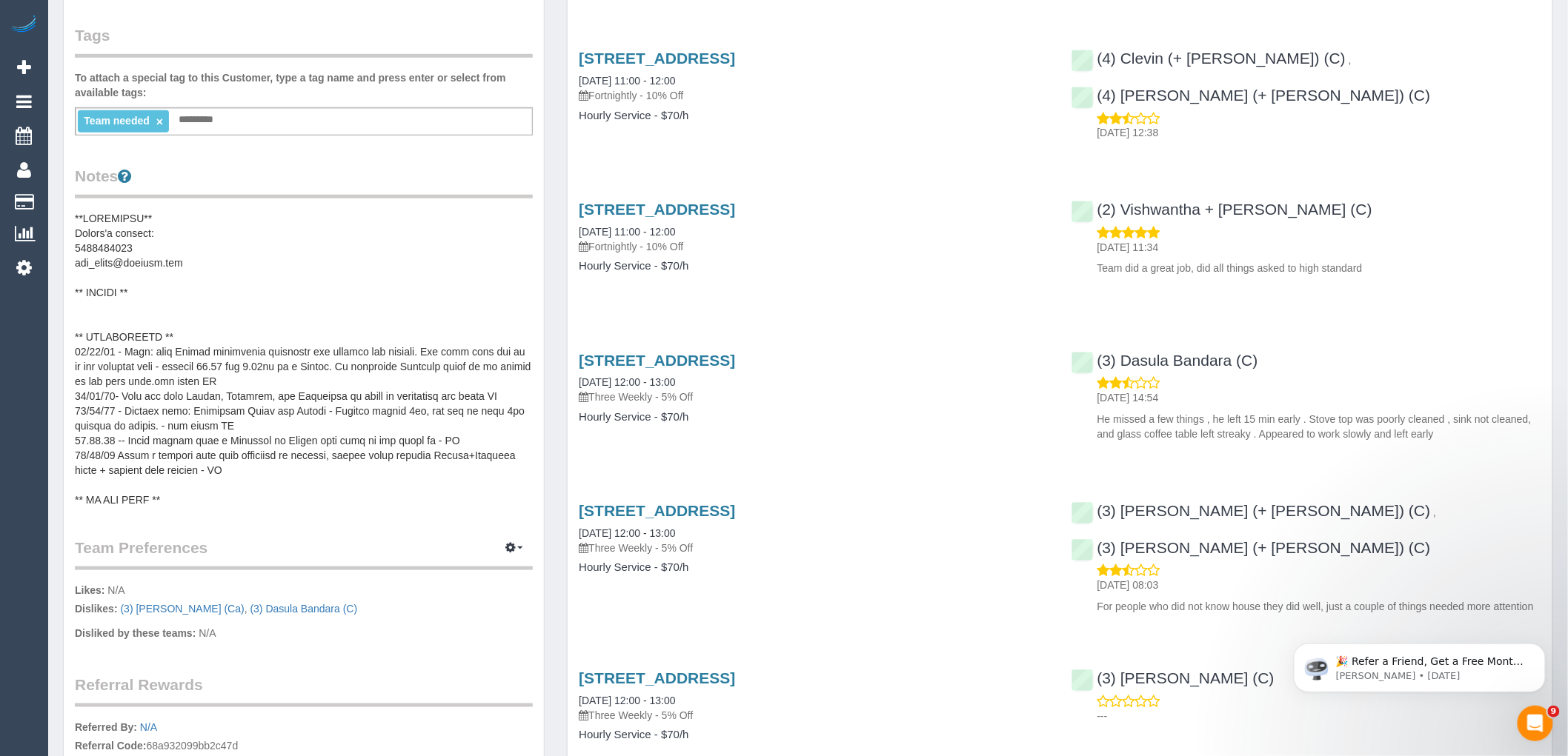
click at [263, 307] on pre at bounding box center [304, 360] width 458 height 296
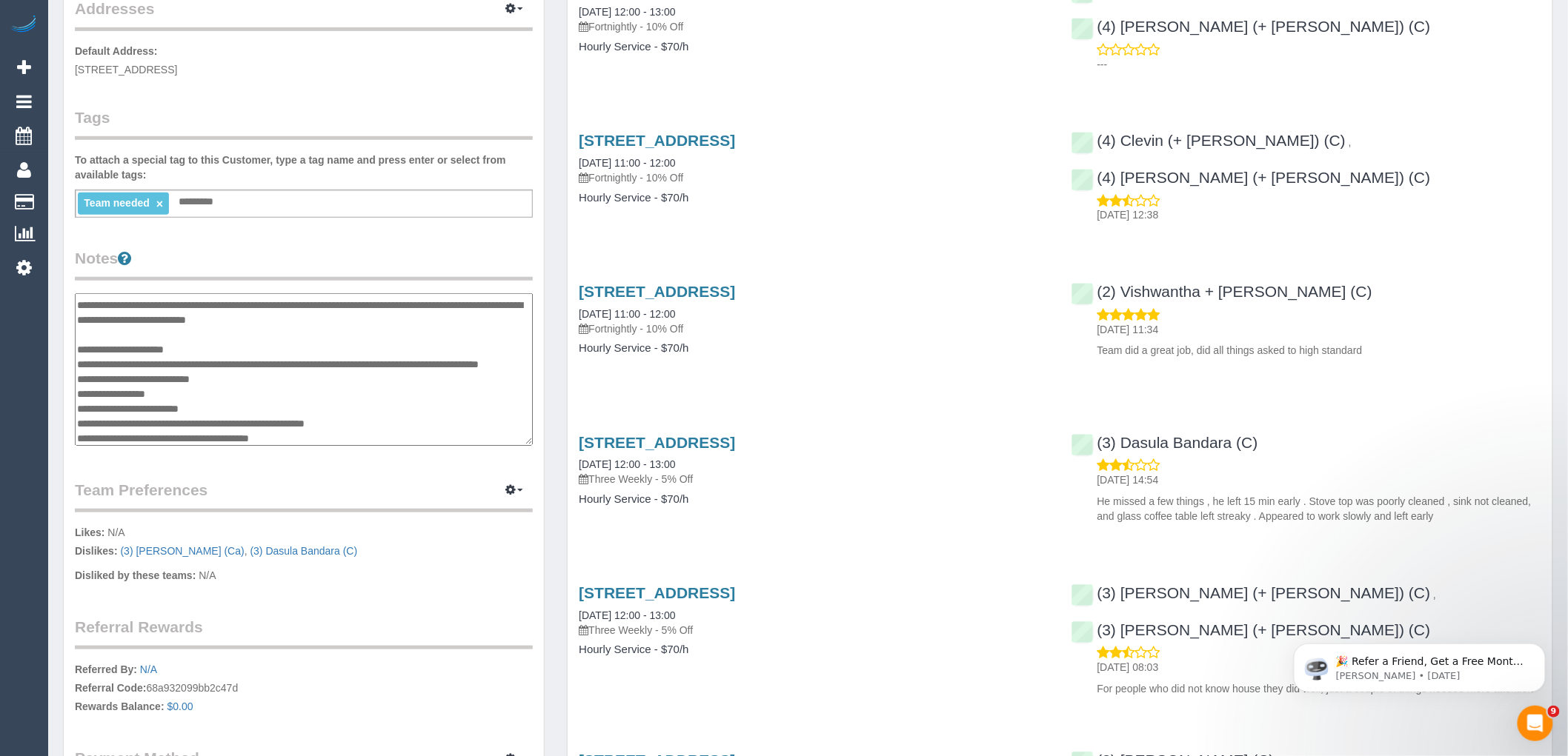
scroll to position [360, 0]
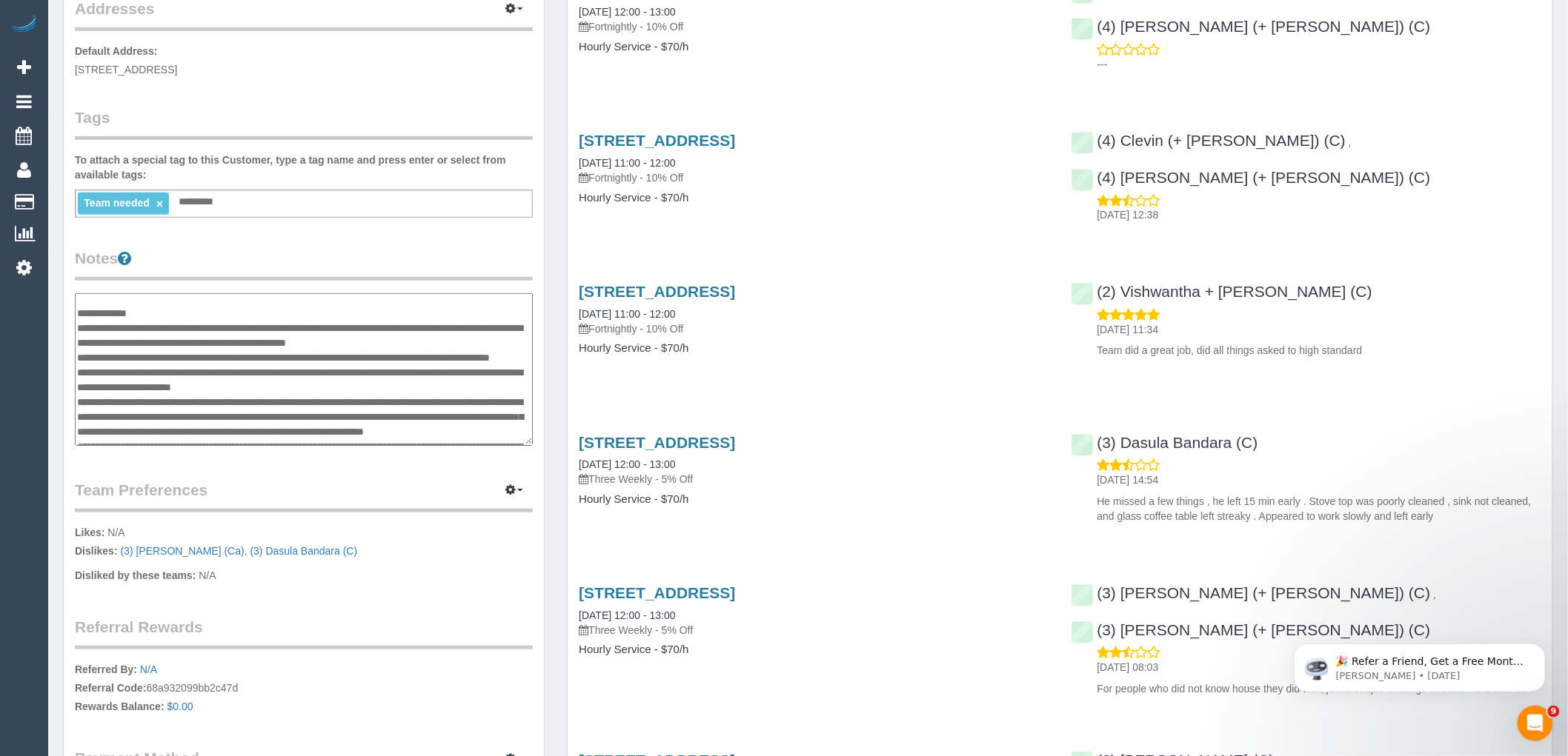
drag, startPoint x: 487, startPoint y: 371, endPoint x: 79, endPoint y: 352, distance: 408.4
click at [79, 352] on textarea at bounding box center [304, 369] width 458 height 153
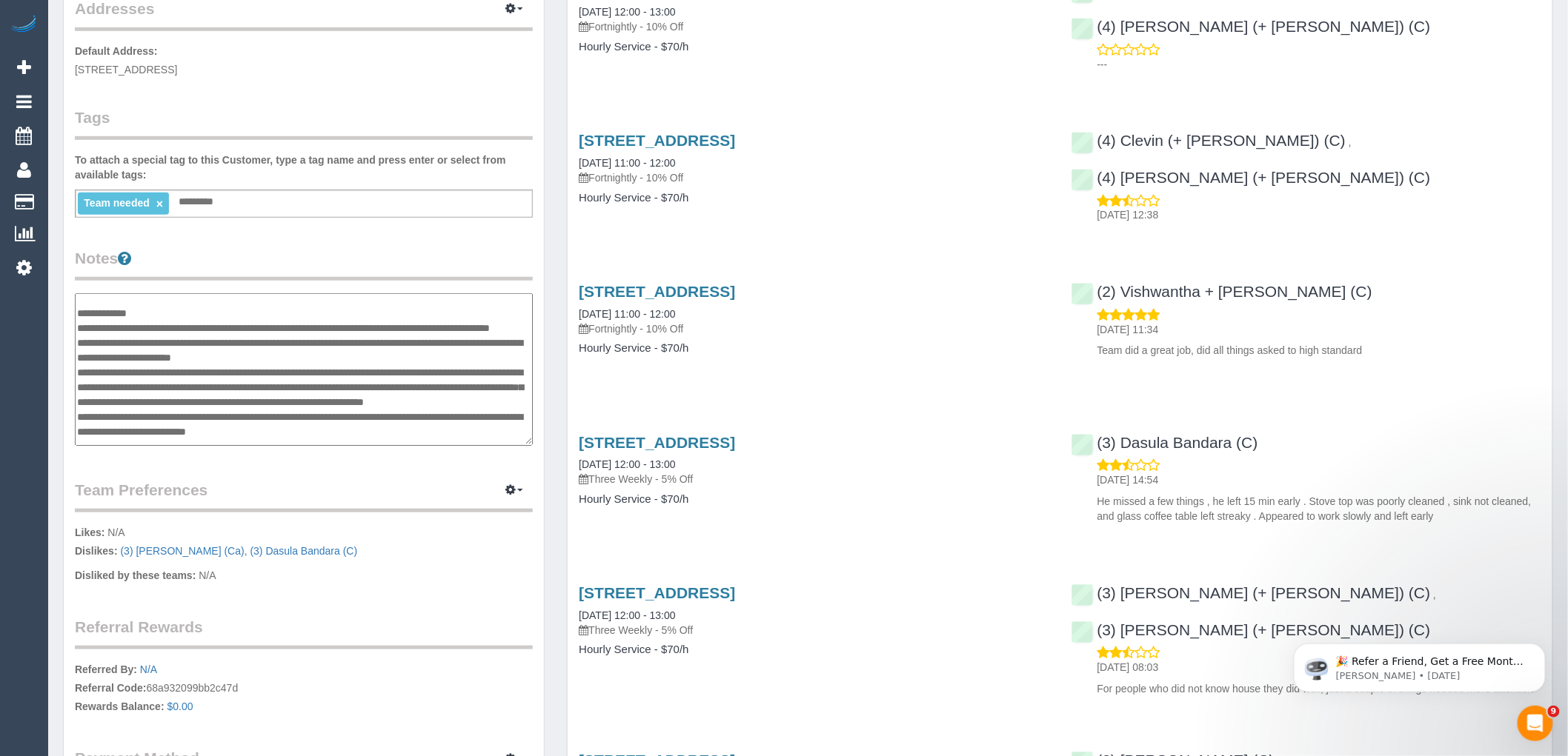
scroll to position [0, 0]
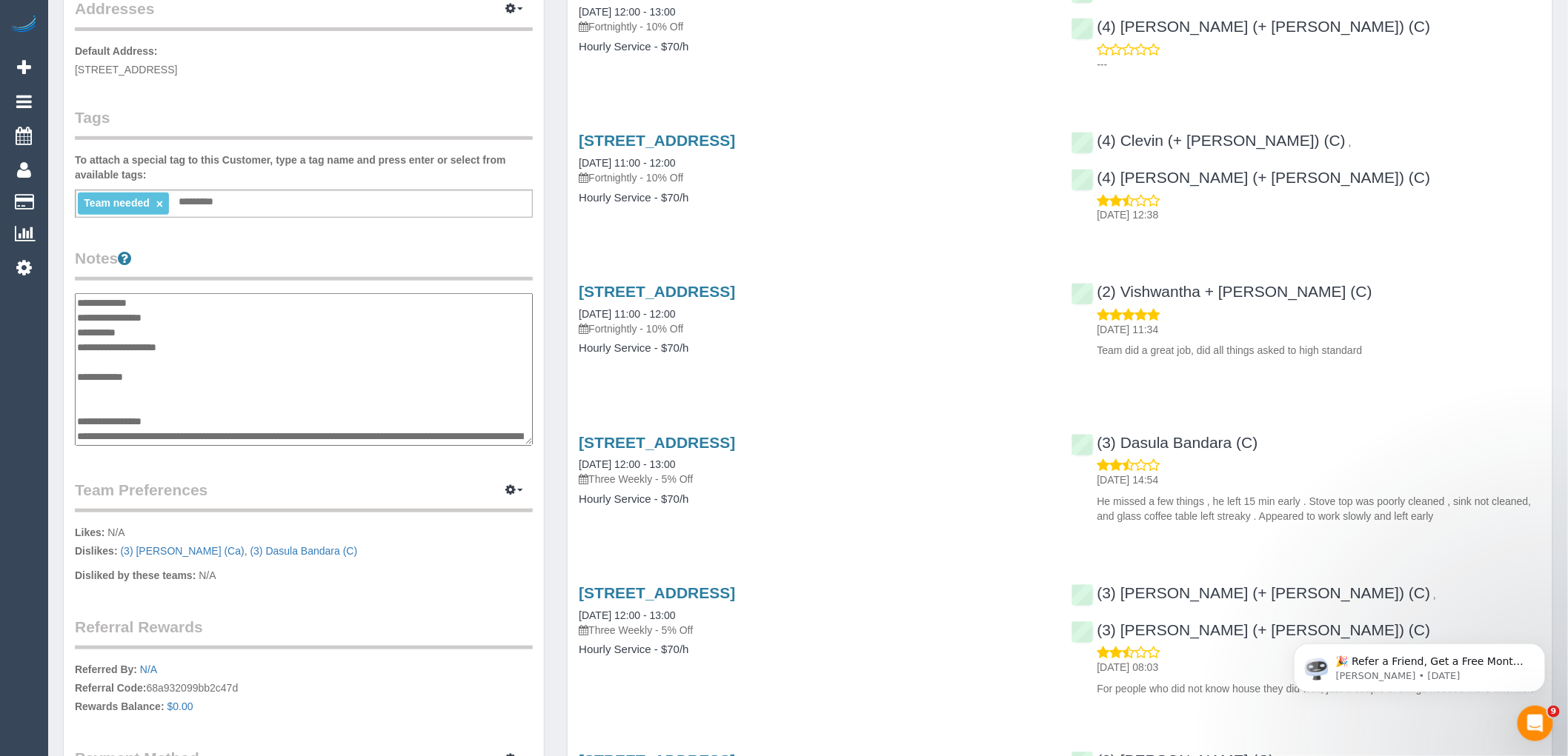
click at [202, 300] on textarea at bounding box center [304, 369] width 458 height 153
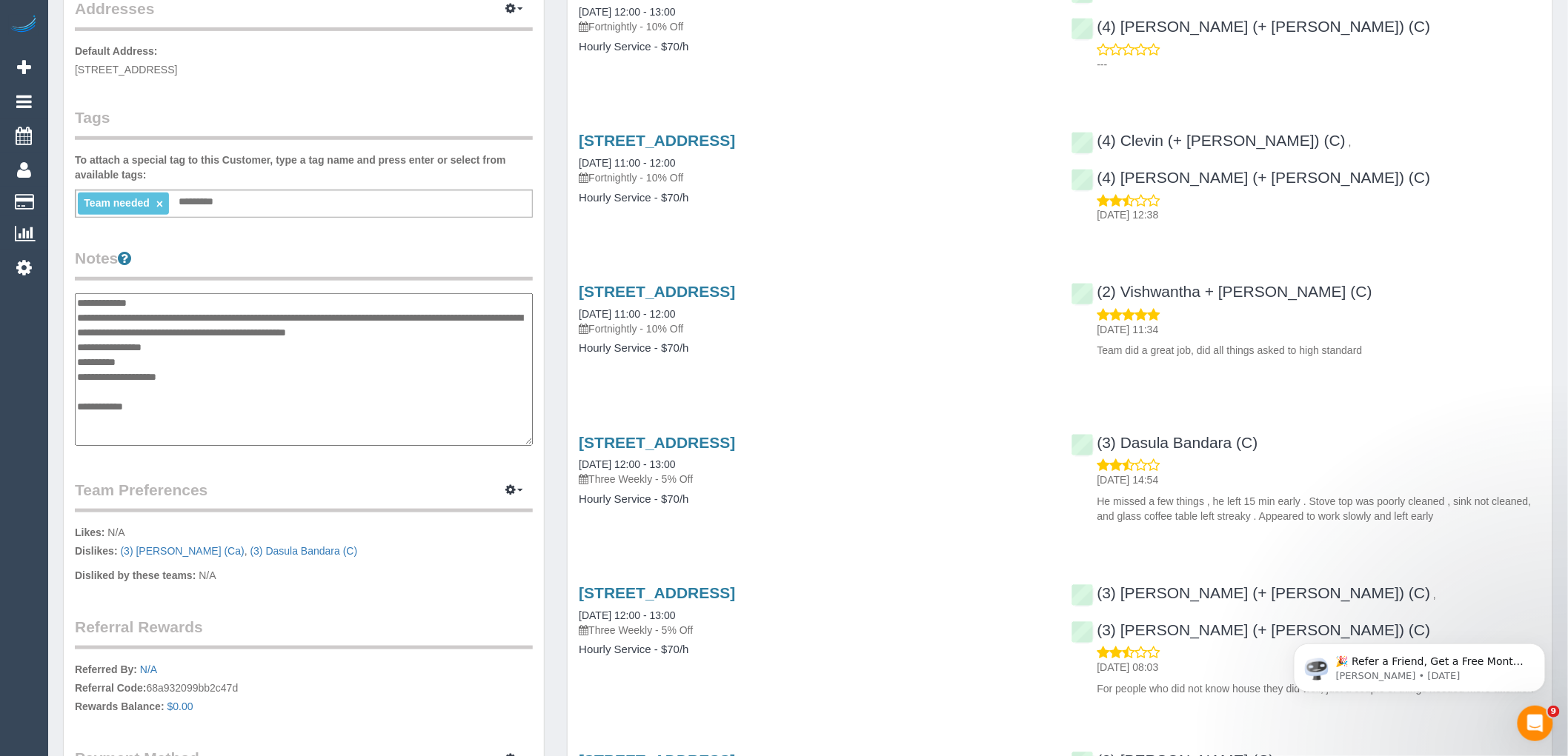
click at [176, 359] on textarea at bounding box center [304, 369] width 458 height 153
type textarea "**********"
click at [296, 243] on div "Customer Info Edit Contact Info Send Message Email Preferences Special Sales Ta…" at bounding box center [304, 288] width 480 height 1124
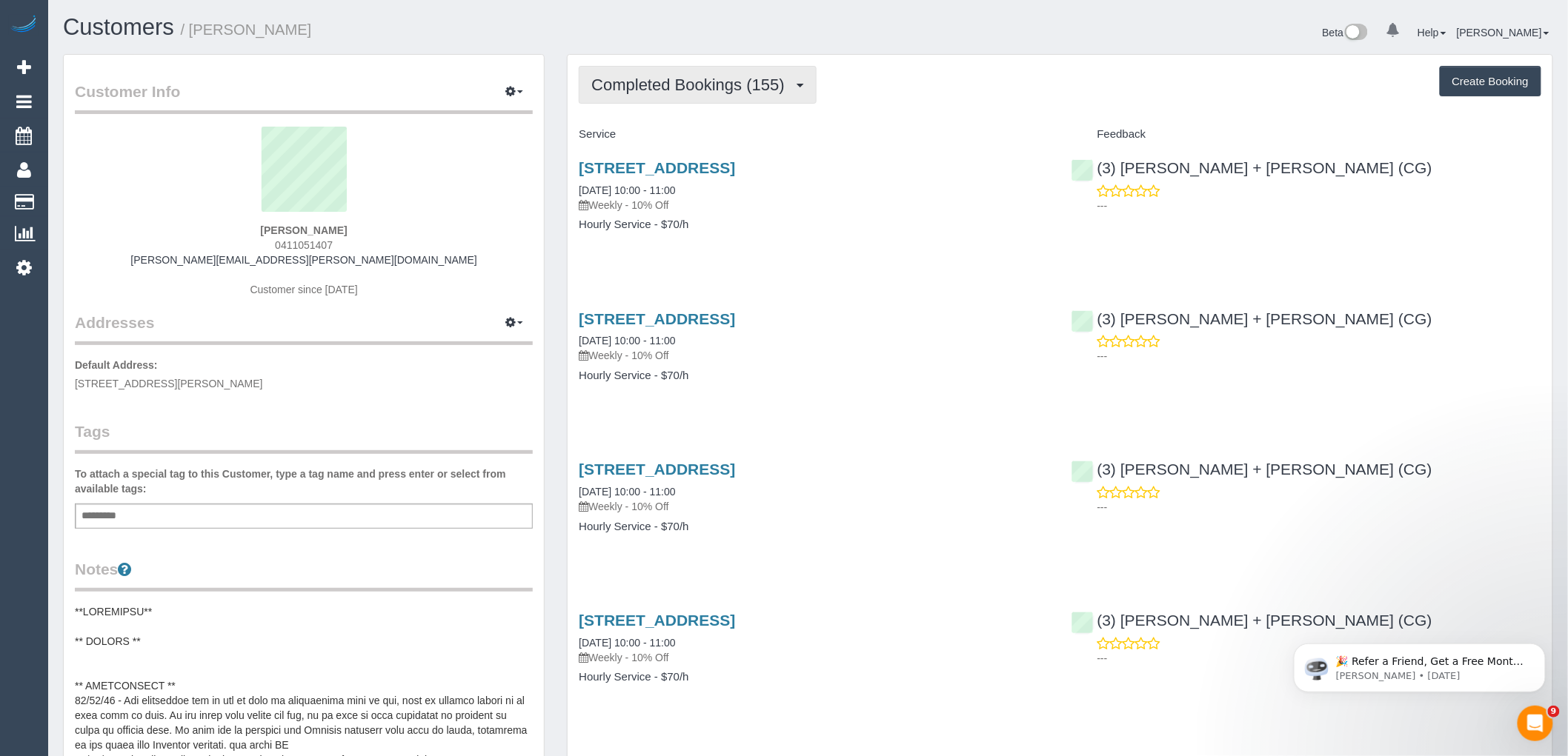
click at [743, 91] on span "Completed Bookings (155)" at bounding box center [691, 84] width 200 height 18
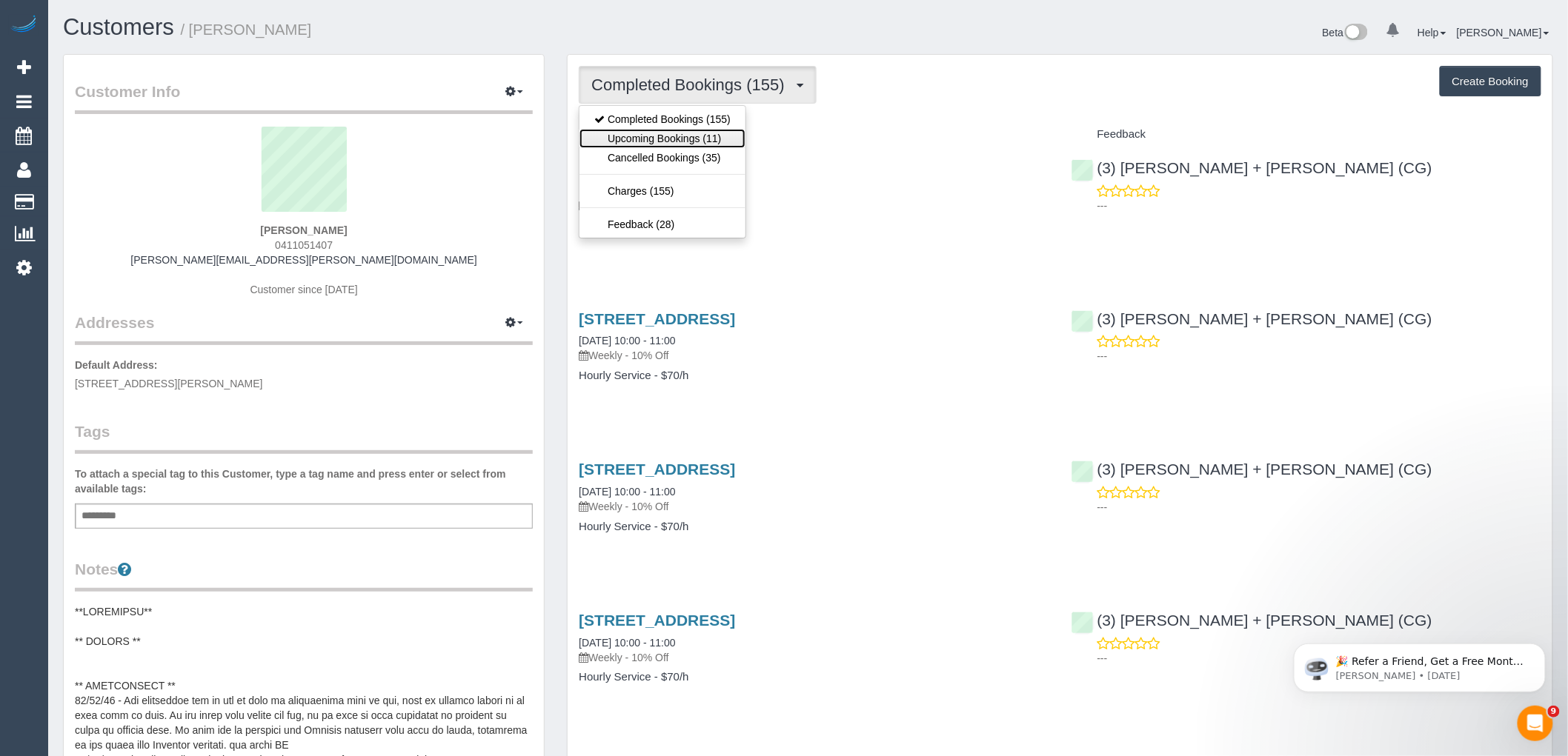
click at [699, 142] on link "Upcoming Bookings (11)" at bounding box center [662, 139] width 166 height 19
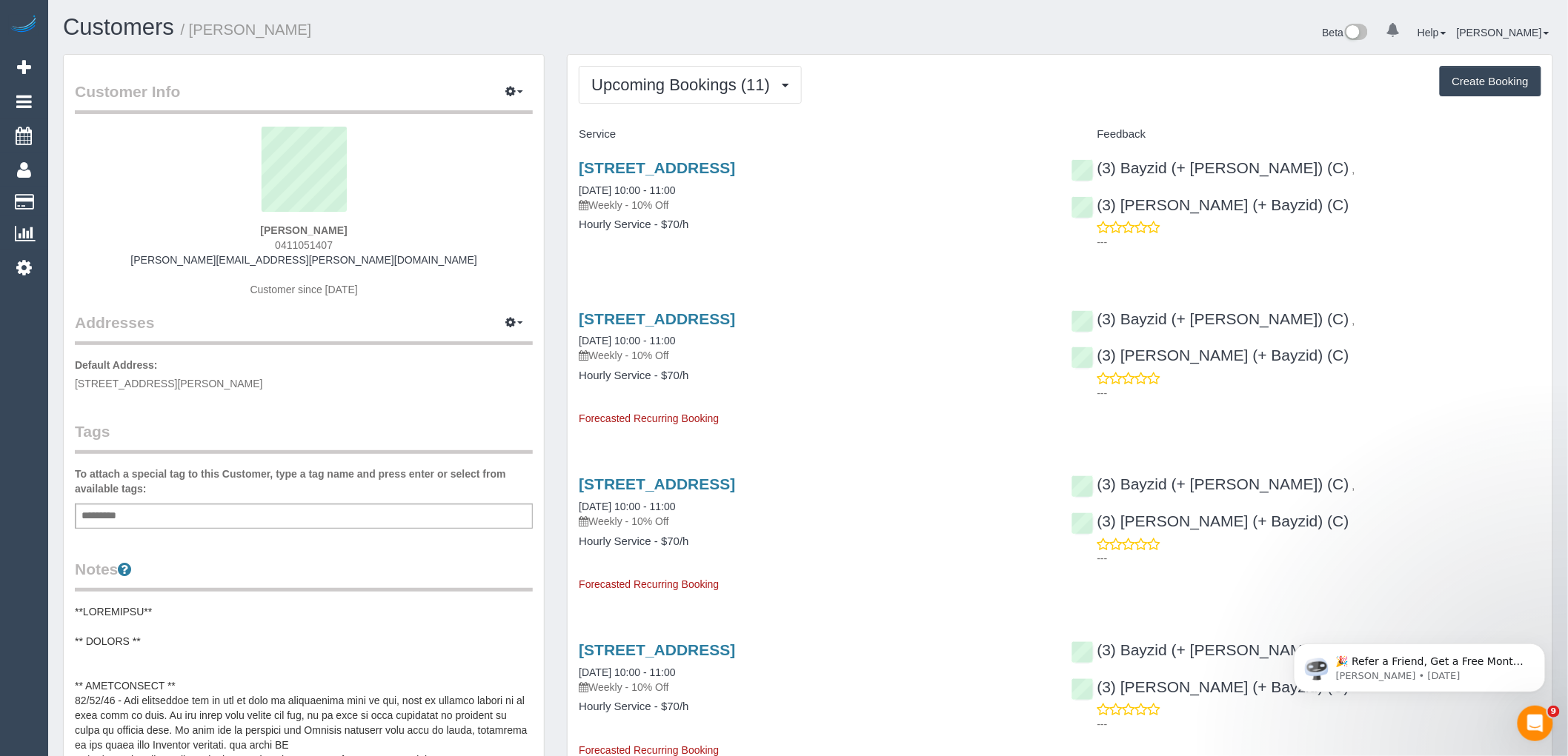
click at [1445, 260] on div "1 Linden Court, Prahran, VIC 3181 16/10/2025 10:00 - 11:00 Weekly - 10% Off Hou…" at bounding box center [1060, 203] width 985 height 114
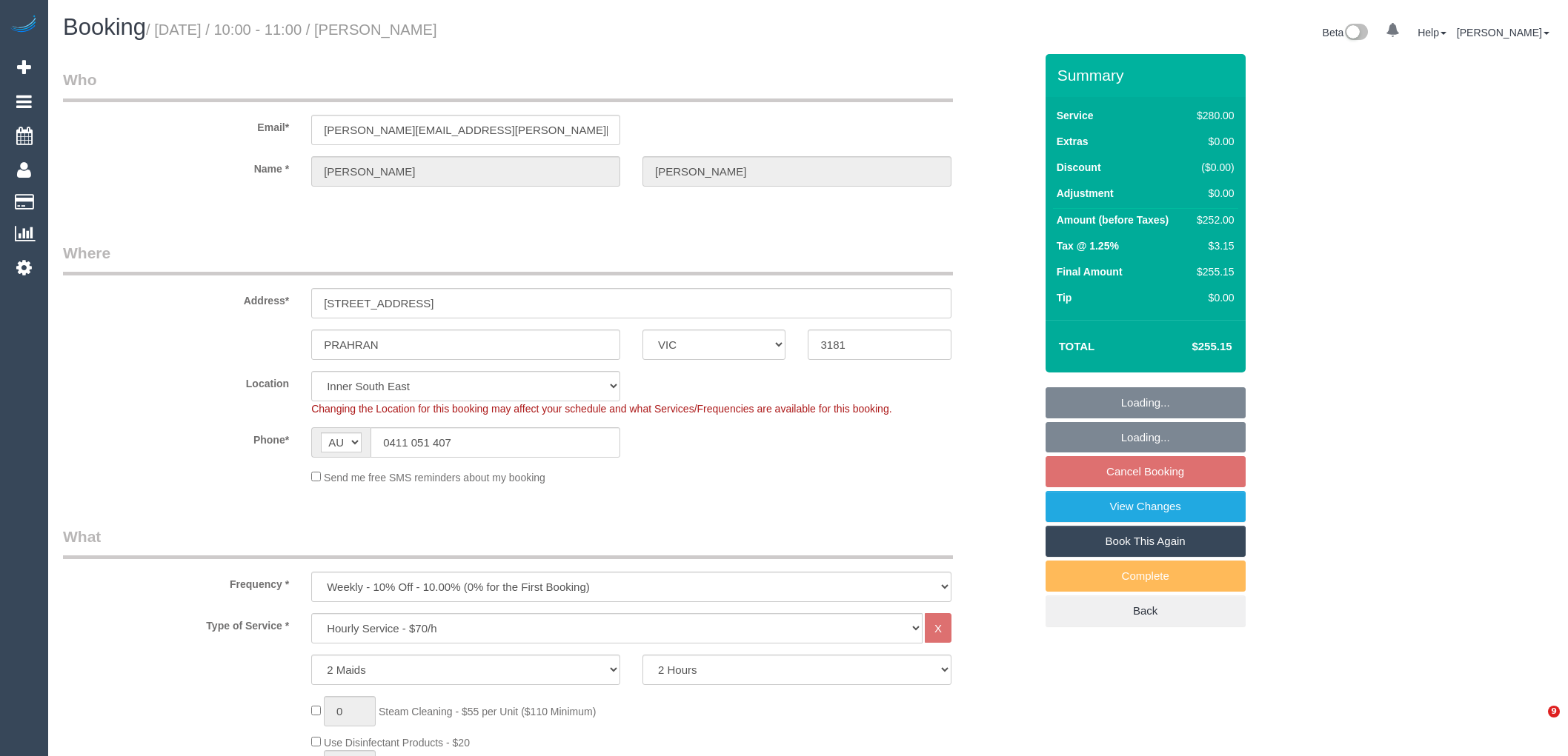
select select "VIC"
select select "2"
select select "string:stripe-pm_1MM4Gp2GScqysDRV5aWemApB"
select select "number:27"
select select "number:14"
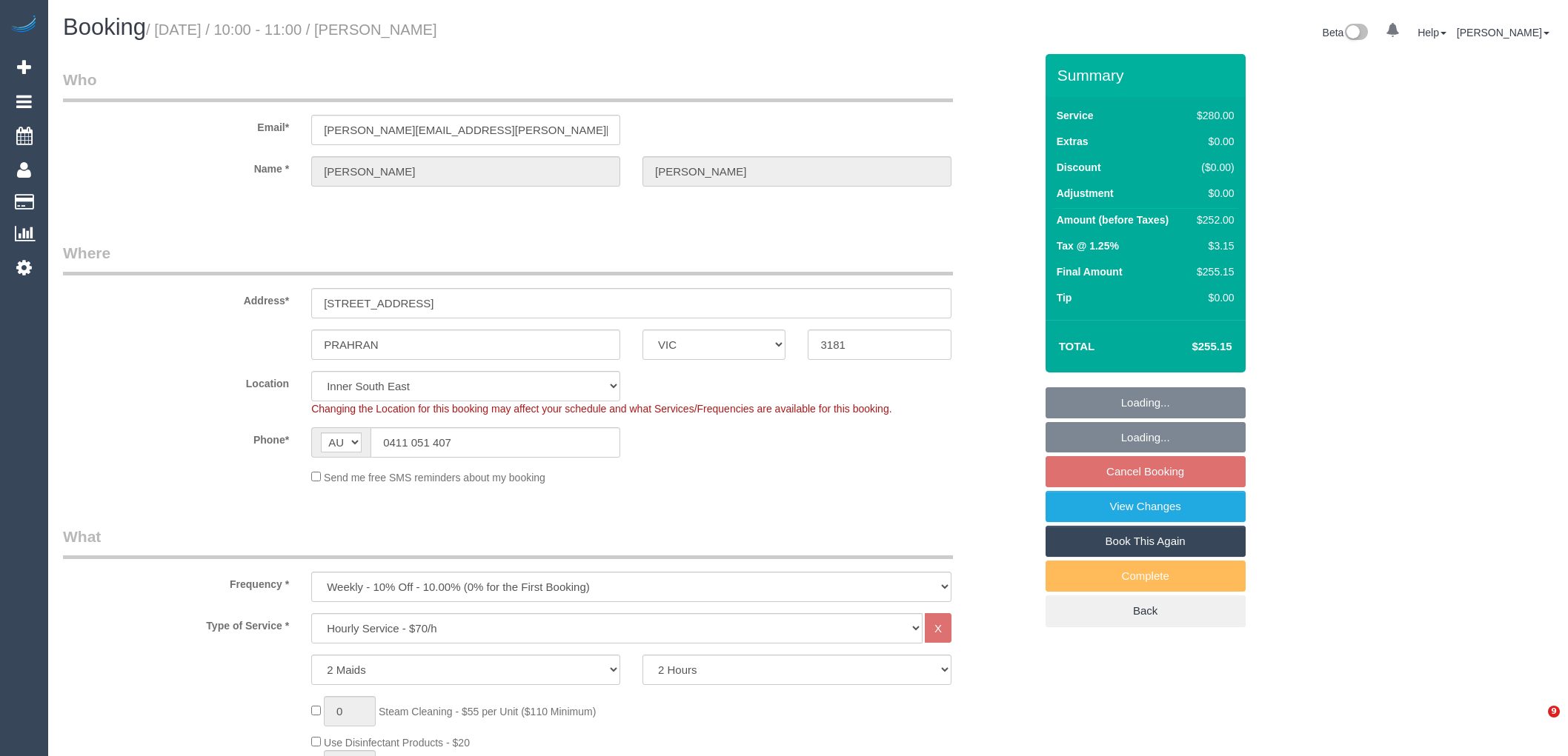
select select "number:19"
select select "number:22"
select select "number:34"
select select "number:11"
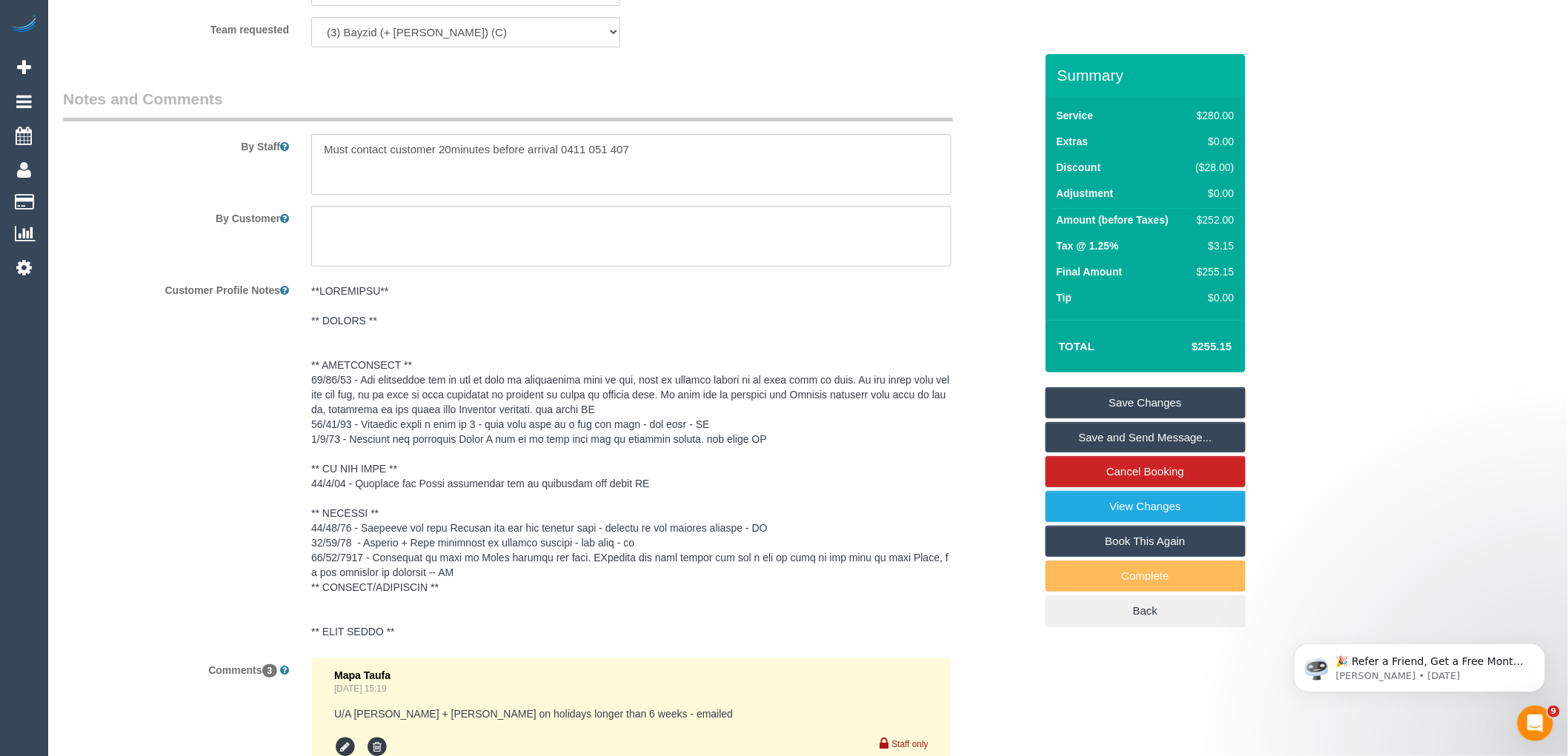
scroll to position [1975, 0]
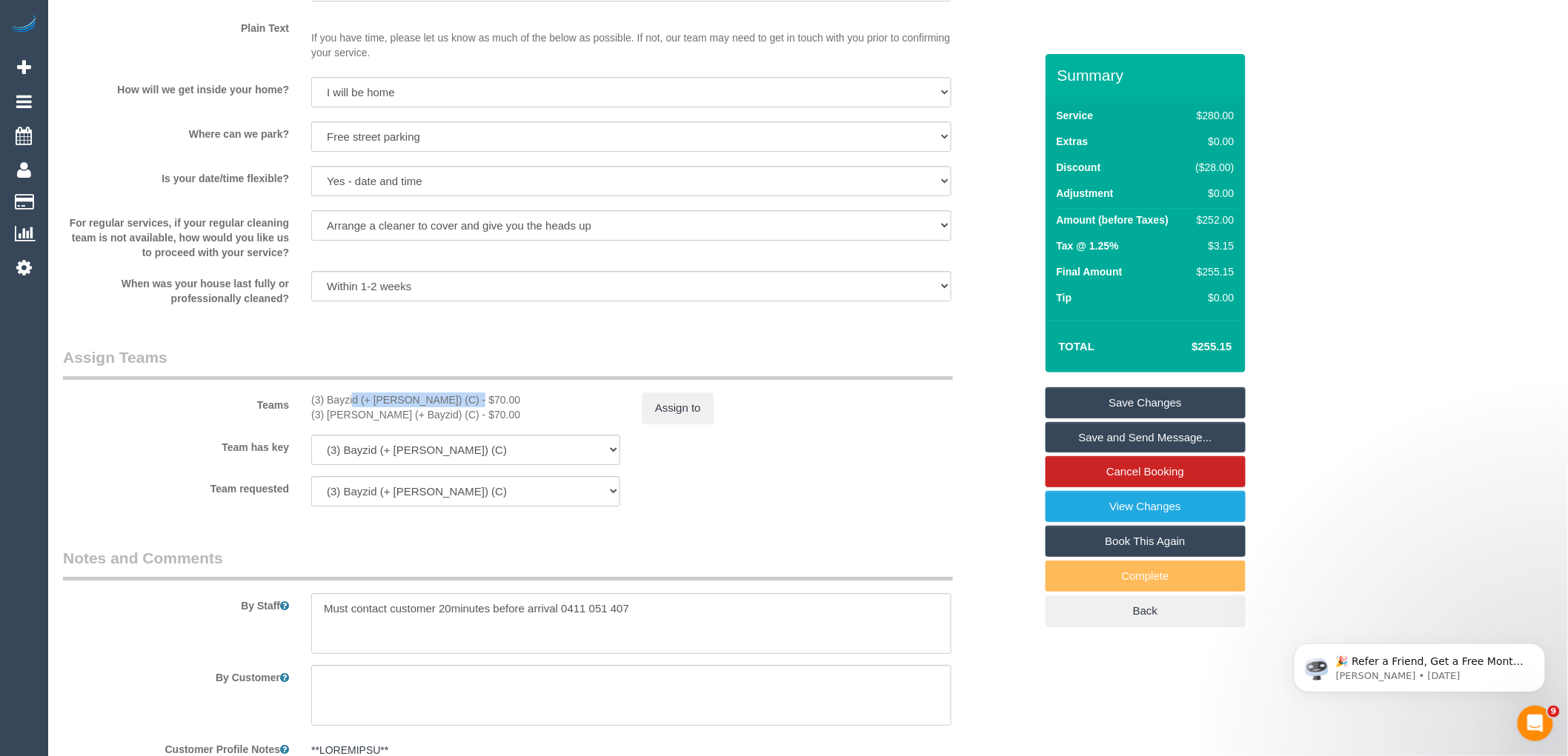
drag, startPoint x: 420, startPoint y: 412, endPoint x: 312, endPoint y: 416, distance: 108.1
click at [312, 408] on div "(3) Bayzid (+ [PERSON_NAME]) (C) - $70.00" at bounding box center [466, 400] width 309 height 15
copy div "(3) Bayzid (+ [PERSON_NAME]) (C)"
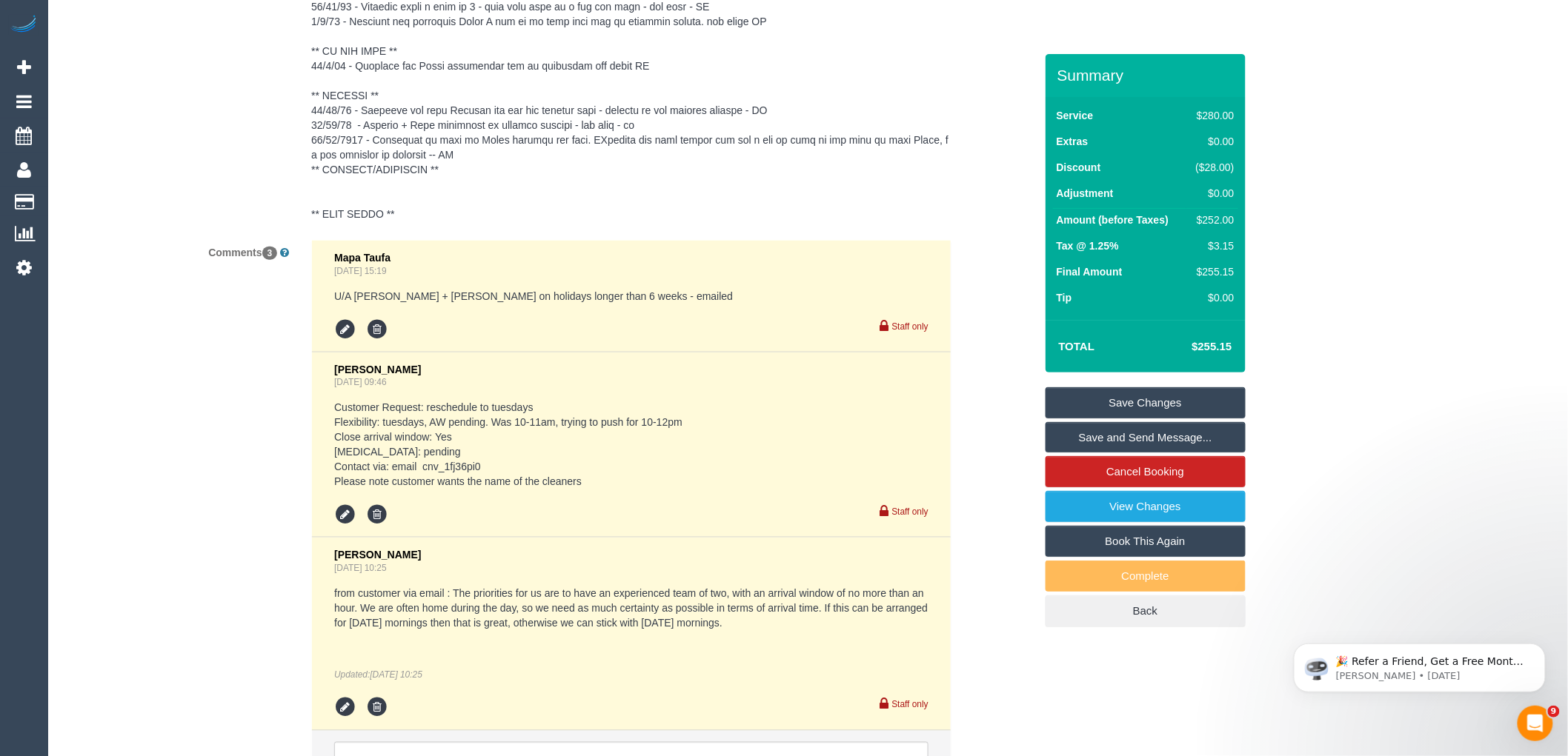
scroll to position [3016, 0]
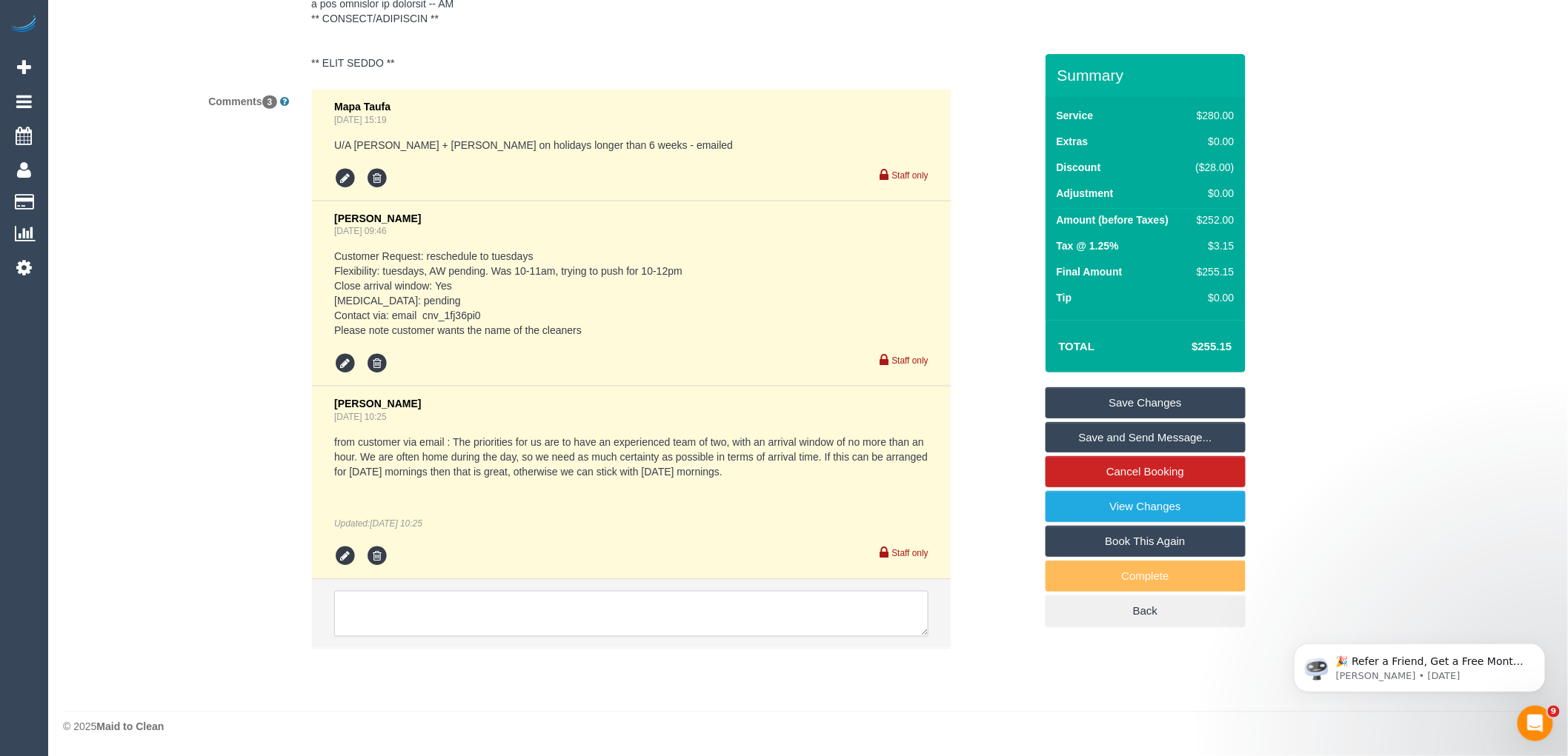
click at [467, 624] on textarea at bounding box center [631, 613] width 595 height 46
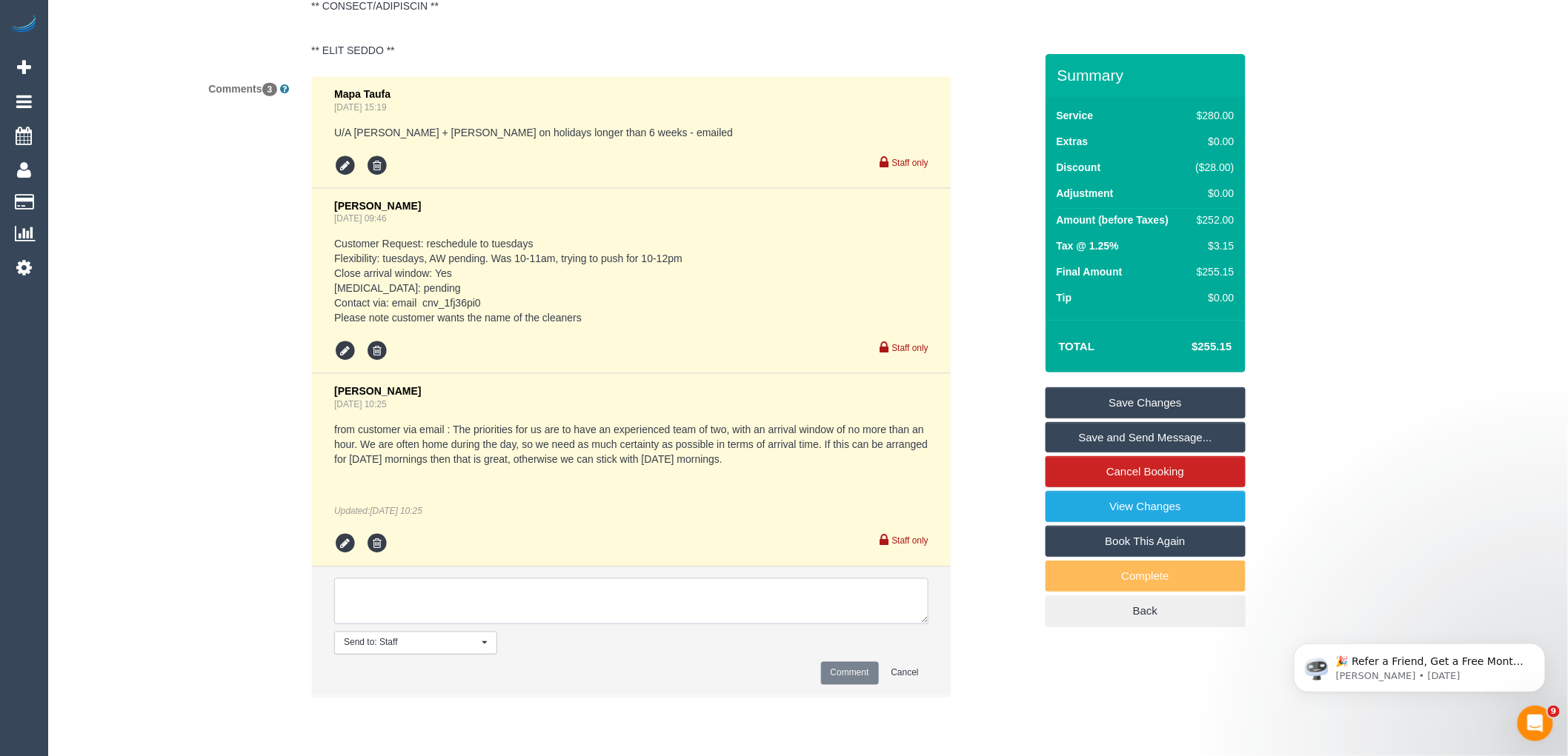
paste textarea "(3) Bayzid (+ [PERSON_NAME]) (C)"
type textarea "(3) Bayzid (+ [PERSON_NAME]) (C) named as cleaners ongoing"
click at [855, 680] on button "Comment" at bounding box center [850, 674] width 58 height 23
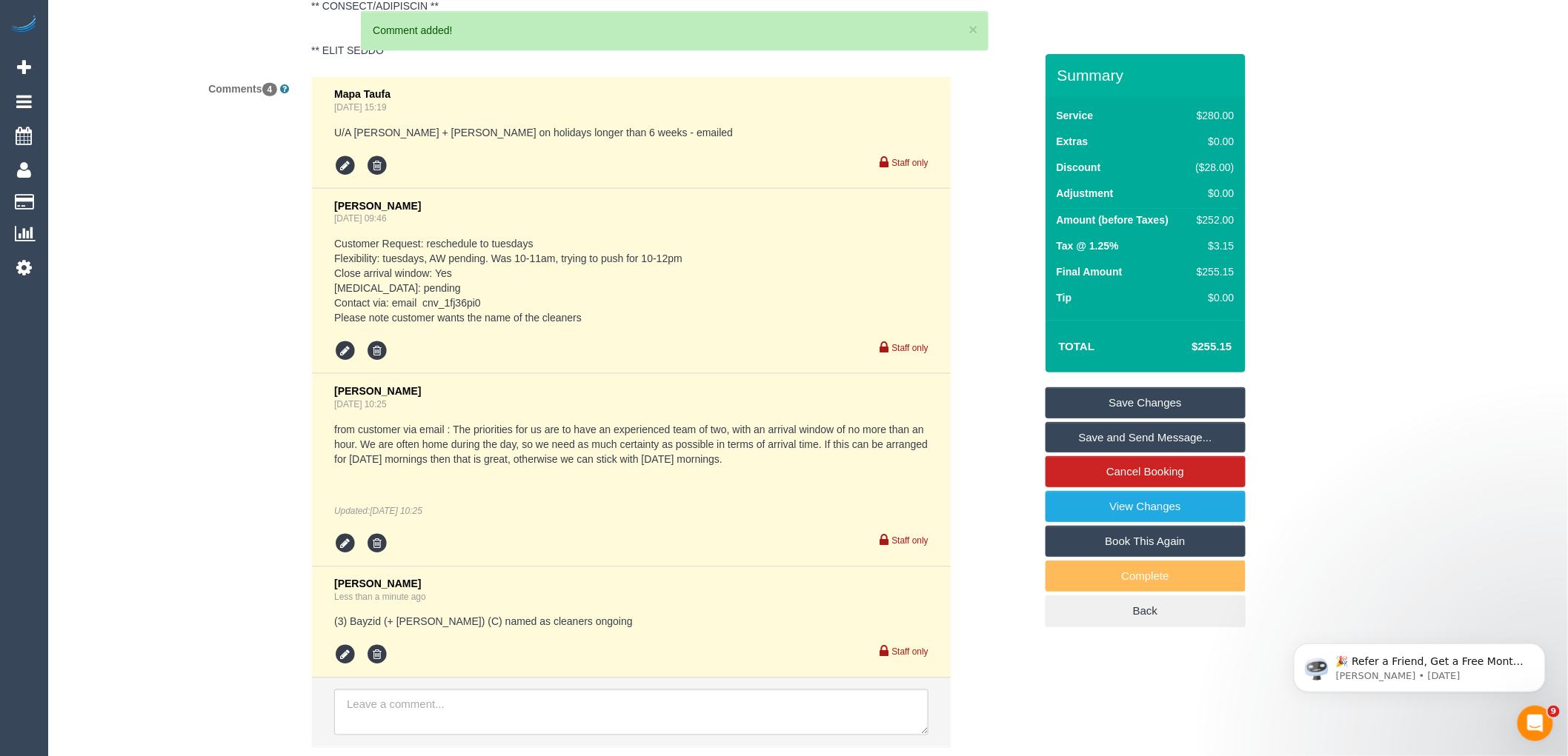
click at [1182, 404] on link "Save Changes" at bounding box center [1146, 403] width 200 height 31
